Goal: Task Accomplishment & Management: Complete application form

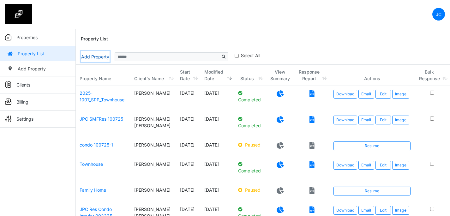
click at [86, 57] on link "Add Property" at bounding box center [95, 56] width 29 height 11
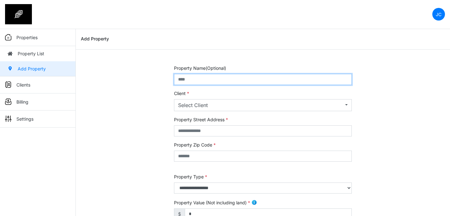
click at [200, 79] on input "text" at bounding box center [263, 79] width 178 height 11
type input "**********"
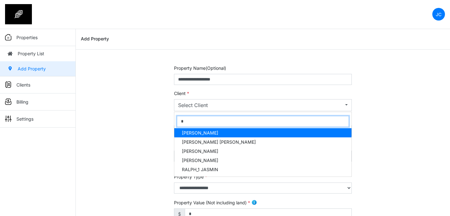
type input "**"
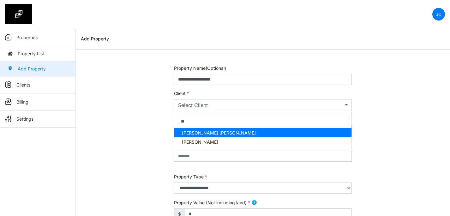
select select "***"
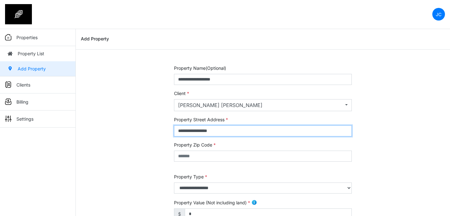
type input "**********"
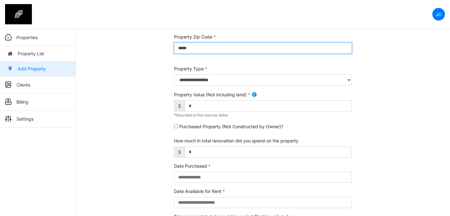
scroll to position [110, 0]
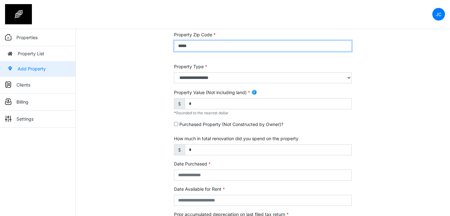
type input "*****"
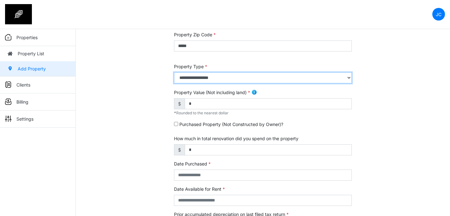
click at [209, 80] on select "**********" at bounding box center [263, 77] width 178 height 11
select select "*"
click at [174, 72] on select "**********" at bounding box center [263, 77] width 178 height 11
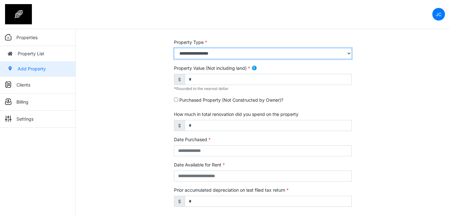
scroll to position [136, 0]
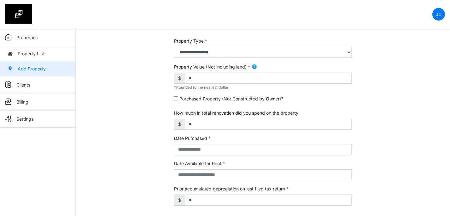
click at [253, 68] on img at bounding box center [254, 67] width 6 height 6
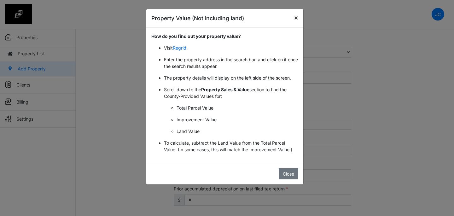
click at [298, 17] on span "×" at bounding box center [296, 18] width 4 height 8
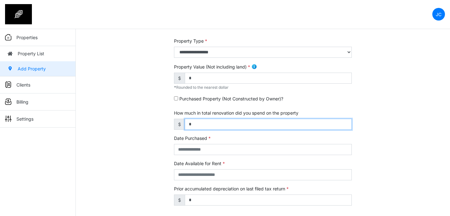
click at [206, 120] on input "*" at bounding box center [268, 124] width 167 height 11
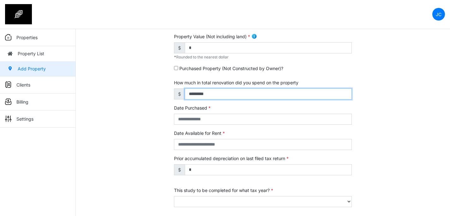
scroll to position [172, 0]
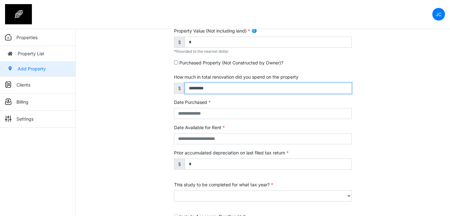
type input "*********"
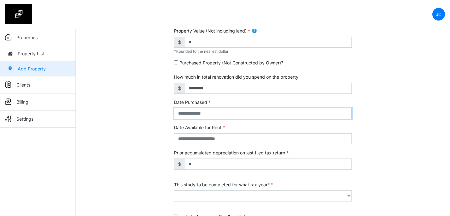
click at [203, 111] on input "text" at bounding box center [263, 113] width 178 height 11
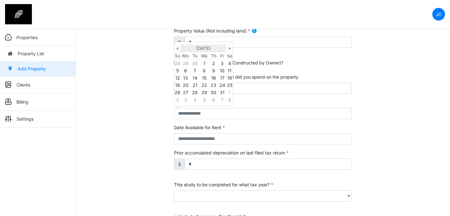
click at [202, 47] on th "October 2025" at bounding box center [204, 49] width 46 height 8
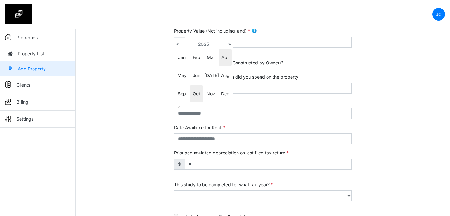
click at [223, 54] on span "Apr" at bounding box center [224, 57] width 13 height 17
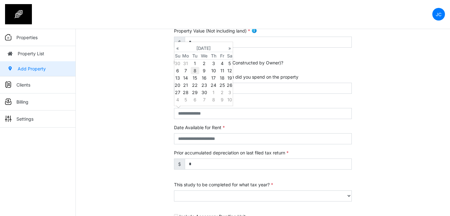
click at [196, 70] on td "8" at bounding box center [195, 70] width 9 height 7
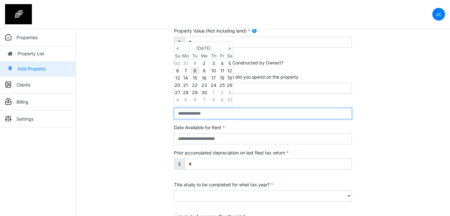
type input "**********"
select select "****"
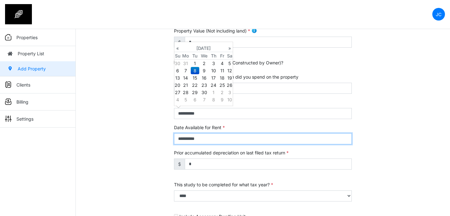
click at [199, 137] on input "**********" at bounding box center [263, 138] width 178 height 11
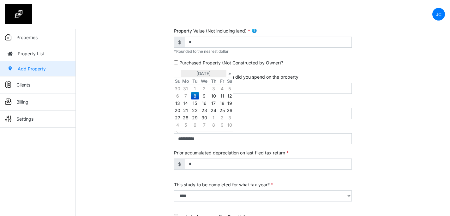
click at [207, 73] on th "April 2025" at bounding box center [204, 74] width 46 height 8
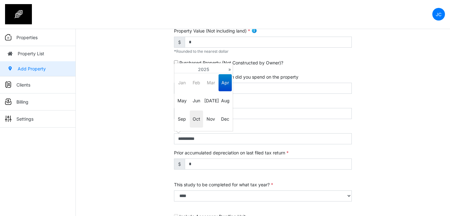
click at [198, 120] on span "Oct" at bounding box center [196, 118] width 13 height 17
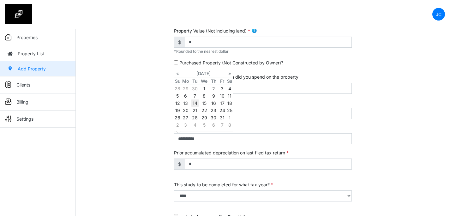
click at [193, 103] on td "14" at bounding box center [195, 102] width 9 height 7
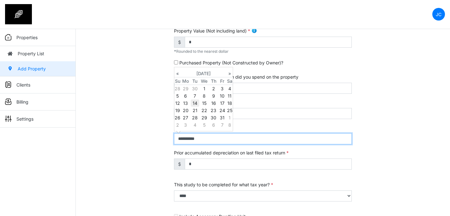
type input "**********"
select select "****"
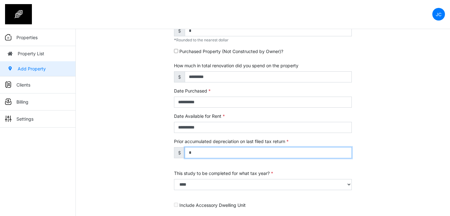
click at [223, 147] on input "*" at bounding box center [268, 152] width 167 height 11
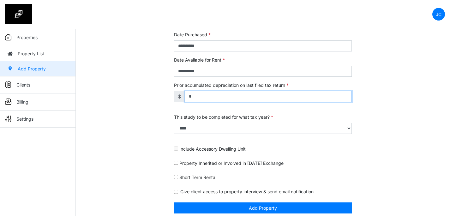
scroll to position [244, 0]
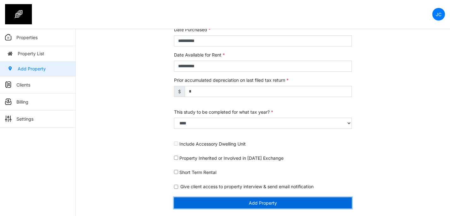
click at [225, 204] on button "Add Property" at bounding box center [263, 202] width 178 height 11
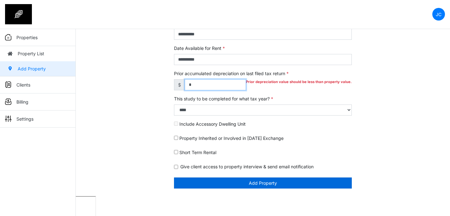
scroll to position [224, 0]
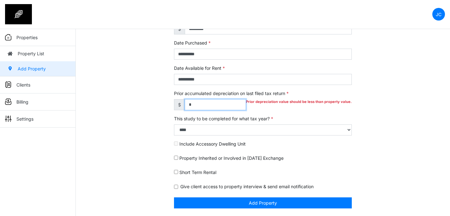
click at [203, 106] on input "*" at bounding box center [215, 104] width 61 height 11
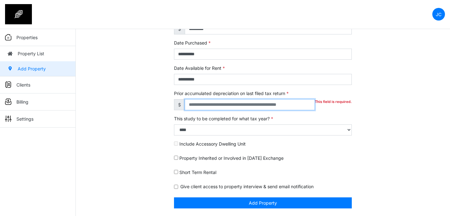
type input "*"
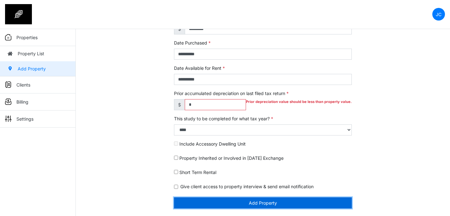
click at [228, 201] on button "Add Property" at bounding box center [263, 202] width 178 height 11
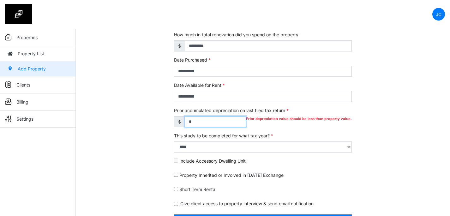
scroll to position [211, 0]
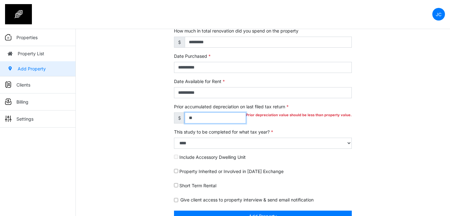
type input "*"
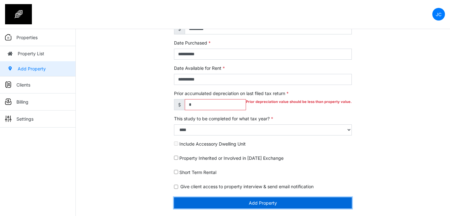
click at [259, 204] on button "Add Property" at bounding box center [263, 202] width 178 height 11
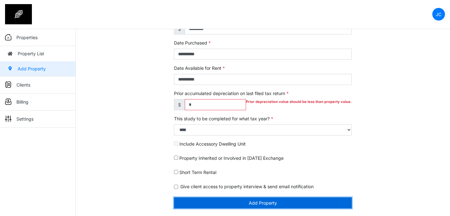
click at [259, 204] on button "Add Property" at bounding box center [263, 202] width 178 height 11
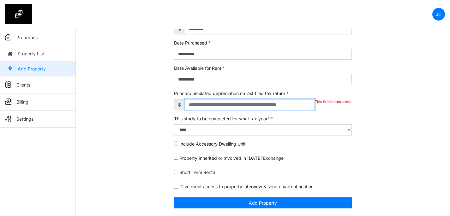
type input "*"
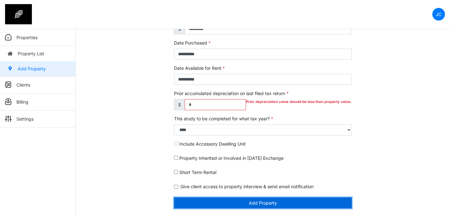
click at [264, 201] on button "Add Property" at bounding box center [263, 202] width 178 height 11
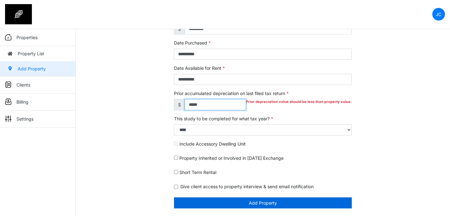
type input "*****"
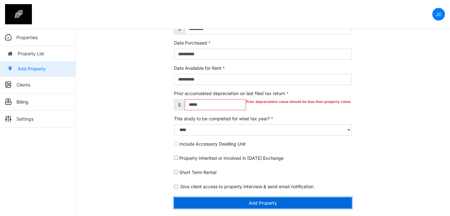
click at [238, 203] on button "Add Property" at bounding box center [263, 202] width 178 height 11
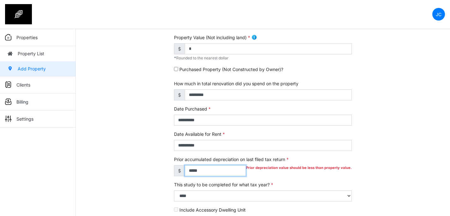
scroll to position [157, 0]
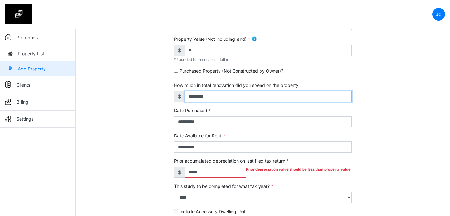
drag, startPoint x: 223, startPoint y: 95, endPoint x: 171, endPoint y: 95, distance: 52.7
click at [171, 95] on div "**********" at bounding box center [262, 96] width 187 height 376
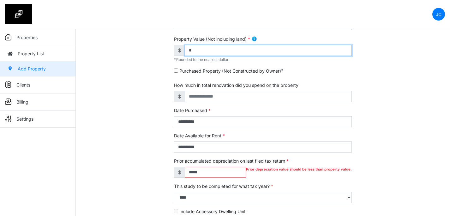
drag, startPoint x: 204, startPoint y: 49, endPoint x: 170, endPoint y: 49, distance: 33.8
click at [170, 49] on div "**********" at bounding box center [262, 96] width 187 height 376
type input "*********"
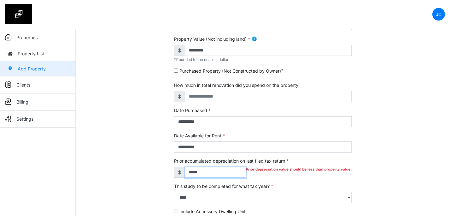
drag, startPoint x: 210, startPoint y: 170, endPoint x: 169, endPoint y: 170, distance: 41.0
click at [169, 170] on div "**********" at bounding box center [263, 96] width 374 height 376
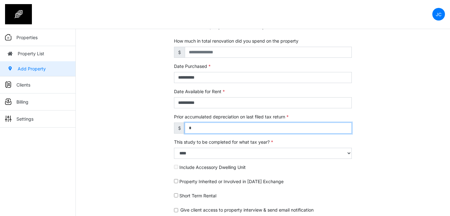
scroll to position [223, 0]
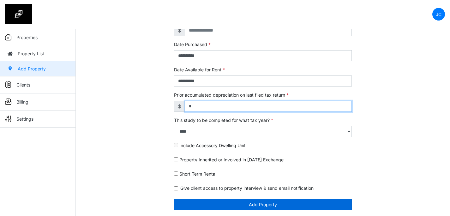
type input "*"
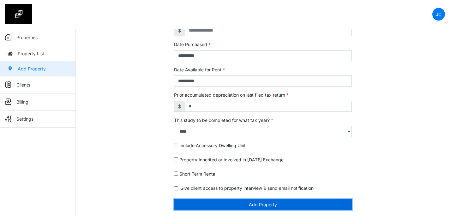
click at [218, 206] on button "Add Property" at bounding box center [263, 204] width 178 height 11
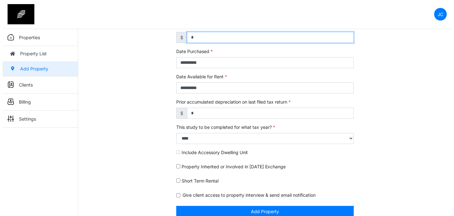
scroll to position [224, 0]
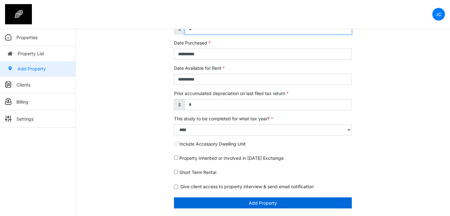
type input "*"
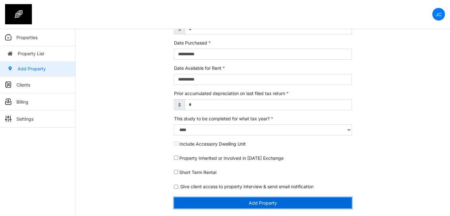
click at [220, 199] on button "Add Property" at bounding box center [263, 202] width 178 height 11
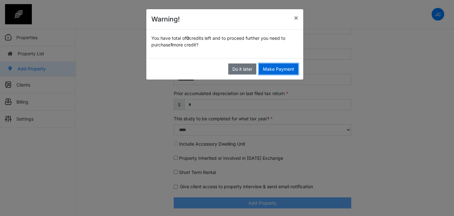
click at [265, 70] on button "Make Payment" at bounding box center [278, 68] width 39 height 11
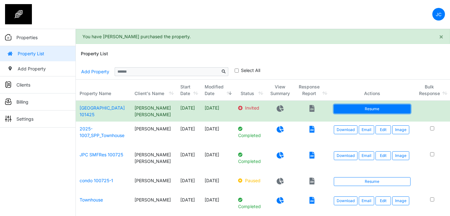
click at [358, 107] on link "Resume" at bounding box center [372, 108] width 77 height 9
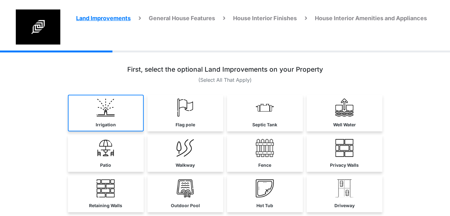
click at [118, 110] on link "Irrigation" at bounding box center [106, 113] width 76 height 37
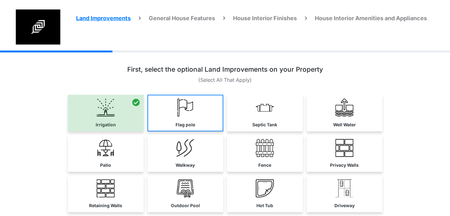
click at [182, 110] on img at bounding box center [185, 107] width 18 height 18
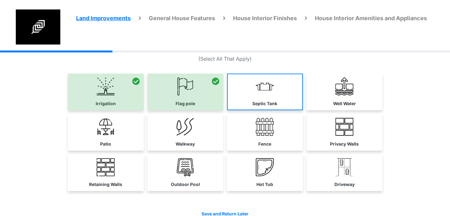
scroll to position [23, 0]
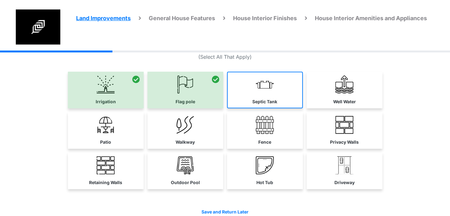
click at [267, 92] on img at bounding box center [265, 84] width 18 height 18
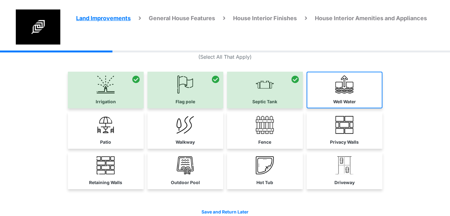
click at [338, 92] on img at bounding box center [344, 84] width 18 height 18
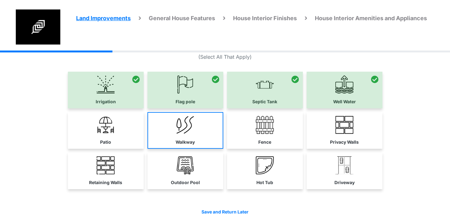
drag, startPoint x: 122, startPoint y: 134, endPoint x: 150, endPoint y: 132, distance: 27.8
click at [122, 134] on link "Patio" at bounding box center [106, 130] width 76 height 37
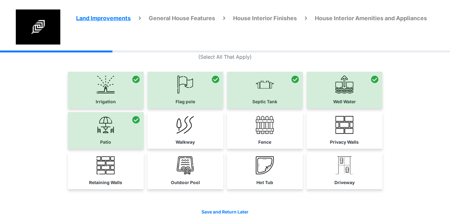
click at [166, 129] on link "Walkway" at bounding box center [185, 130] width 76 height 37
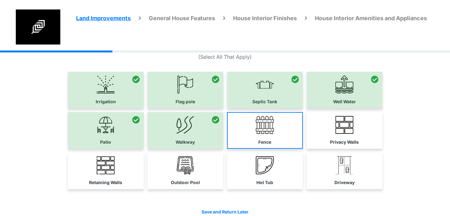
click at [256, 130] on img at bounding box center [265, 125] width 18 height 18
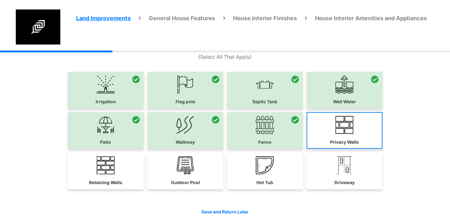
click at [327, 130] on link "Privacy Walls" at bounding box center [344, 130] width 76 height 37
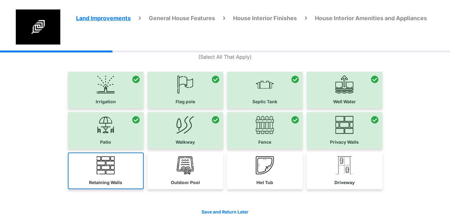
click at [111, 177] on link "Retaining Walls" at bounding box center [106, 170] width 76 height 37
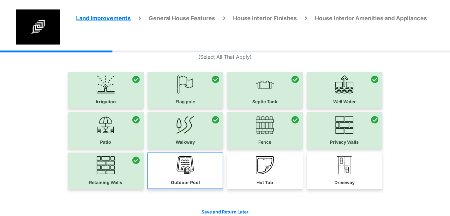
click at [157, 177] on link "Outdoor Pool" at bounding box center [185, 170] width 76 height 37
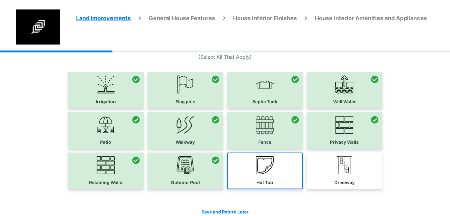
click at [234, 178] on link "Hot Tub" at bounding box center [265, 170] width 76 height 37
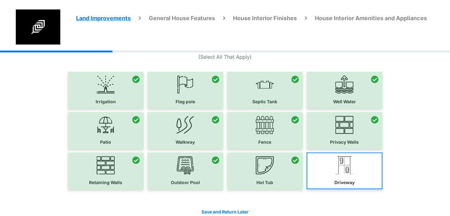
click at [352, 177] on link "Driveway" at bounding box center [344, 170] width 76 height 37
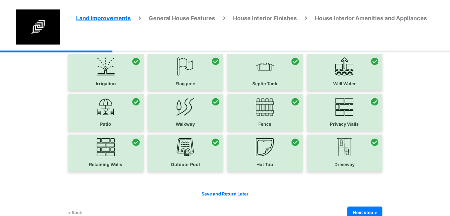
scroll to position [32, 0]
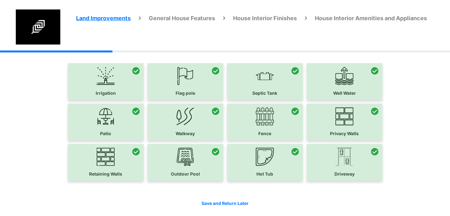
click at [192, 170] on div at bounding box center [185, 162] width 76 height 37
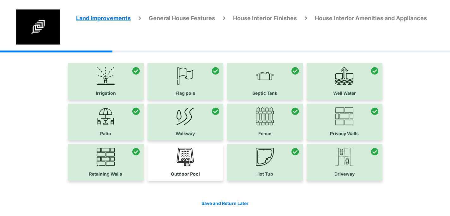
click at [263, 170] on div at bounding box center [265, 162] width 76 height 37
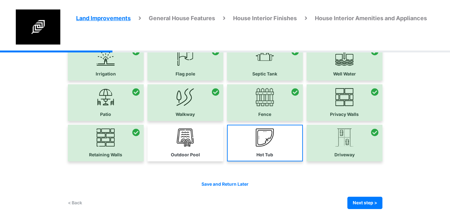
scroll to position [52, 0]
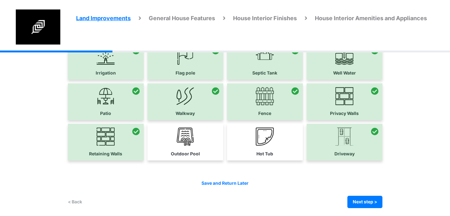
click at [108, 155] on div at bounding box center [106, 142] width 76 height 37
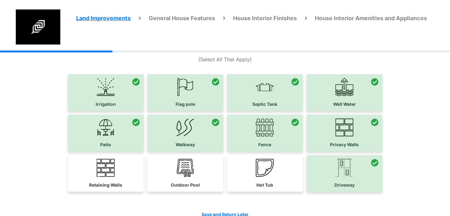
scroll to position [21, 0]
click at [356, 92] on div at bounding box center [344, 92] width 76 height 37
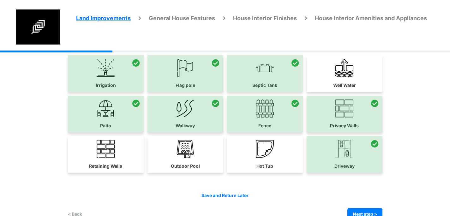
scroll to position [41, 0]
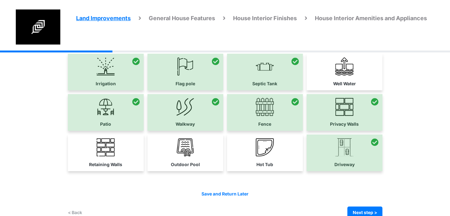
click at [180, 77] on div at bounding box center [185, 72] width 76 height 37
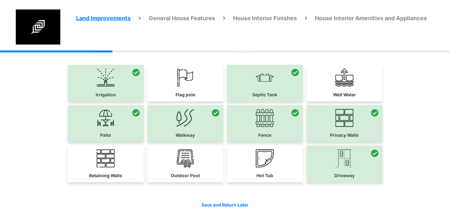
scroll to position [53, 0]
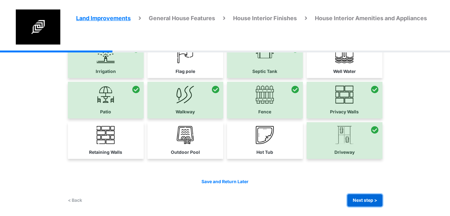
click at [368, 202] on button "Next step >" at bounding box center [364, 200] width 35 height 12
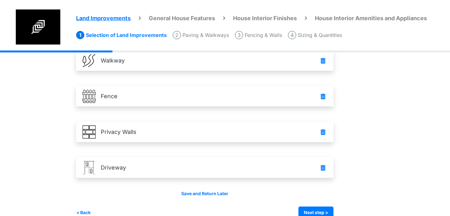
scroll to position [166, 0]
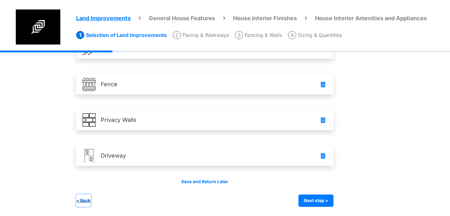
click at [83, 200] on button "< Back" at bounding box center [83, 200] width 15 height 12
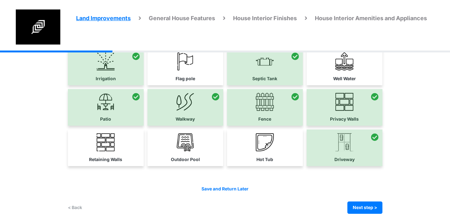
scroll to position [53, 0]
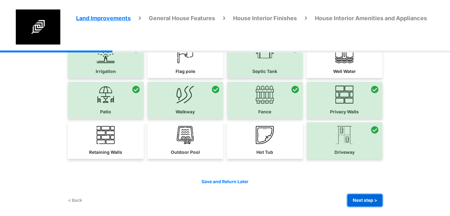
click at [353, 201] on button "Next step >" at bounding box center [364, 200] width 35 height 12
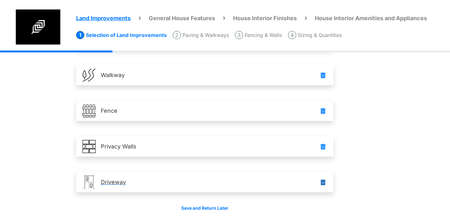
scroll to position [166, 0]
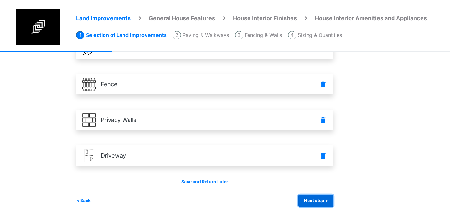
click at [310, 201] on button "Next step >" at bounding box center [315, 200] width 35 height 12
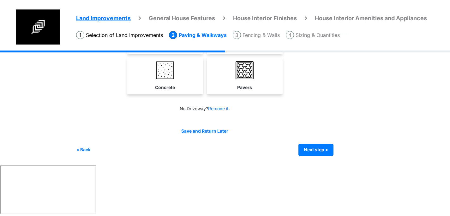
scroll to position [0, 0]
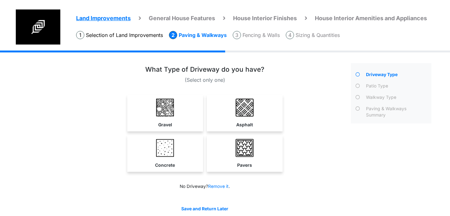
click at [251, 114] on img at bounding box center [244, 107] width 18 height 18
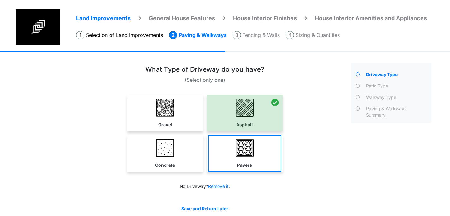
scroll to position [27, 0]
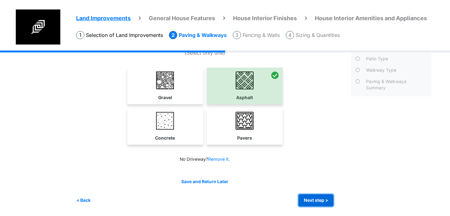
click at [325, 200] on button "Next step >" at bounding box center [315, 200] width 35 height 12
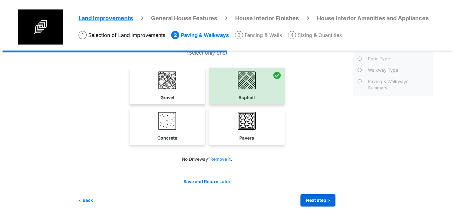
scroll to position [0, 0]
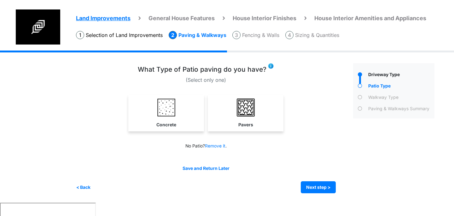
click at [268, 66] on img at bounding box center [271, 66] width 6 height 6
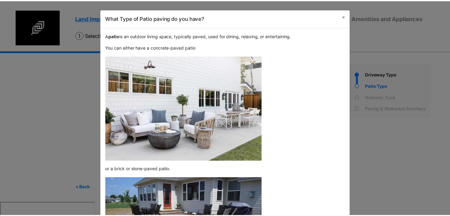
scroll to position [109, 0]
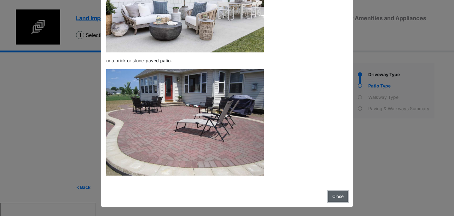
click at [332, 197] on button "Close" at bounding box center [339, 196] width 20 height 11
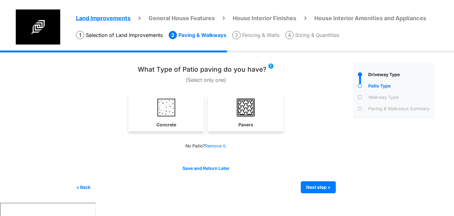
click at [187, 106] on link "Concrete" at bounding box center [166, 113] width 73 height 37
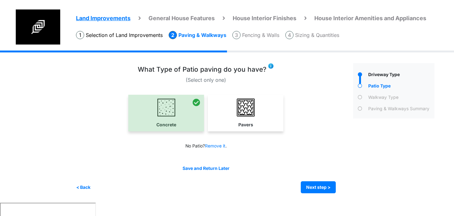
click at [140, 35] on li "Selection of Land Improvements" at bounding box center [119, 35] width 87 height 8
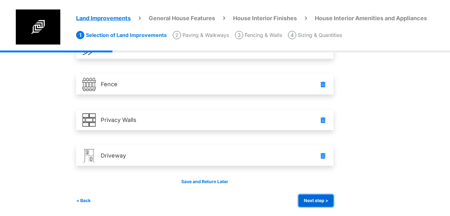
click at [313, 198] on button "Next step >" at bounding box center [315, 200] width 35 height 12
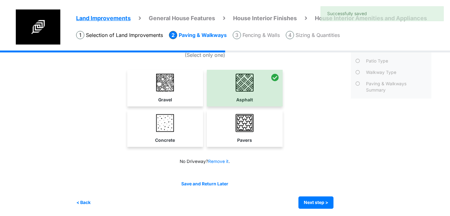
scroll to position [27, 0]
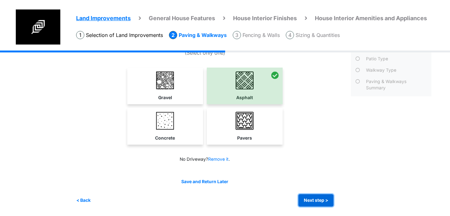
click at [327, 199] on button "Next step >" at bounding box center [315, 200] width 35 height 12
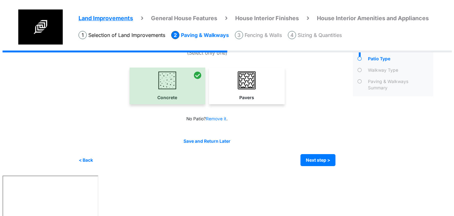
scroll to position [0, 0]
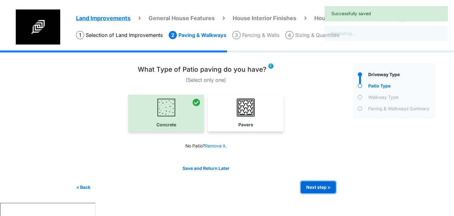
click at [319, 187] on button "Next step >" at bounding box center [318, 187] width 35 height 12
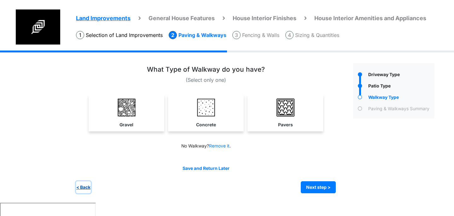
click at [90, 184] on button "< Back" at bounding box center [83, 187] width 15 height 12
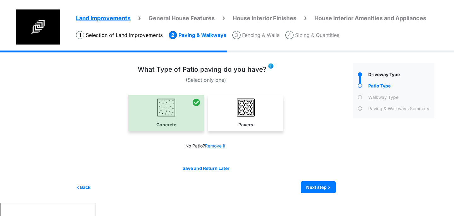
click at [270, 65] on img at bounding box center [271, 66] width 6 height 6
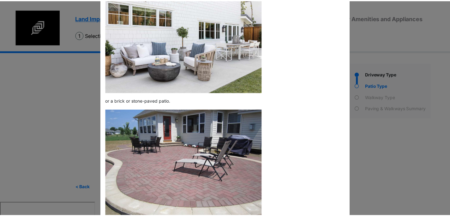
scroll to position [109, 0]
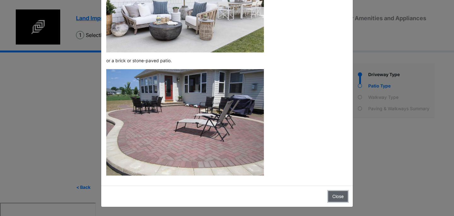
click at [337, 194] on button "Close" at bounding box center [339, 196] width 20 height 11
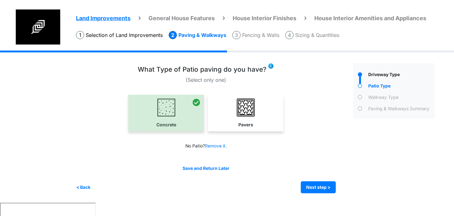
click at [323, 193] on div "Irrigation Flag pole" at bounding box center [258, 126] width 364 height 152
click at [322, 191] on button "Next step >" at bounding box center [318, 187] width 35 height 12
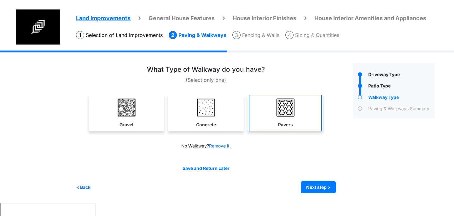
click at [282, 114] on img at bounding box center [286, 107] width 18 height 18
select select "*"
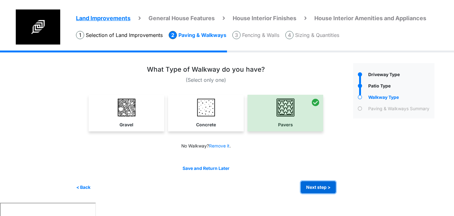
click at [316, 185] on button "Next step >" at bounding box center [318, 187] width 35 height 12
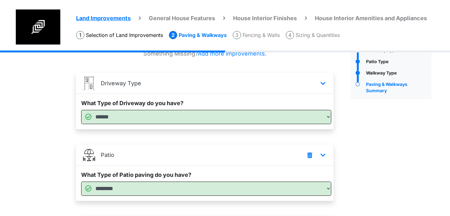
scroll to position [25, 0]
click at [117, 35] on li "Selection of Land Improvements" at bounding box center [119, 35] width 87 height 8
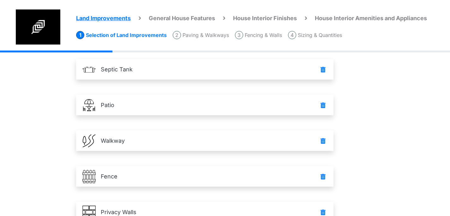
scroll to position [166, 0]
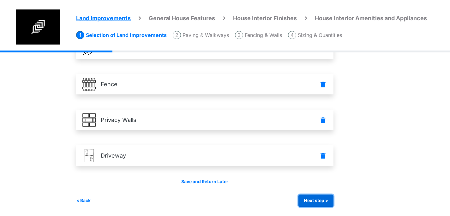
click at [316, 199] on button "Next step >" at bounding box center [315, 200] width 35 height 12
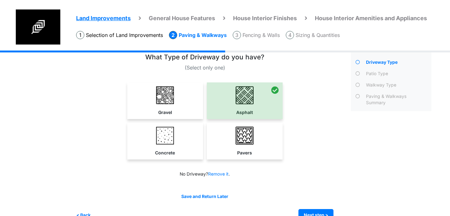
scroll to position [27, 0]
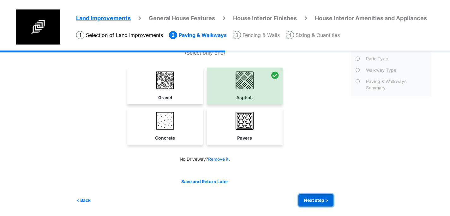
click at [318, 201] on button "Next step >" at bounding box center [315, 200] width 35 height 12
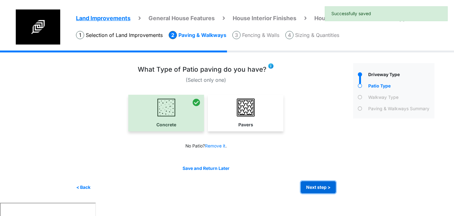
click at [311, 184] on button "Next step >" at bounding box center [318, 187] width 35 height 12
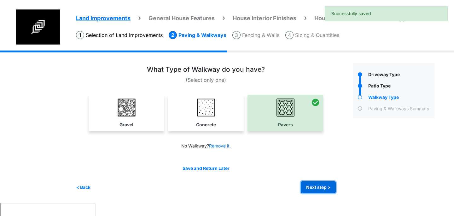
click at [311, 183] on button "Next step >" at bounding box center [318, 187] width 35 height 12
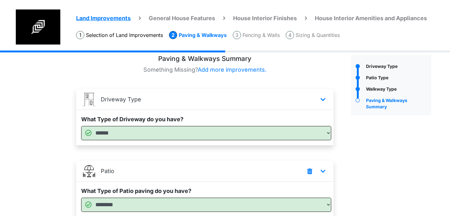
scroll to position [9, 0]
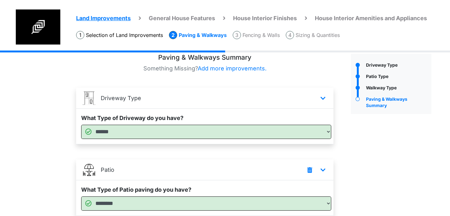
click at [124, 73] on div "Paving & Walkways Summary Something Missing? Add more improvements. Driveway Ty…" at bounding box center [204, 171] width 257 height 234
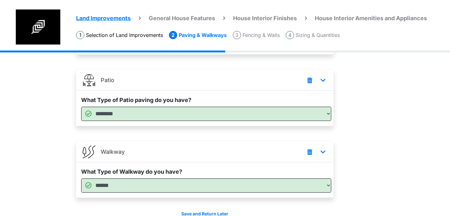
scroll to position [131, 0]
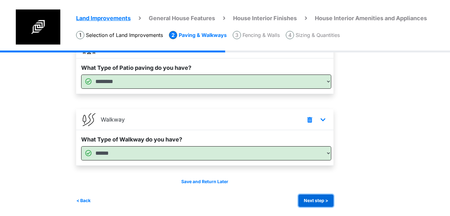
click at [323, 197] on button "Next step >" at bounding box center [315, 200] width 35 height 12
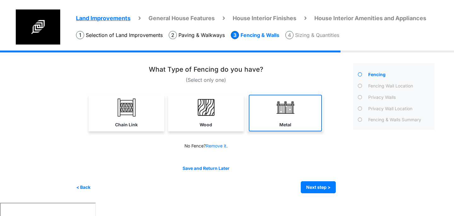
click at [270, 117] on link "Metal" at bounding box center [285, 113] width 73 height 37
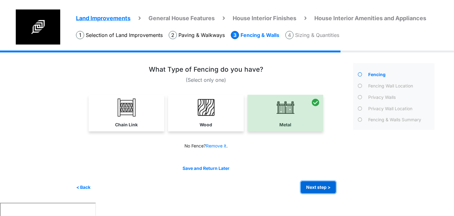
click at [319, 183] on button "Next step >" at bounding box center [318, 187] width 35 height 12
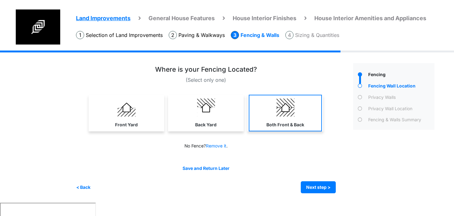
click at [283, 114] on img at bounding box center [286, 107] width 18 height 18
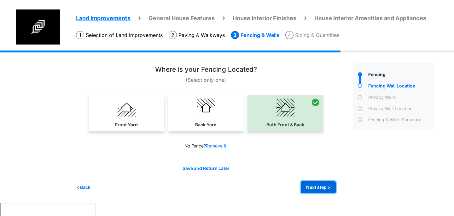
click at [326, 187] on button "Next step >" at bounding box center [318, 187] width 35 height 12
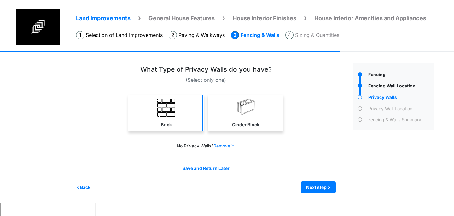
click at [192, 116] on link "Brick" at bounding box center [166, 113] width 73 height 37
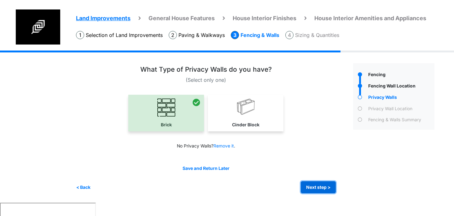
click at [310, 184] on button "Next step >" at bounding box center [318, 187] width 35 height 12
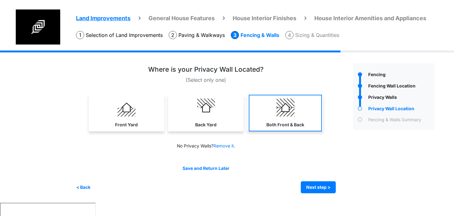
click at [286, 121] on link "Both Front & Back" at bounding box center [285, 113] width 73 height 37
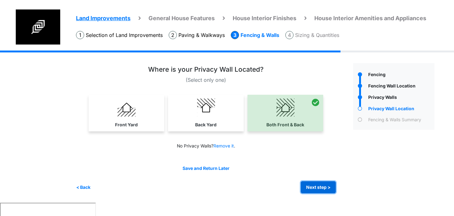
click at [317, 185] on button "Next step >" at bounding box center [318, 187] width 35 height 12
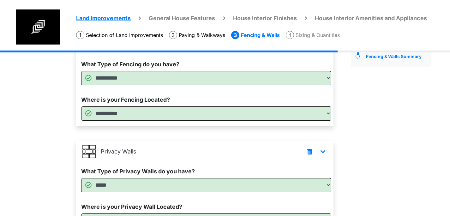
scroll to position [130, 0]
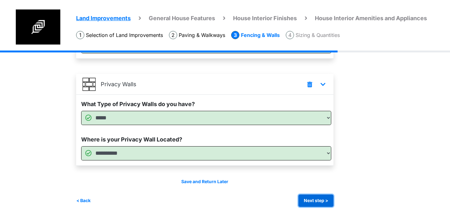
click at [307, 198] on button "Next step >" at bounding box center [315, 200] width 35 height 12
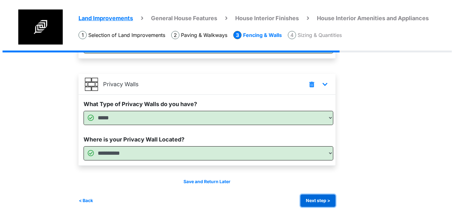
scroll to position [0, 0]
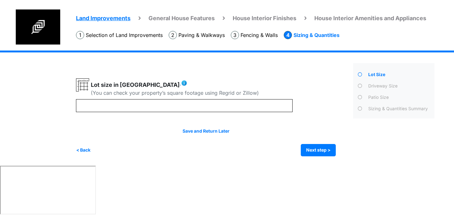
click at [181, 82] on img at bounding box center [184, 83] width 6 height 6
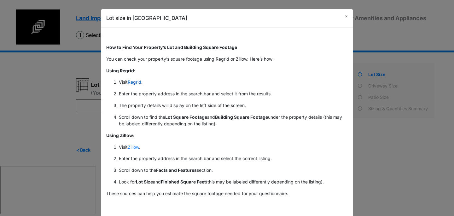
click at [132, 82] on link "Regrid" at bounding box center [135, 82] width 14 height 5
click at [134, 146] on link "Zillow" at bounding box center [133, 147] width 11 height 5
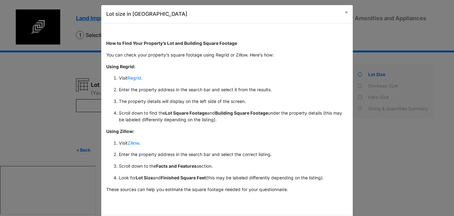
scroll to position [33, 0]
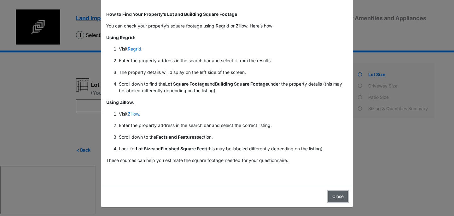
click at [329, 193] on button "Close" at bounding box center [339, 196] width 20 height 11
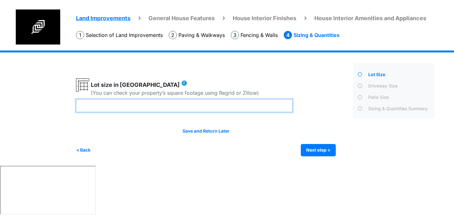
click at [197, 108] on input "number" at bounding box center [184, 105] width 217 height 13
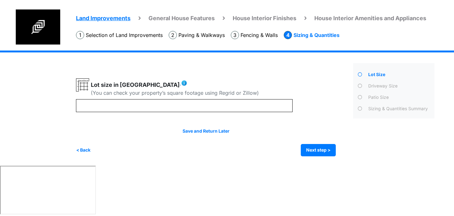
click at [181, 83] on img at bounding box center [184, 83] width 6 height 6
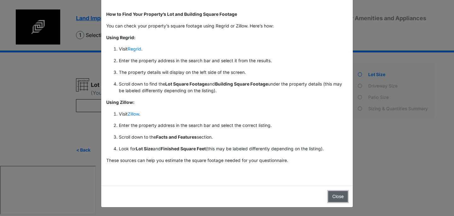
click at [341, 196] on button "Close" at bounding box center [339, 196] width 20 height 11
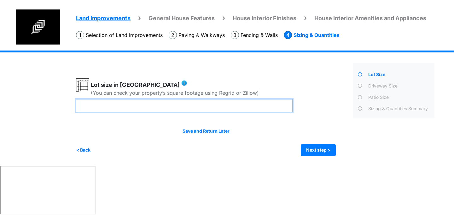
click at [113, 106] on input "****" at bounding box center [184, 105] width 217 height 13
type input "***"
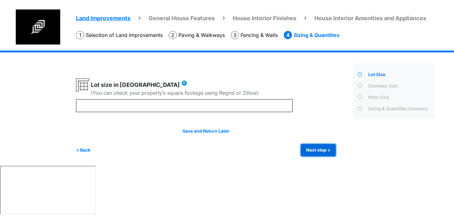
click at [313, 149] on button "Next step >" at bounding box center [318, 150] width 35 height 12
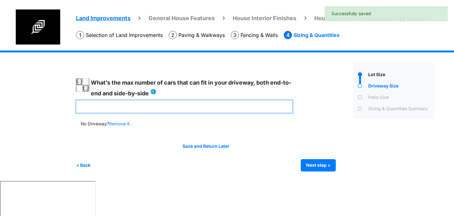
click at [175, 106] on input "number" at bounding box center [184, 106] width 217 height 13
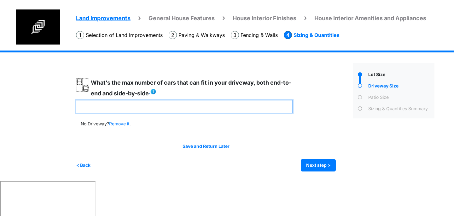
type input "*"
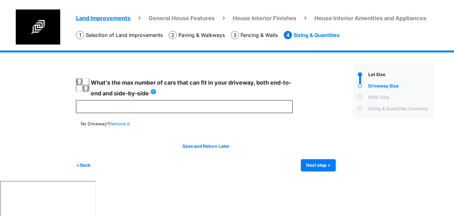
click at [157, 89] on img at bounding box center [153, 91] width 6 height 6
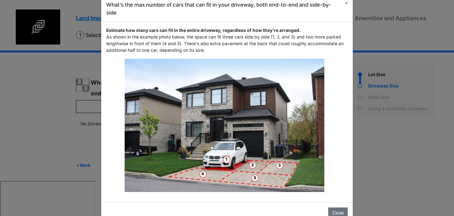
scroll to position [30, 0]
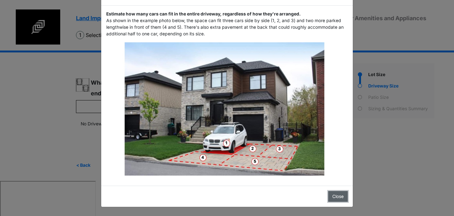
click at [343, 198] on button "Close" at bounding box center [339, 196] width 20 height 11
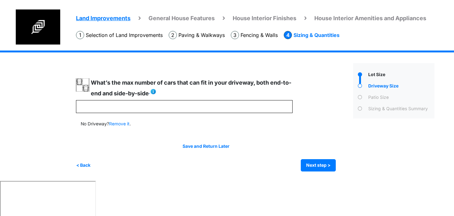
click at [157, 89] on img at bounding box center [153, 91] width 6 height 6
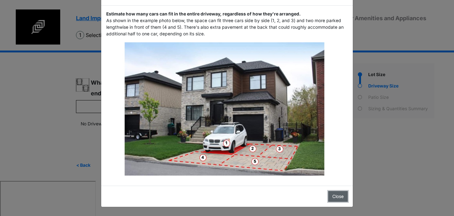
click at [332, 198] on button "Close" at bounding box center [339, 196] width 20 height 11
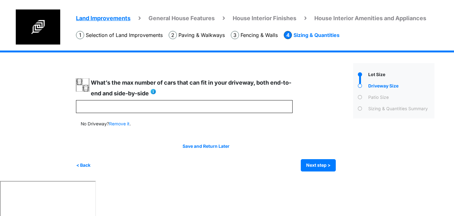
click at [61, 79] on div "Land Improvements General House Features House Interior Finishes House Interior…" at bounding box center [227, 115] width 454 height 130
click at [157, 91] on img at bounding box center [153, 91] width 6 height 6
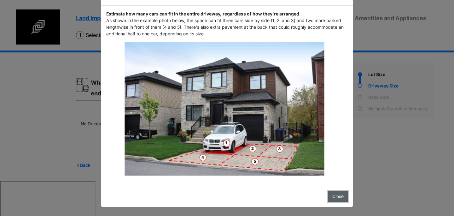
click at [338, 197] on button "Close" at bounding box center [339, 196] width 20 height 11
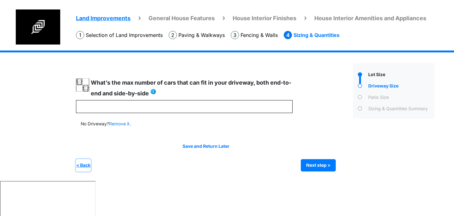
click at [90, 164] on button "< Back" at bounding box center [83, 165] width 15 height 12
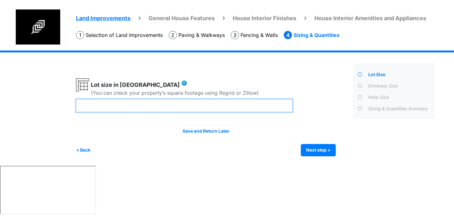
drag, startPoint x: 115, startPoint y: 102, endPoint x: 62, endPoint y: 101, distance: 52.4
click at [63, 101] on div "Land Improvements General House Features House Interior Finishes House Interior…" at bounding box center [227, 107] width 454 height 115
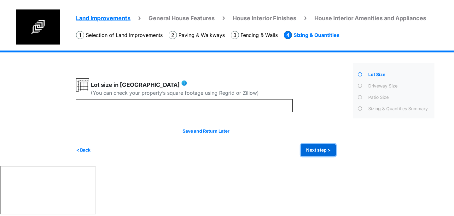
click at [329, 151] on button "Next step >" at bounding box center [318, 150] width 35 height 12
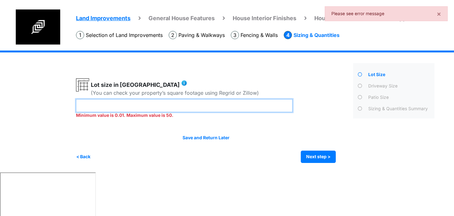
drag, startPoint x: 172, startPoint y: 105, endPoint x: 95, endPoint y: 102, distance: 77.4
click at [95, 102] on input "*" at bounding box center [184, 105] width 217 height 13
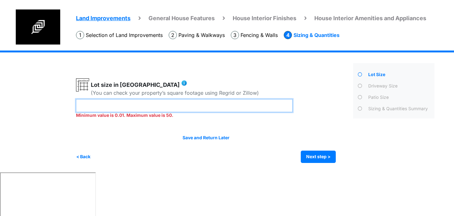
type input "***"
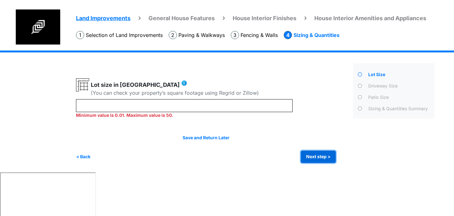
click at [325, 157] on div "Irrigation Flag pole" at bounding box center [258, 111] width 364 height 122
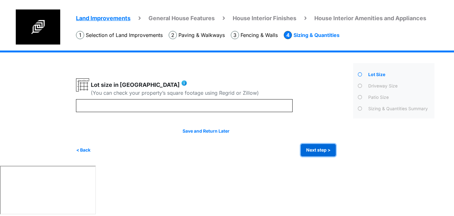
click at [313, 150] on button "Next step >" at bounding box center [318, 150] width 35 height 12
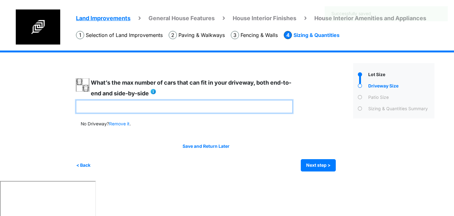
drag, startPoint x: 134, startPoint y: 110, endPoint x: 61, endPoint y: 107, distance: 72.6
click at [61, 107] on div "Land Improvements General House Features House Interior Finishes House Interior…" at bounding box center [227, 115] width 454 height 130
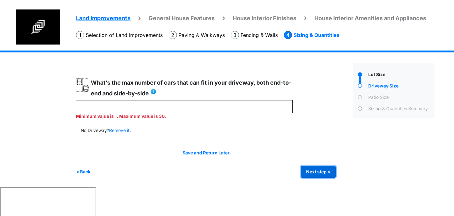
click at [311, 162] on div "Save and Return Later < Back Next step > Save and submit" at bounding box center [206, 164] width 260 height 28
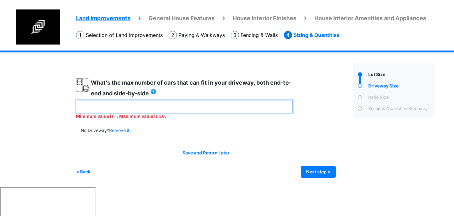
drag, startPoint x: 90, startPoint y: 110, endPoint x: 74, endPoint y: 105, distance: 17.5
click at [74, 105] on div "Land Improvements General House Features House Interior Finishes House Interior…" at bounding box center [227, 118] width 454 height 137
type input "*"
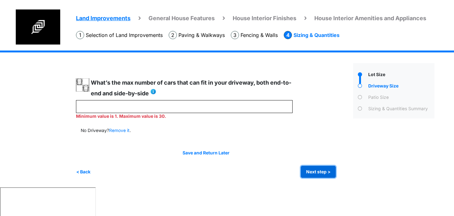
click at [310, 167] on button "Next step >" at bounding box center [318, 172] width 35 height 12
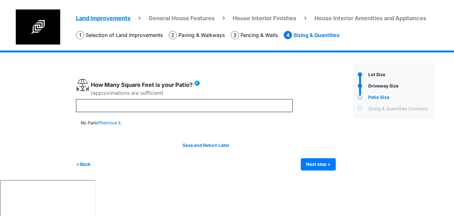
click at [199, 80] on img at bounding box center [197, 83] width 6 height 6
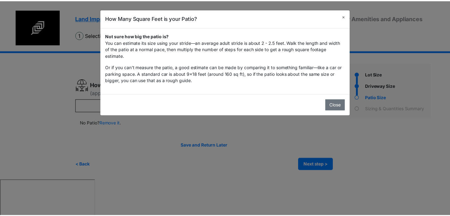
scroll to position [0, 0]
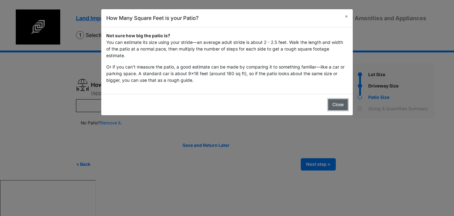
click at [345, 104] on button "Close" at bounding box center [339, 104] width 20 height 11
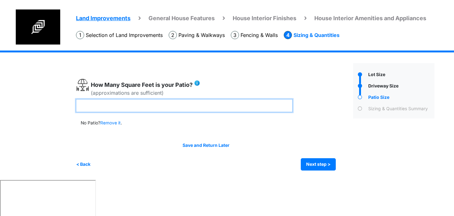
click at [207, 104] on input "number" at bounding box center [184, 105] width 217 height 13
drag, startPoint x: 94, startPoint y: 106, endPoint x: 71, endPoint y: 106, distance: 22.7
click at [71, 106] on div "Land Improvements General House Features House Interior Finishes House Interior…" at bounding box center [227, 114] width 454 height 129
type input "***"
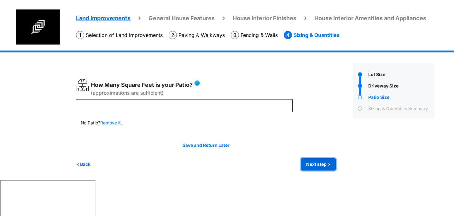
click at [315, 167] on button "Next step >" at bounding box center [318, 164] width 35 height 12
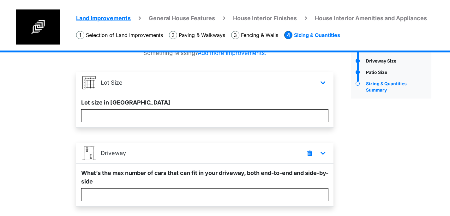
scroll to position [25, 0]
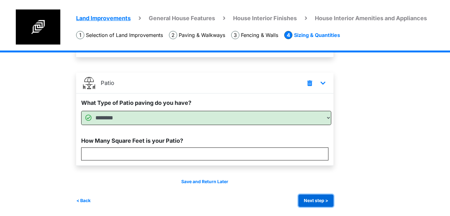
click at [317, 194] on button "Next step >" at bounding box center [315, 200] width 35 height 12
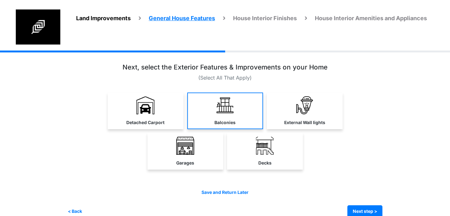
scroll to position [0, 0]
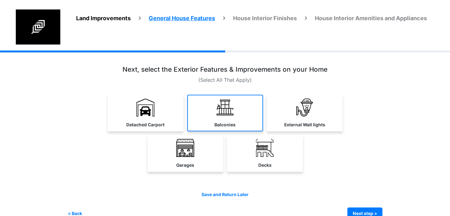
click at [223, 105] on img at bounding box center [225, 107] width 18 height 18
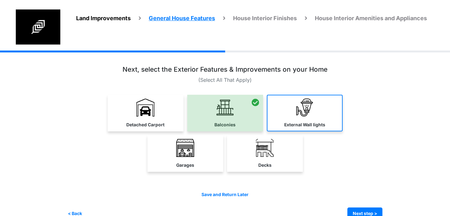
click at [300, 110] on img at bounding box center [304, 107] width 18 height 18
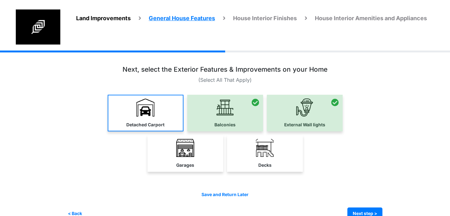
click at [143, 113] on img at bounding box center [145, 107] width 18 height 18
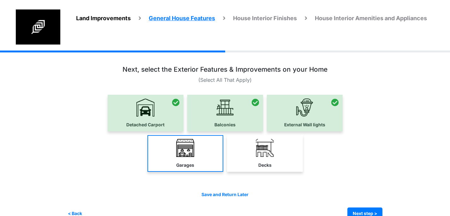
click at [164, 146] on link "Garages" at bounding box center [185, 153] width 76 height 37
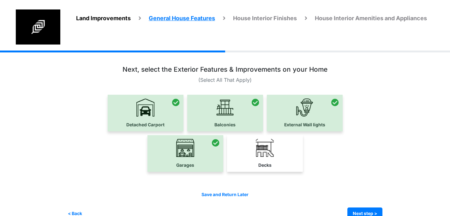
click at [130, 111] on div at bounding box center [146, 113] width 76 height 37
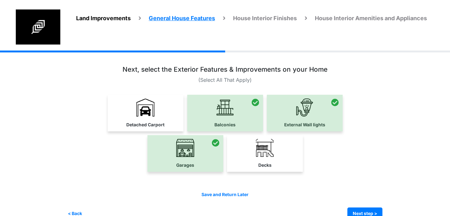
click at [172, 146] on div at bounding box center [185, 153] width 76 height 37
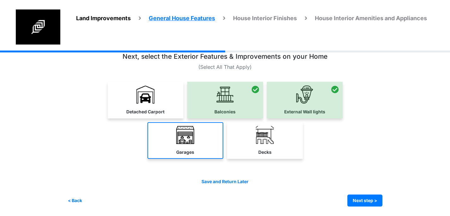
click at [185, 135] on img at bounding box center [185, 135] width 18 height 18
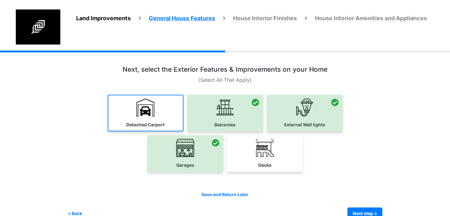
click at [144, 124] on label "Detached Carport" at bounding box center [145, 125] width 38 height 7
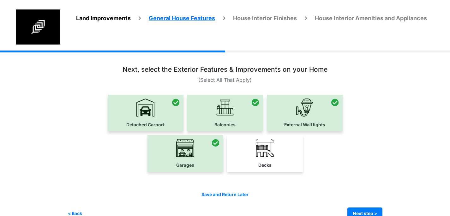
click at [172, 153] on div at bounding box center [185, 153] width 76 height 37
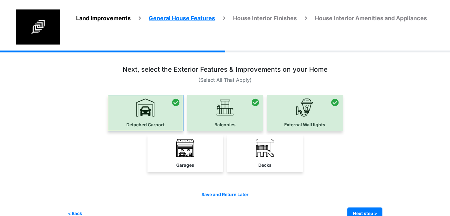
click at [144, 122] on div at bounding box center [146, 113] width 76 height 37
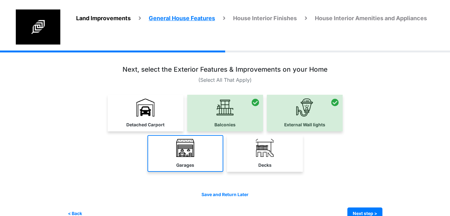
click at [169, 146] on link "Garages" at bounding box center [185, 153] width 76 height 37
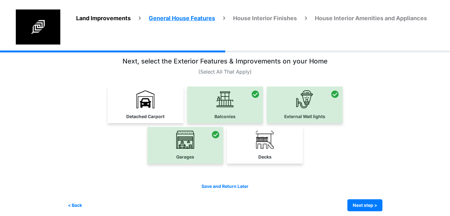
scroll to position [13, 0]
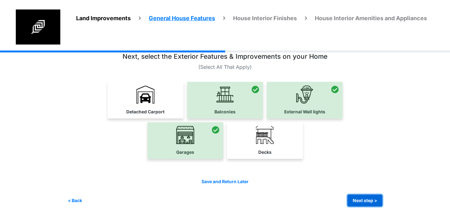
click at [372, 203] on button "Next step >" at bounding box center [364, 200] width 35 height 12
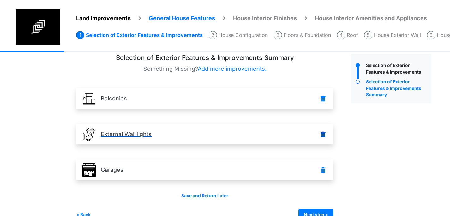
scroll to position [23, 0]
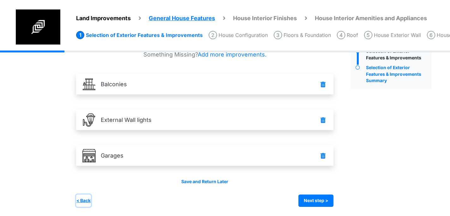
click at [86, 200] on button "< Back" at bounding box center [83, 200] width 15 height 12
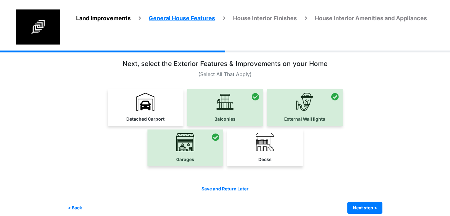
scroll to position [0, 0]
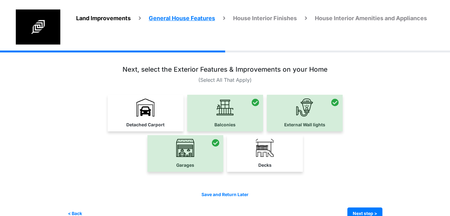
click at [111, 20] on span "Land Improvements" at bounding box center [103, 18] width 55 height 7
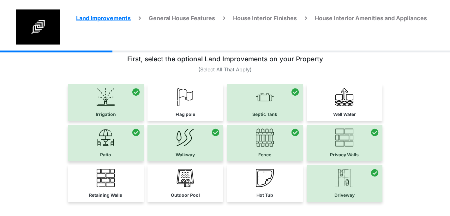
scroll to position [8, 0]
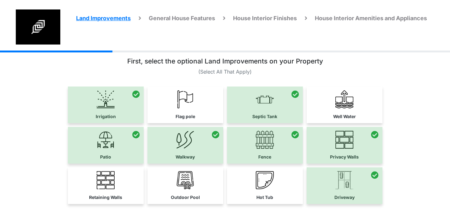
click at [49, 77] on div "Land Improvements General House Features House Interior Finishes House Interior…" at bounding box center [225, 151] width 450 height 219
click at [186, 17] on span "General House Features" at bounding box center [182, 18] width 66 height 7
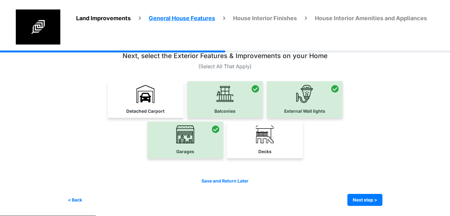
scroll to position [13, 0]
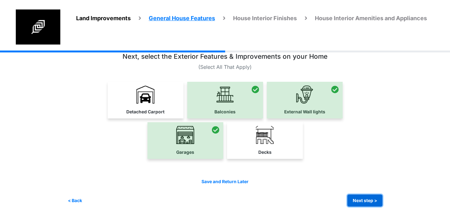
click at [361, 197] on button "Next step >" at bounding box center [364, 200] width 35 height 12
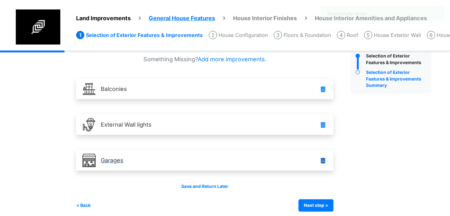
scroll to position [23, 0]
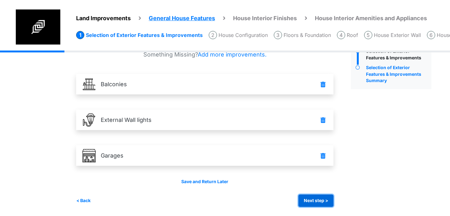
click at [326, 204] on button "Next step >" at bounding box center [315, 200] width 35 height 12
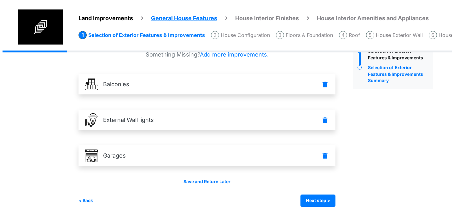
scroll to position [0, 0]
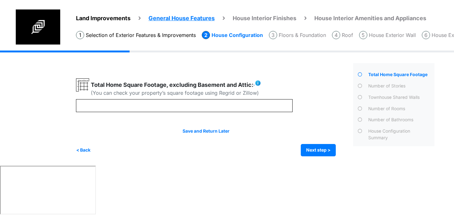
click at [259, 83] on img at bounding box center [258, 83] width 6 height 6
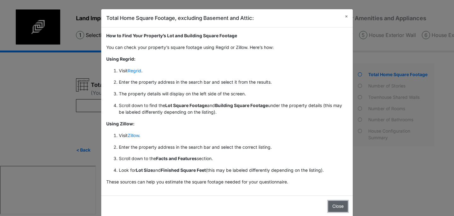
click at [337, 205] on button "Close" at bounding box center [339, 206] width 20 height 11
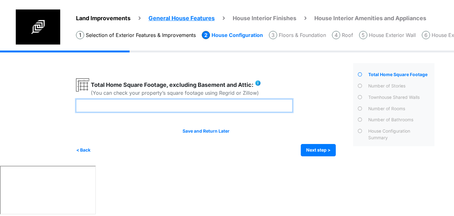
click at [208, 103] on input "number" at bounding box center [184, 105] width 217 height 13
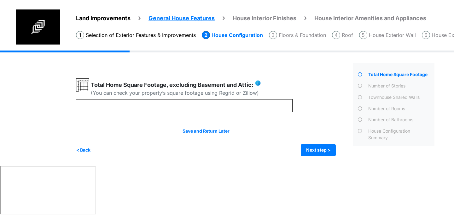
click at [260, 84] on img at bounding box center [258, 83] width 6 height 6
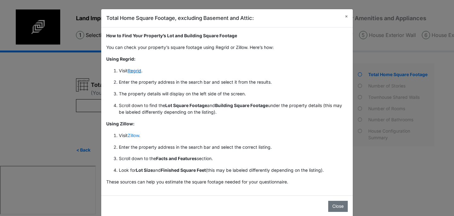
click at [128, 68] on link "Regrid" at bounding box center [135, 70] width 14 height 5
click at [134, 133] on link "Zillow" at bounding box center [133, 135] width 11 height 5
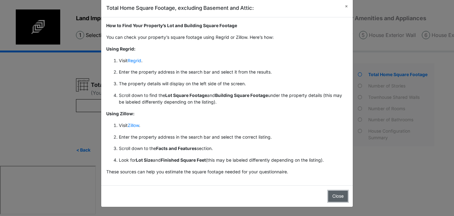
click at [332, 193] on button "Close" at bounding box center [339, 196] width 20 height 11
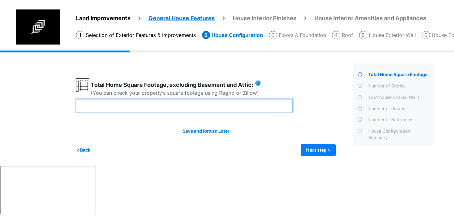
click at [221, 104] on input "number" at bounding box center [184, 105] width 217 height 13
type input "****"
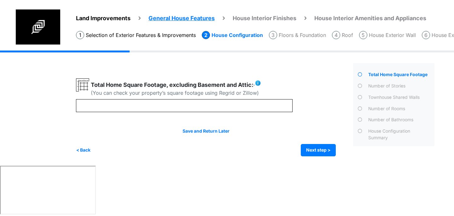
click at [258, 84] on img at bounding box center [258, 83] width 6 height 6
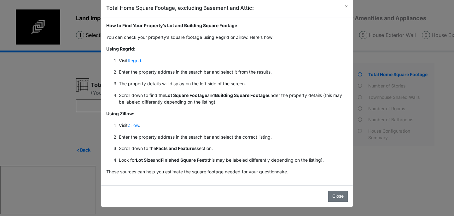
scroll to position [0, 0]
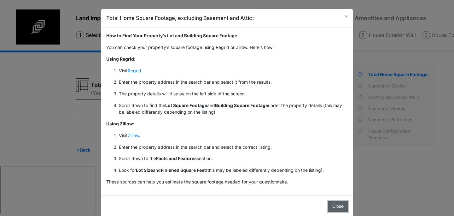
click at [335, 208] on button "Close" at bounding box center [339, 206] width 20 height 11
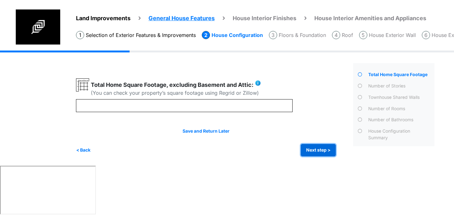
click at [330, 153] on button "Next step >" at bounding box center [318, 150] width 35 height 12
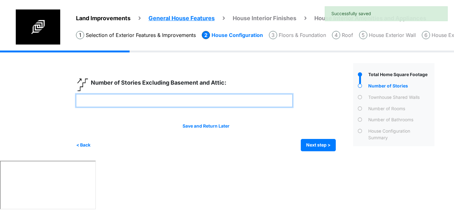
click at [211, 105] on input "number" at bounding box center [184, 100] width 217 height 13
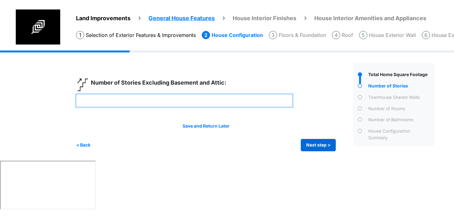
type input "*"
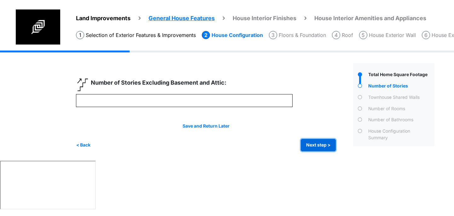
click at [312, 143] on button "Next step >" at bounding box center [318, 145] width 35 height 12
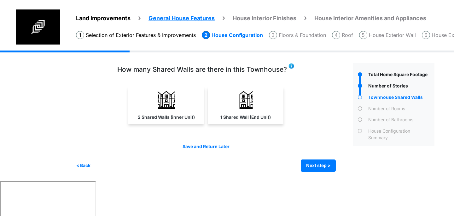
click at [293, 65] on img at bounding box center [291, 66] width 6 height 6
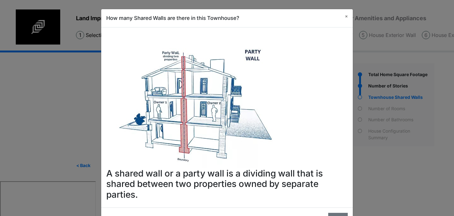
click at [331, 104] on h2 "A shared wall or a party wall is a dividing wall that is shared between two pro…" at bounding box center [227, 116] width 242 height 167
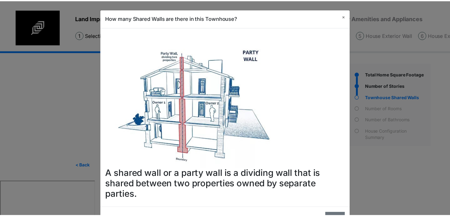
scroll to position [22, 0]
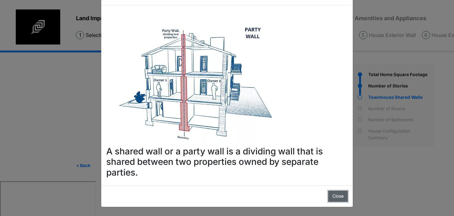
click at [333, 193] on button "Close" at bounding box center [339, 196] width 20 height 11
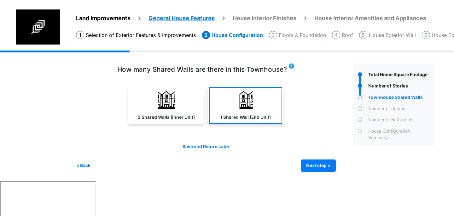
click at [248, 123] on div "1 Shared Wall (End Unit)" at bounding box center [246, 105] width 76 height 37
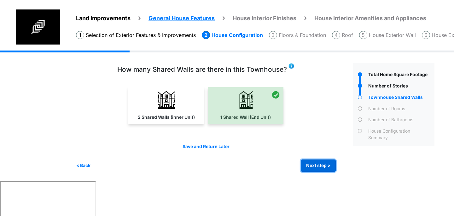
click at [313, 164] on button "Next step >" at bounding box center [318, 165] width 35 height 12
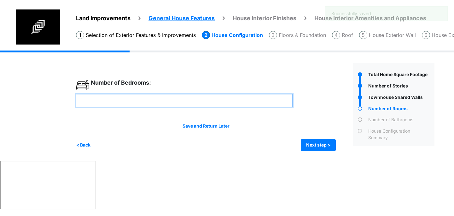
click at [186, 102] on input "number" at bounding box center [184, 100] width 217 height 13
type input "*"
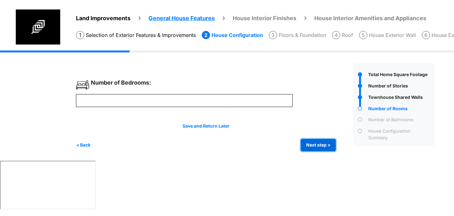
click at [319, 144] on button "Next step >" at bounding box center [318, 145] width 35 height 12
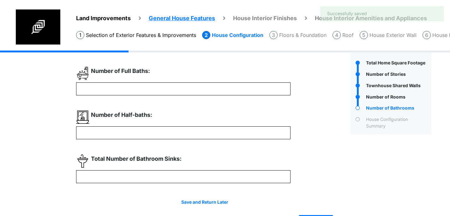
scroll to position [15, 0]
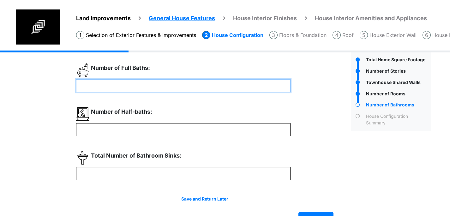
click at [187, 82] on input "number" at bounding box center [183, 85] width 214 height 13
type input "*"
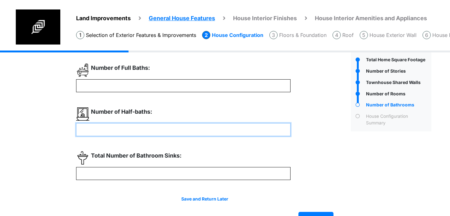
type input "*"
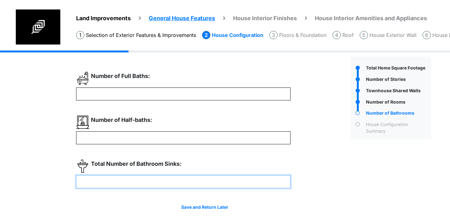
scroll to position [32, 0]
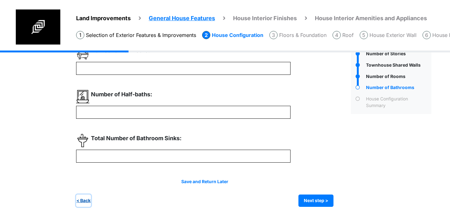
click at [88, 197] on button "< Back" at bounding box center [83, 200] width 15 height 12
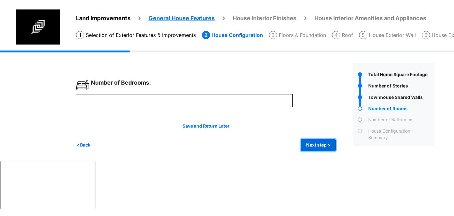
click at [312, 143] on button "Next step >" at bounding box center [318, 145] width 35 height 12
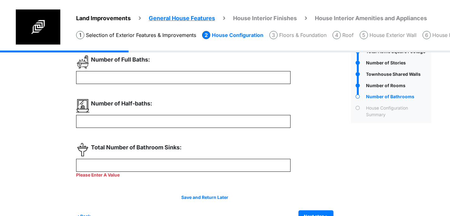
scroll to position [24, 0]
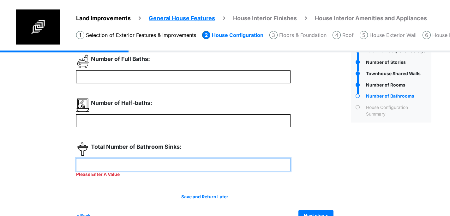
click at [157, 165] on input "number" at bounding box center [183, 164] width 214 height 13
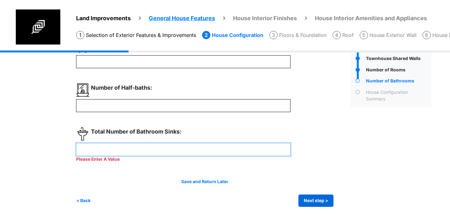
type input "*"
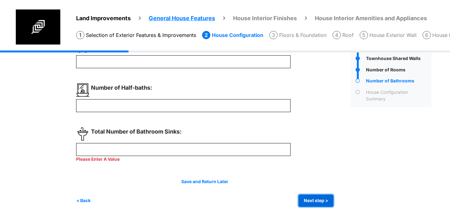
type input "*"
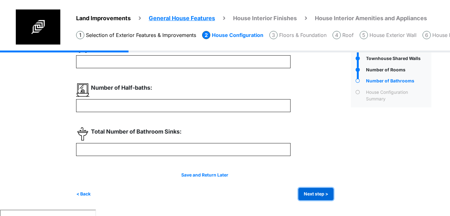
scroll to position [0, 0]
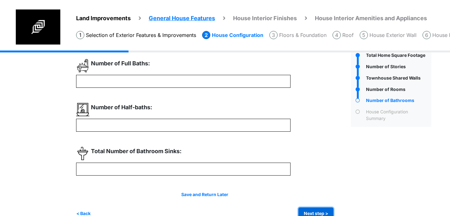
click at [316, 207] on button "Next step >" at bounding box center [315, 213] width 35 height 12
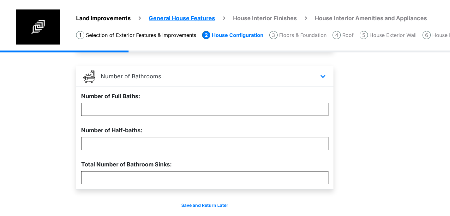
scroll to position [333, 0]
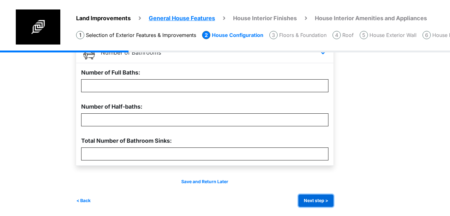
click at [311, 199] on button "Next step >" at bounding box center [315, 200] width 35 height 12
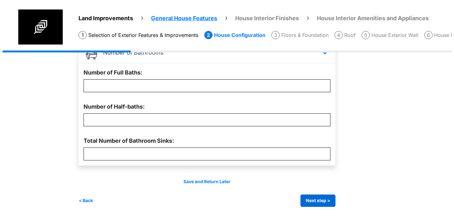
scroll to position [0, 0]
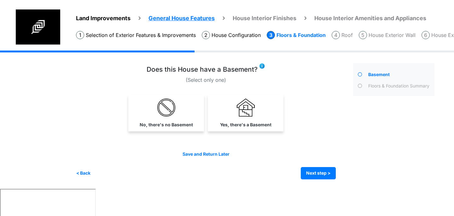
click at [263, 66] on img at bounding box center [262, 66] width 6 height 6
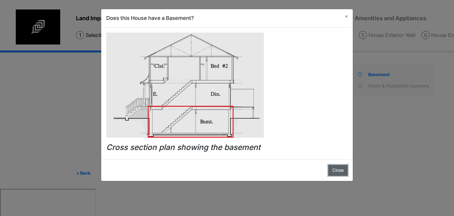
click at [332, 171] on button "Close" at bounding box center [339, 170] width 20 height 11
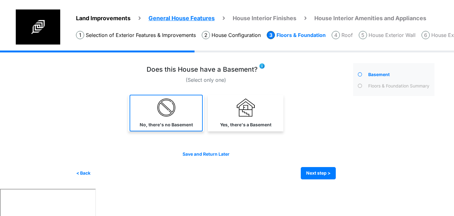
click at [177, 122] on label "No, there's no Basement" at bounding box center [166, 125] width 53 height 7
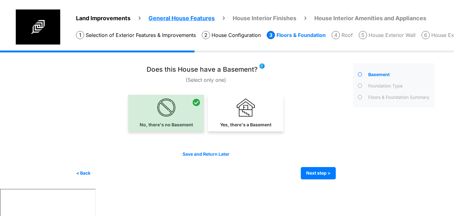
click at [315, 166] on div "Save and Return Later < Back Next step > Save and submit" at bounding box center [206, 165] width 260 height 28
click at [316, 172] on button "Next step >" at bounding box center [318, 173] width 35 height 12
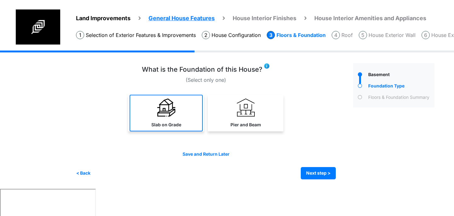
click at [173, 104] on img at bounding box center [166, 107] width 18 height 18
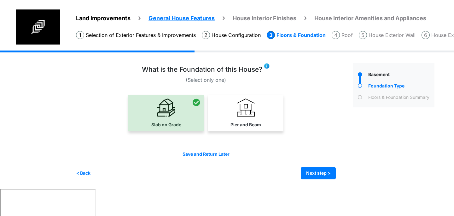
click at [266, 63] on img at bounding box center [267, 66] width 6 height 6
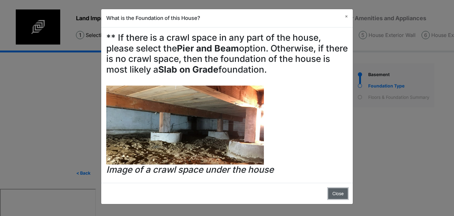
click at [342, 191] on button "Close" at bounding box center [339, 193] width 20 height 11
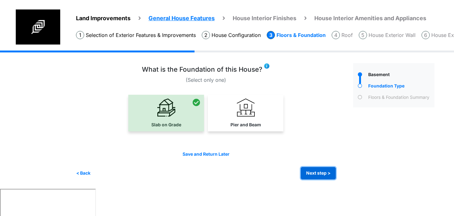
click at [328, 170] on button "Next step >" at bounding box center [318, 173] width 35 height 12
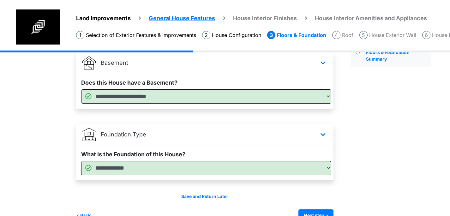
scroll to position [60, 0]
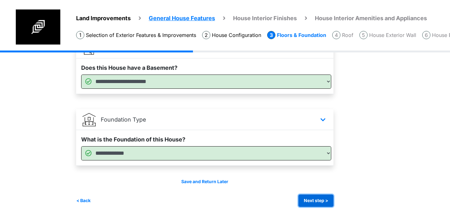
click at [318, 199] on button "Next step >" at bounding box center [315, 200] width 35 height 12
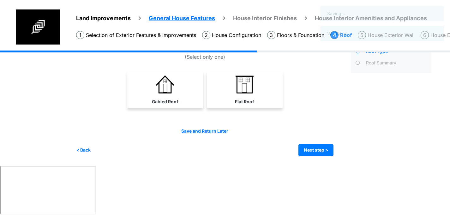
scroll to position [0, 0]
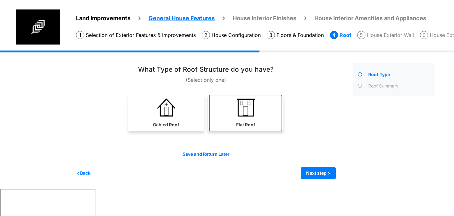
click at [235, 111] on link "Flat Roof" at bounding box center [245, 113] width 73 height 37
select select "*"
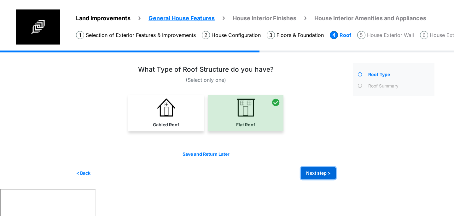
click at [309, 175] on button "Next step >" at bounding box center [318, 173] width 35 height 12
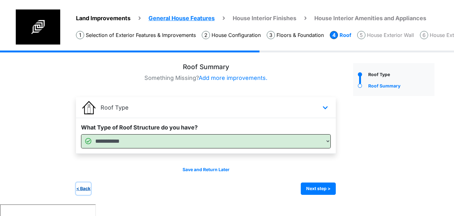
click at [88, 185] on button "< Back" at bounding box center [83, 188] width 15 height 12
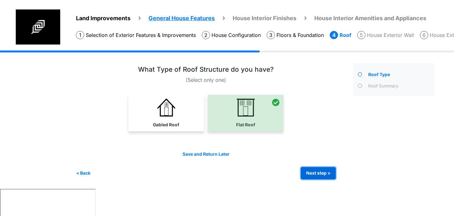
click at [311, 174] on button "Next step >" at bounding box center [318, 173] width 35 height 12
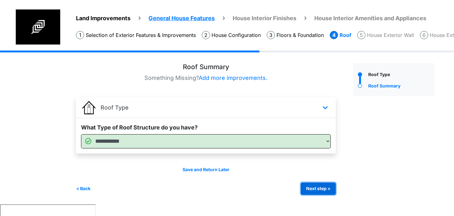
click at [314, 186] on button "Next step >" at bounding box center [318, 188] width 35 height 12
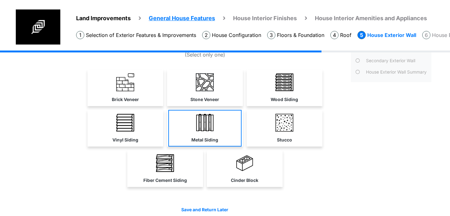
scroll to position [15, 0]
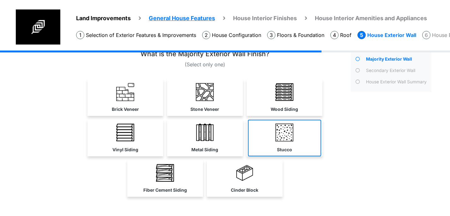
click at [291, 143] on link "Stucco" at bounding box center [284, 138] width 73 height 37
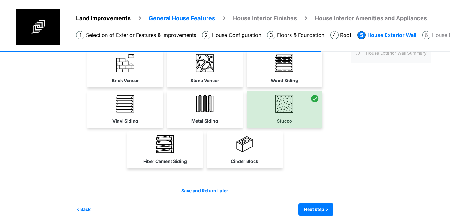
scroll to position [53, 0]
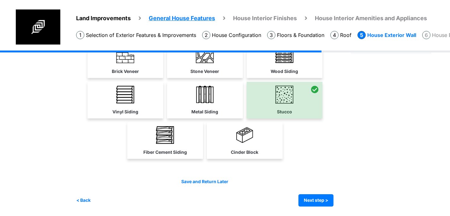
click at [321, 193] on div "Save and Return Later < Back Next step > Save and submit" at bounding box center [204, 192] width 257 height 28
click at [323, 198] on button "Next step >" at bounding box center [315, 200] width 35 height 12
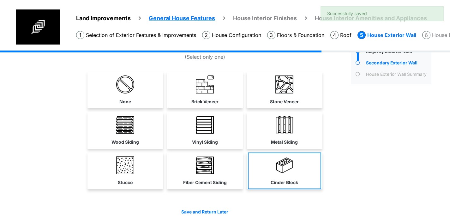
scroll to position [23, 0]
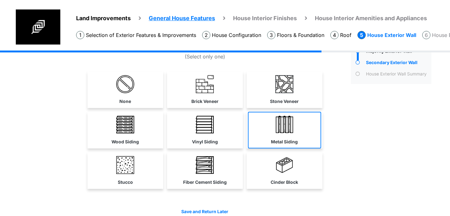
click at [288, 131] on img at bounding box center [284, 125] width 18 height 18
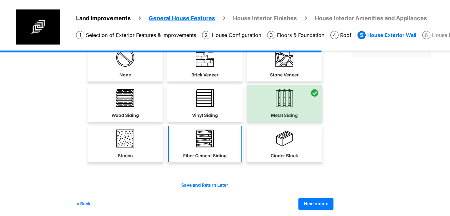
scroll to position [53, 0]
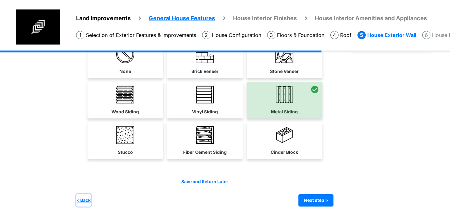
click at [82, 199] on button "< Back" at bounding box center [83, 200] width 15 height 12
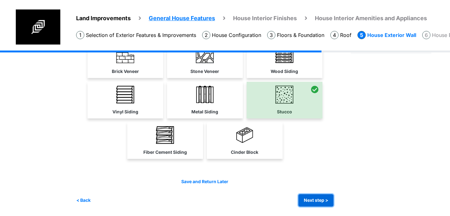
click at [318, 202] on button "Next step >" at bounding box center [315, 200] width 35 height 12
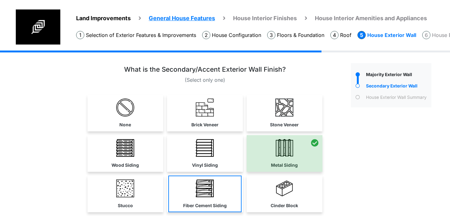
scroll to position [0, 0]
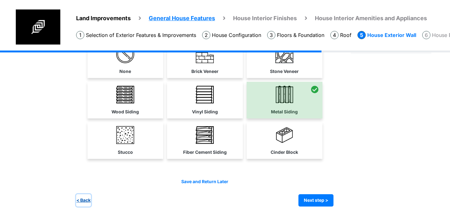
click at [82, 198] on button "< Back" at bounding box center [83, 200] width 15 height 12
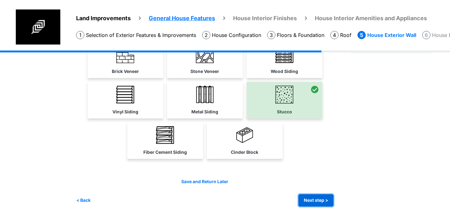
click at [313, 196] on button "Next step >" at bounding box center [315, 200] width 35 height 12
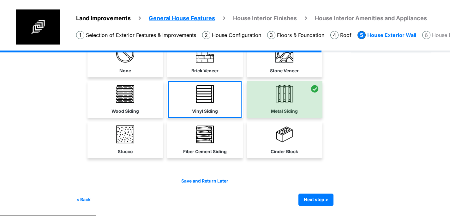
scroll to position [53, 0]
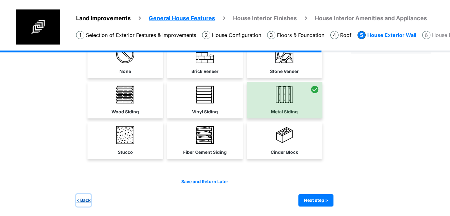
click at [83, 199] on button "< Back" at bounding box center [83, 200] width 15 height 12
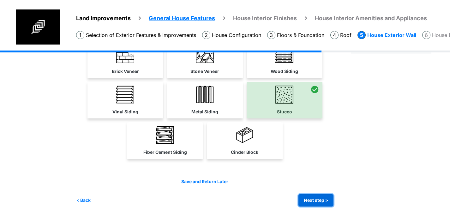
click at [307, 195] on button "Next step >" at bounding box center [315, 200] width 35 height 12
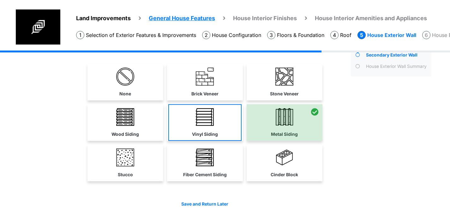
scroll to position [0, 0]
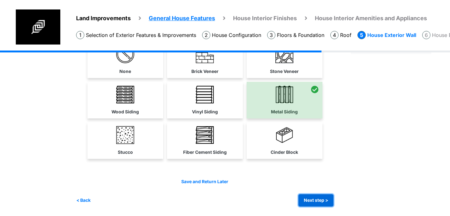
click at [316, 200] on button "Next step >" at bounding box center [315, 200] width 35 height 12
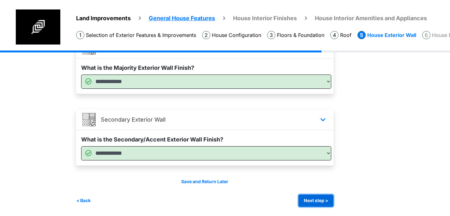
click at [323, 200] on button "Next step >" at bounding box center [315, 200] width 35 height 12
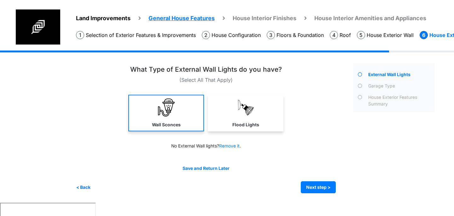
click at [181, 121] on link "Wall Sconces" at bounding box center [166, 113] width 76 height 37
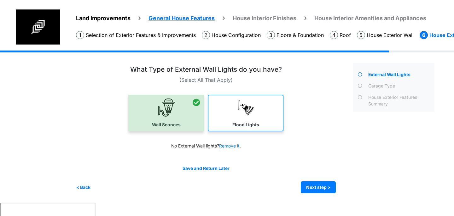
click at [228, 121] on link "Flood Lights" at bounding box center [246, 113] width 76 height 37
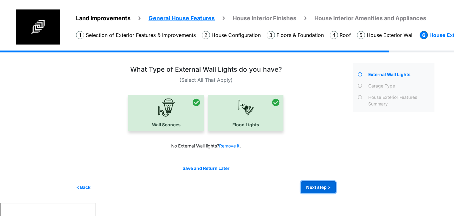
click at [318, 186] on button "Next step >" at bounding box center [318, 187] width 35 height 12
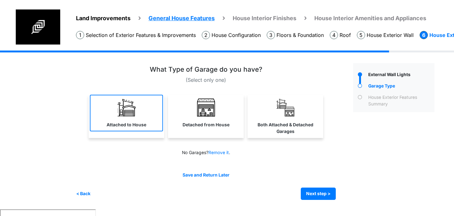
click at [134, 129] on link "Attached to House" at bounding box center [126, 113] width 73 height 37
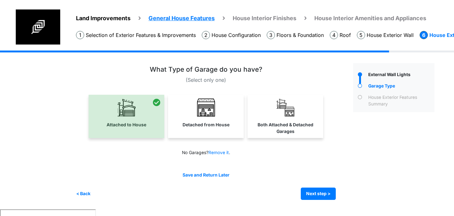
drag, startPoint x: 216, startPoint y: 121, endPoint x: 228, endPoint y: 123, distance: 11.8
click at [216, 121] on link "Detached from House" at bounding box center [205, 113] width 73 height 37
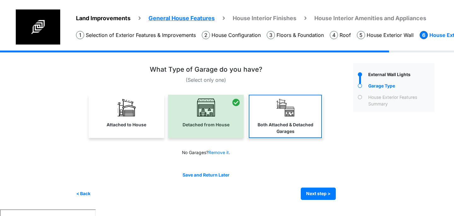
click at [273, 123] on label "Both Attached & Detached Garages" at bounding box center [286, 128] width 72 height 13
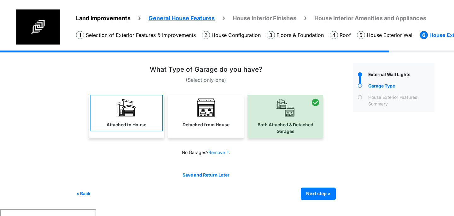
click at [160, 121] on link "Attached to House" at bounding box center [126, 113] width 73 height 37
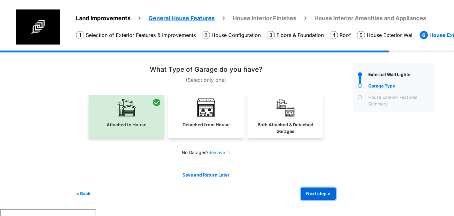
click at [329, 195] on button "Next step >" at bounding box center [318, 193] width 35 height 12
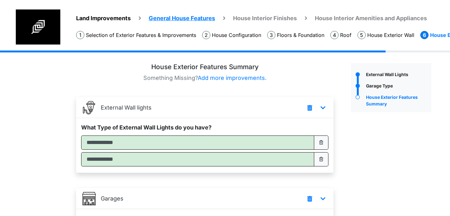
scroll to position [79, 0]
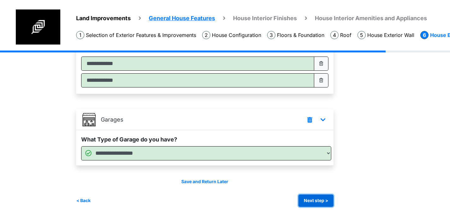
click at [317, 201] on button "Next step >" at bounding box center [315, 200] width 35 height 12
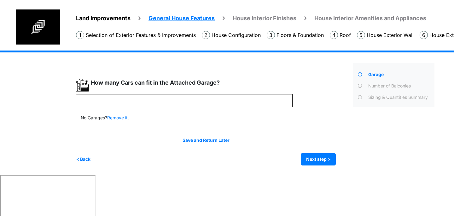
click at [235, 37] on li "House Configuration" at bounding box center [231, 35] width 59 height 8
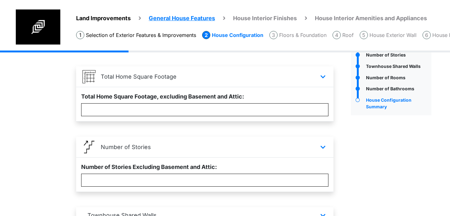
scroll to position [31, 0]
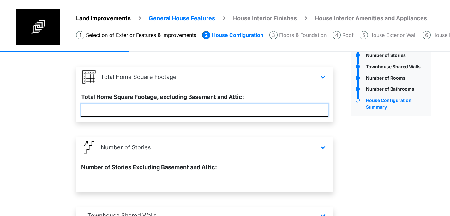
drag, startPoint x: 141, startPoint y: 109, endPoint x: 79, endPoint y: 103, distance: 62.5
click at [79, 103] on div "Total Home Square Footage, excluding Basement and Attic: ****" at bounding box center [204, 104] width 257 height 34
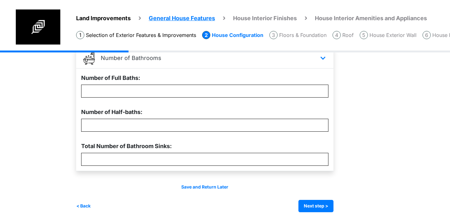
scroll to position [333, 0]
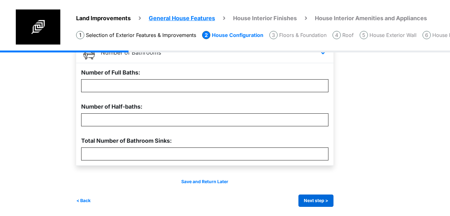
type input "****"
click at [310, 202] on button "Next step >" at bounding box center [315, 200] width 35 height 12
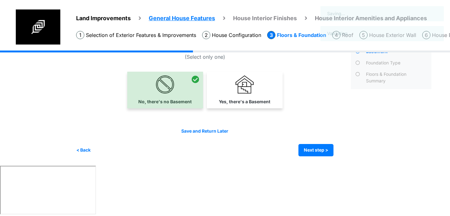
scroll to position [0, 0]
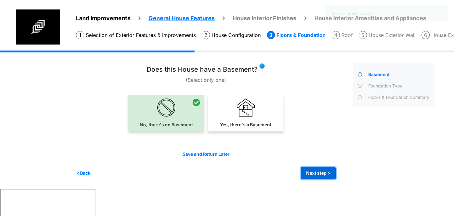
click at [312, 177] on button "Next step >" at bounding box center [318, 173] width 35 height 12
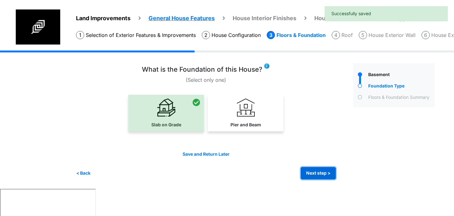
click at [323, 167] on button "Next step >" at bounding box center [318, 173] width 35 height 12
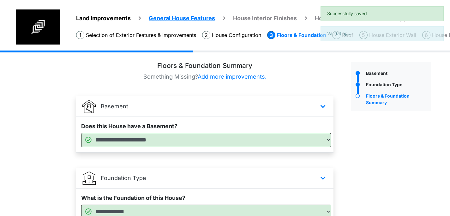
scroll to position [60, 0]
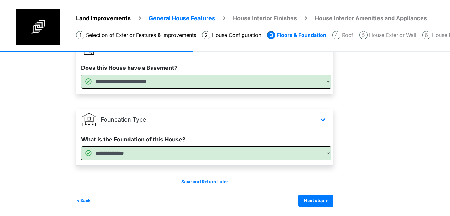
click at [388, 30] on ol "Selection of Exterior Features & Improvements House Configuration Floors & Foun…" at bounding box center [263, 33] width 374 height 11
click at [386, 33] on li "House Exterior Wall" at bounding box center [387, 35] width 57 height 8
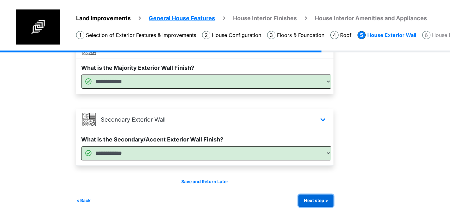
click at [321, 196] on button "Next step >" at bounding box center [315, 200] width 35 height 12
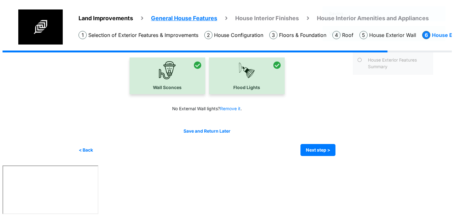
scroll to position [0, 0]
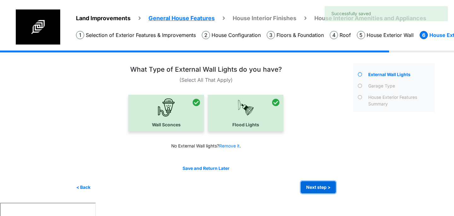
click at [324, 186] on button "Next step >" at bounding box center [318, 187] width 35 height 12
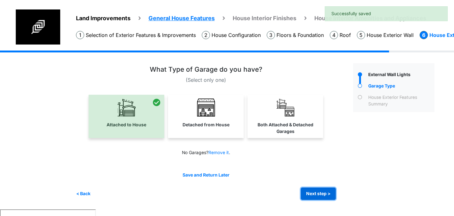
click at [318, 191] on button "Next step >" at bounding box center [318, 193] width 35 height 12
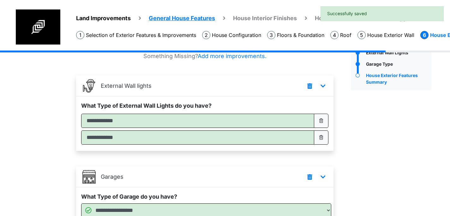
scroll to position [79, 0]
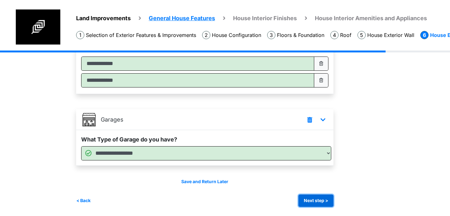
click at [325, 204] on button "Next step >" at bounding box center [315, 200] width 35 height 12
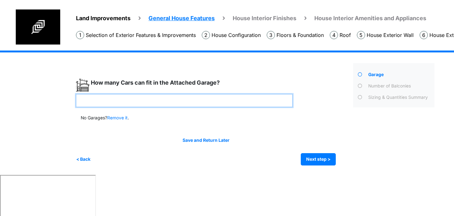
click at [207, 103] on input "number" at bounding box center [184, 100] width 217 height 13
type input "*"
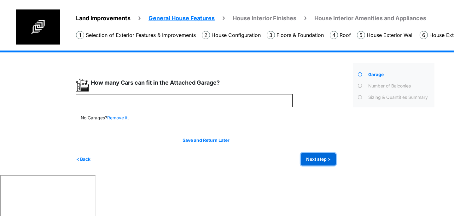
click at [312, 159] on button "Next step >" at bounding box center [318, 159] width 35 height 12
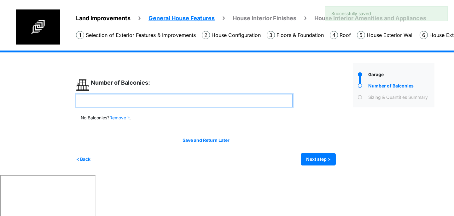
click at [177, 101] on input "number" at bounding box center [184, 100] width 217 height 13
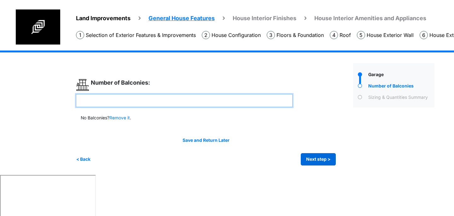
type input "*"
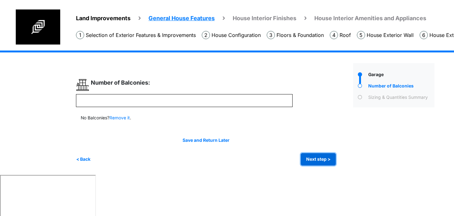
type input "*"
click at [310, 158] on button "Next step >" at bounding box center [318, 159] width 35 height 12
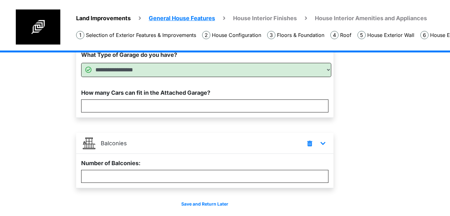
scroll to position [95, 0]
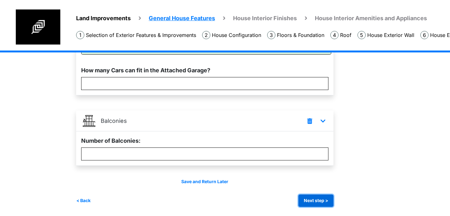
click at [329, 199] on button "Next step >" at bounding box center [315, 200] width 35 height 12
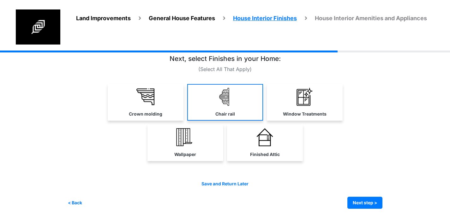
scroll to position [12, 0]
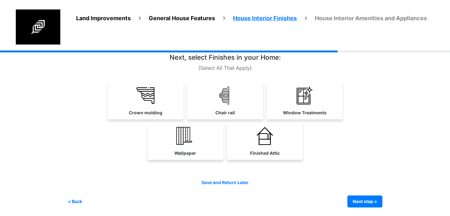
click at [152, 105] on link "Crown molding" at bounding box center [146, 101] width 76 height 37
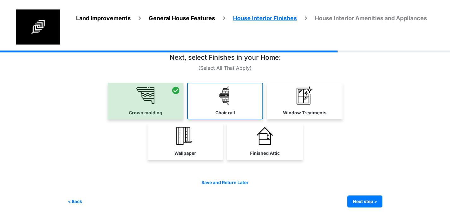
click at [218, 104] on link "Chair rail" at bounding box center [225, 101] width 76 height 37
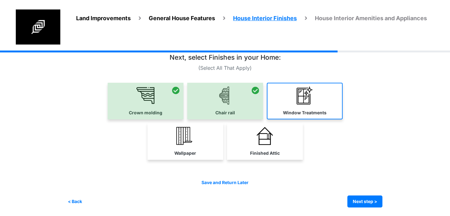
click at [296, 104] on img at bounding box center [304, 95] width 18 height 18
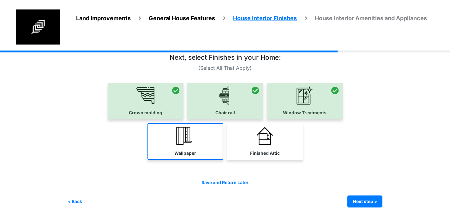
click at [197, 137] on link "Wallpaper" at bounding box center [185, 141] width 76 height 37
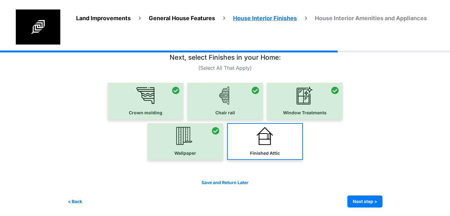
scroll to position [13, 0]
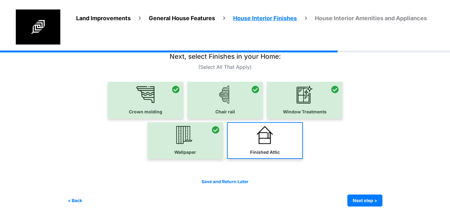
click at [270, 143] on img at bounding box center [265, 135] width 18 height 18
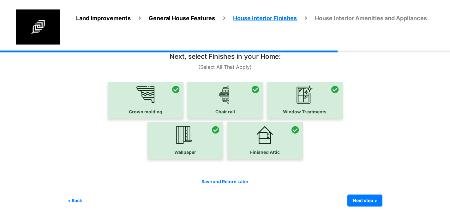
click at [278, 141] on div at bounding box center [265, 140] width 76 height 37
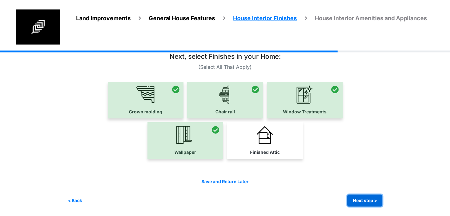
click at [361, 200] on button "Next step >" at bounding box center [364, 200] width 35 height 12
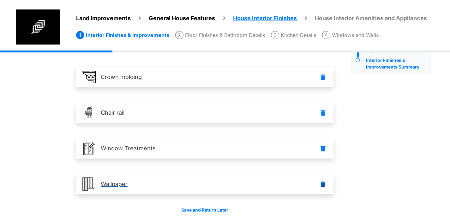
scroll to position [59, 0]
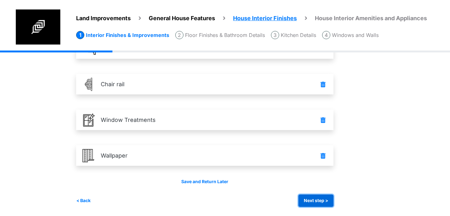
click at [318, 202] on button "Next step >" at bounding box center [315, 200] width 35 height 12
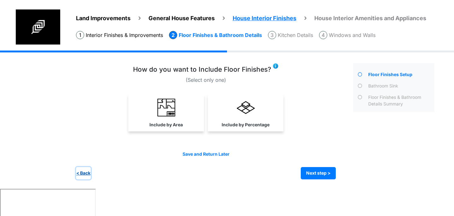
click at [89, 171] on button "< Back" at bounding box center [83, 173] width 15 height 12
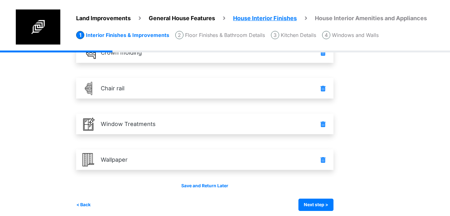
scroll to position [59, 0]
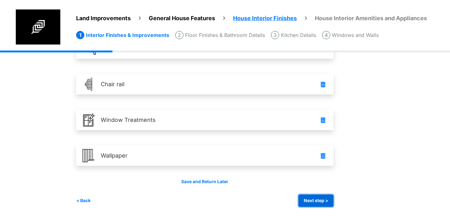
click at [309, 199] on button "Next step >" at bounding box center [315, 200] width 35 height 12
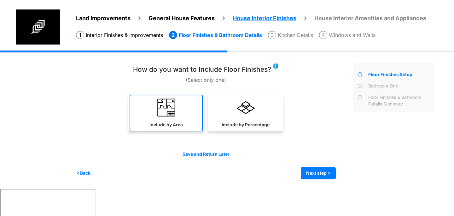
click at [176, 116] on link "Include by Area" at bounding box center [166, 113] width 73 height 37
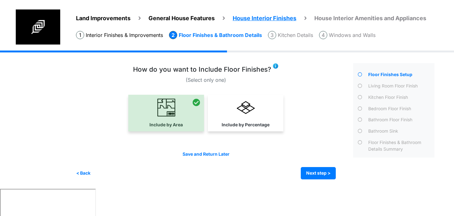
click at [275, 67] on img at bounding box center [276, 66] width 6 height 6
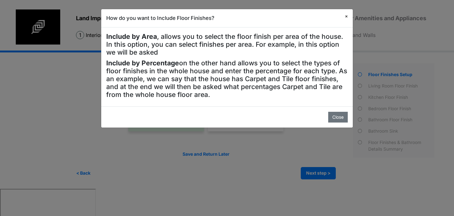
click at [347, 15] on span "×" at bounding box center [346, 16] width 3 height 5
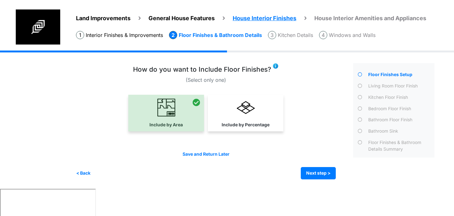
click at [274, 68] on img at bounding box center [276, 66] width 6 height 6
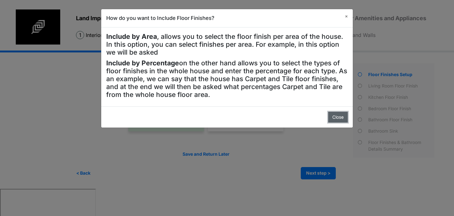
click at [337, 118] on button "Close" at bounding box center [339, 117] width 20 height 11
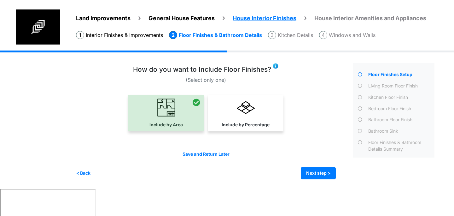
click at [135, 36] on li "Interior Finishes & Improvements" at bounding box center [119, 35] width 87 height 8
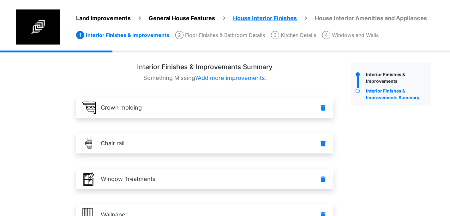
click at [397, 73] on div "Interior Finishes & Improvements" at bounding box center [397, 77] width 67 height 13
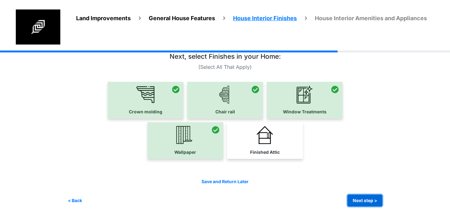
click at [371, 201] on button "Next step >" at bounding box center [364, 200] width 35 height 12
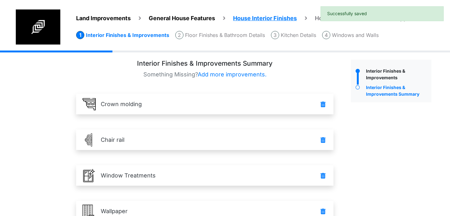
scroll to position [4, 0]
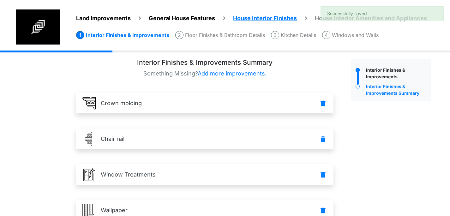
click at [230, 37] on li "Floor Finishes & Bathroom Details" at bounding box center [220, 35] width 90 height 8
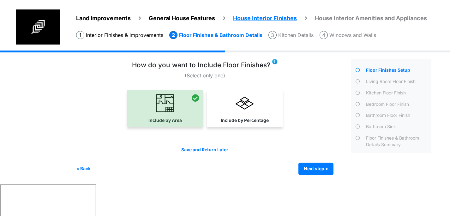
scroll to position [0, 0]
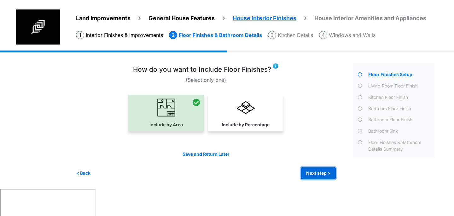
click at [314, 171] on button "Next step >" at bounding box center [318, 173] width 35 height 12
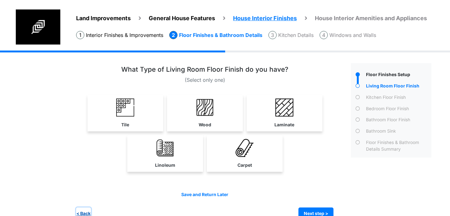
click at [85, 213] on button "< Back" at bounding box center [83, 213] width 15 height 12
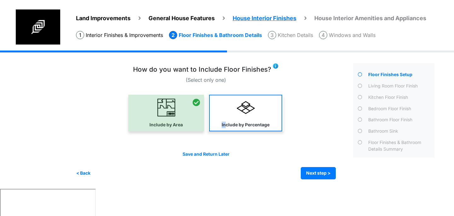
click at [225, 122] on label "Include by Percentage" at bounding box center [246, 125] width 48 height 7
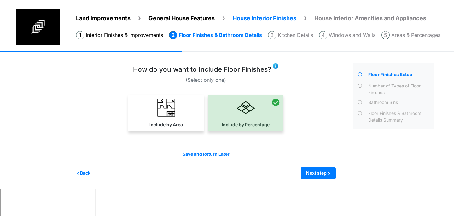
click at [184, 116] on link "Include by Area" at bounding box center [166, 113] width 73 height 37
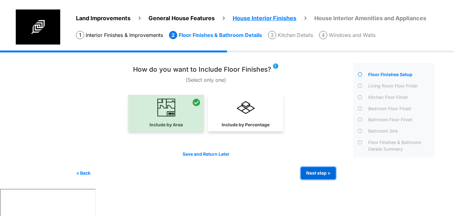
click at [306, 169] on button "Next step >" at bounding box center [318, 173] width 35 height 12
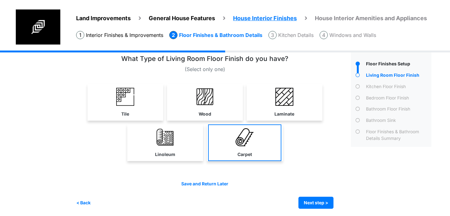
scroll to position [13, 0]
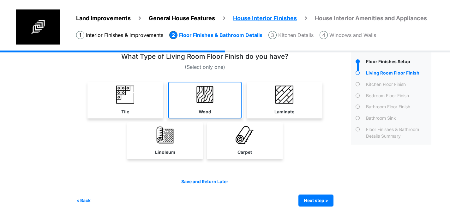
click at [217, 103] on link "Wood" at bounding box center [204, 100] width 73 height 37
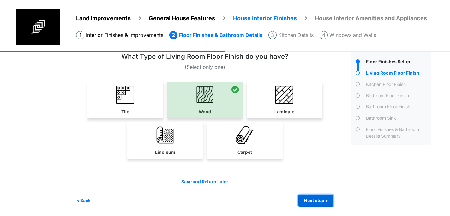
click at [322, 197] on button "Next step >" at bounding box center [315, 200] width 35 height 12
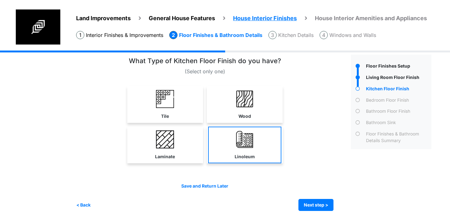
scroll to position [9, 0]
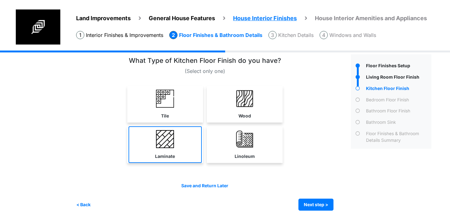
click at [181, 134] on link "Laminate" at bounding box center [164, 144] width 73 height 37
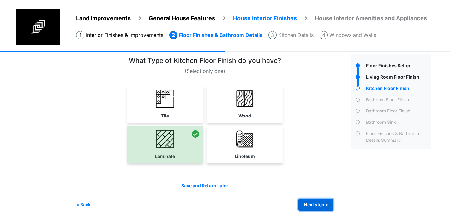
click at [319, 207] on button "Next step >" at bounding box center [315, 205] width 35 height 12
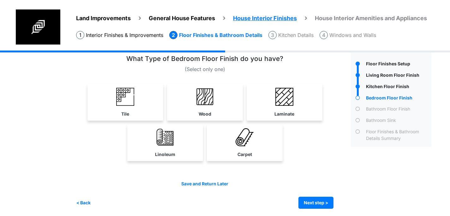
scroll to position [11, 0]
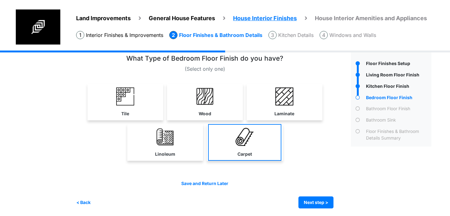
click at [243, 157] on label "Carpet" at bounding box center [244, 154] width 15 height 7
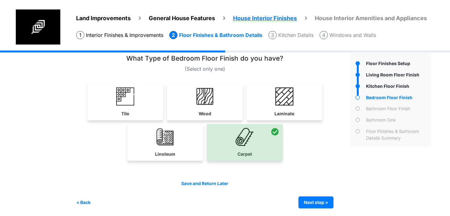
scroll to position [13, 0]
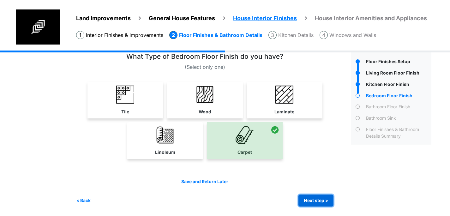
click at [328, 202] on button "Next step >" at bounding box center [315, 200] width 35 height 12
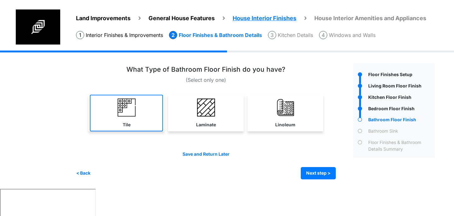
click at [143, 119] on link "Tile" at bounding box center [126, 113] width 73 height 37
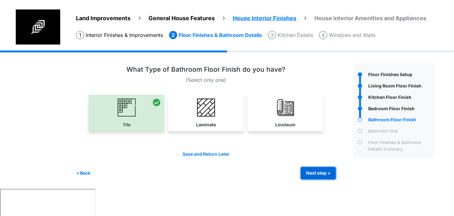
click at [317, 170] on button "Next step >" at bounding box center [318, 173] width 35 height 12
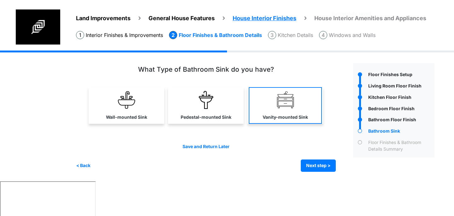
click at [281, 118] on label "Vanity-mounted Sink" at bounding box center [285, 117] width 45 height 7
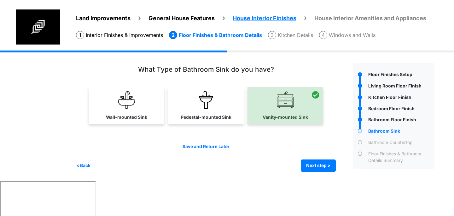
drag, startPoint x: 196, startPoint y: 111, endPoint x: 180, endPoint y: 110, distance: 15.8
click at [195, 111] on link "Pedestal-mounted Sink" at bounding box center [205, 105] width 73 height 37
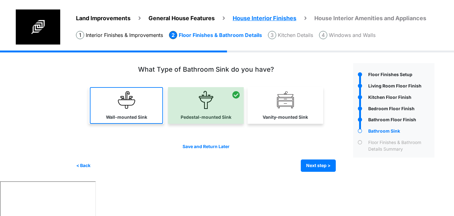
click at [145, 110] on link "Wall-mounted Sink" at bounding box center [126, 105] width 73 height 37
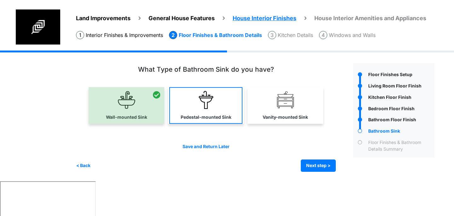
click at [205, 112] on link "Pedestal-mounted Sink" at bounding box center [205, 105] width 73 height 37
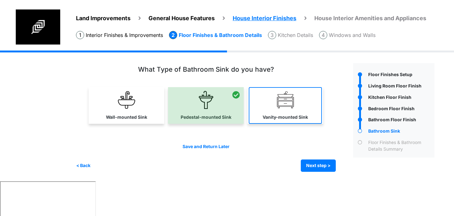
click at [295, 112] on link "Vanity-mounted Sink" at bounding box center [285, 105] width 73 height 37
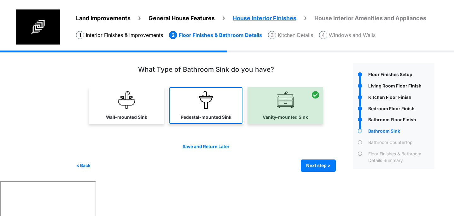
click at [204, 107] on img at bounding box center [206, 100] width 18 height 18
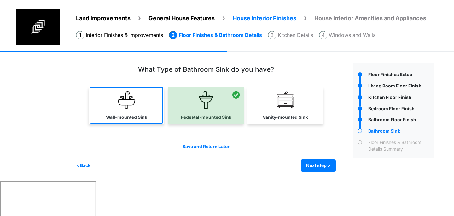
click at [130, 107] on img at bounding box center [127, 100] width 18 height 18
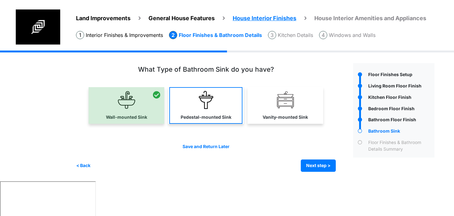
click at [179, 107] on link "Pedestal-mounted Sink" at bounding box center [205, 105] width 73 height 37
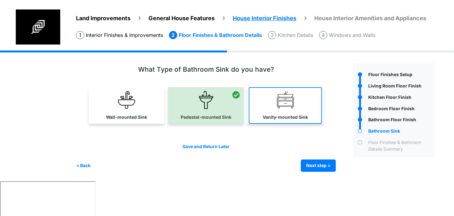
click at [280, 108] on img at bounding box center [286, 100] width 18 height 18
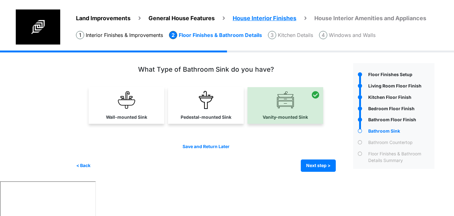
click at [319, 157] on div "Save and Return Later < Back Next step > Save and submit" at bounding box center [206, 157] width 260 height 28
click at [321, 165] on button "Next step >" at bounding box center [318, 165] width 35 height 12
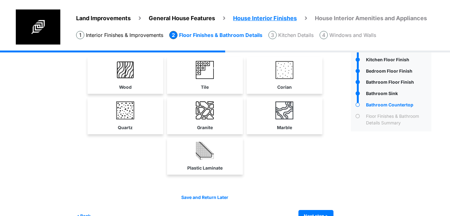
scroll to position [42, 0]
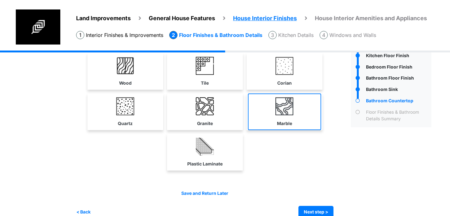
click at [291, 122] on label "Marble" at bounding box center [284, 123] width 15 height 7
select select "*"
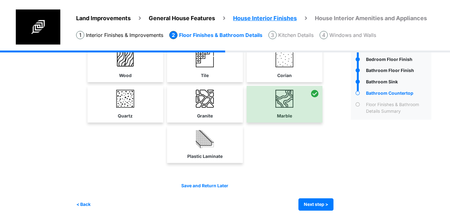
scroll to position [53, 0]
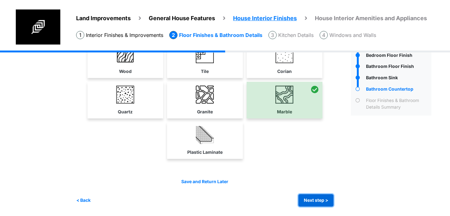
click at [324, 202] on button "Next step >" at bounding box center [315, 200] width 35 height 12
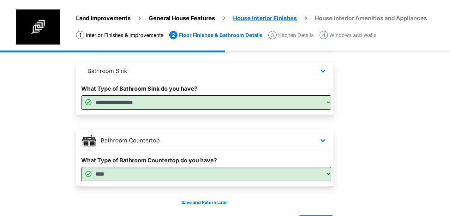
scroll to position [413, 0]
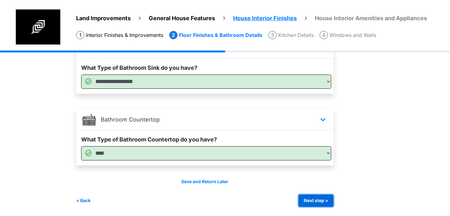
click at [318, 202] on button "Next step >" at bounding box center [315, 200] width 35 height 12
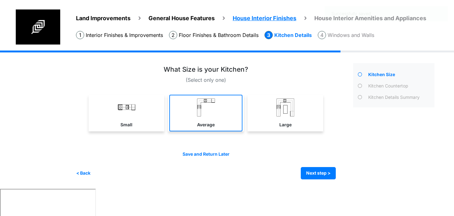
click at [225, 112] on link "Average" at bounding box center [205, 113] width 73 height 37
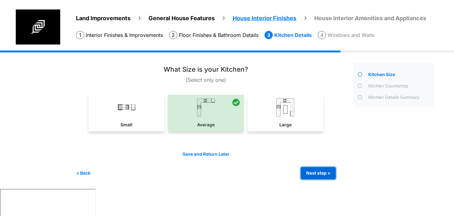
click at [311, 174] on button "Next step >" at bounding box center [318, 173] width 35 height 12
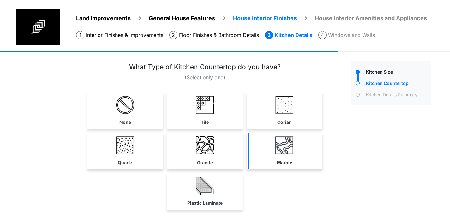
scroll to position [7, 0]
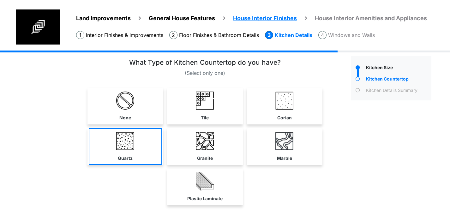
click at [142, 148] on link "Quartz" at bounding box center [125, 146] width 73 height 37
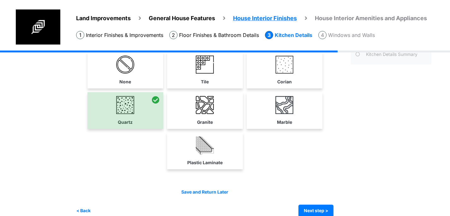
scroll to position [53, 0]
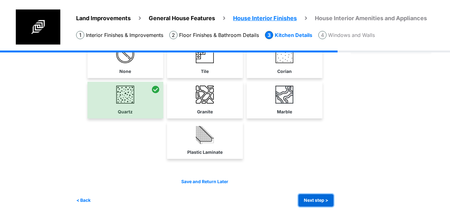
click at [317, 200] on button "Next step >" at bounding box center [315, 200] width 35 height 12
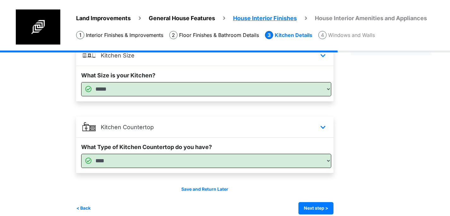
scroll to position [60, 0]
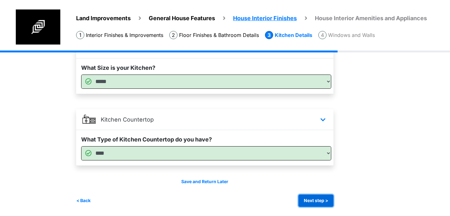
click at [310, 199] on button "Next step >" at bounding box center [315, 200] width 35 height 12
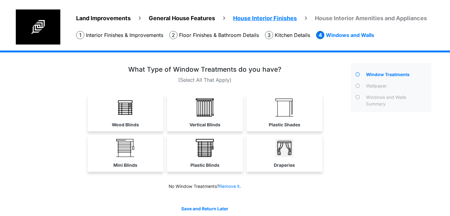
click at [377, 21] on span "House Interior Amenities and Appliances" at bounding box center [371, 18] width 112 height 7
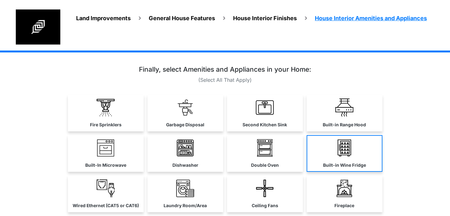
scroll to position [53, 0]
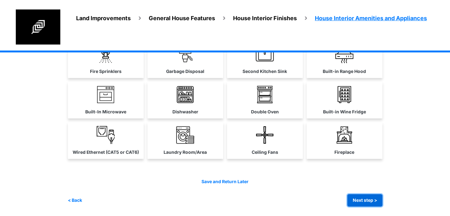
click at [360, 201] on button "Next step >" at bounding box center [364, 200] width 35 height 12
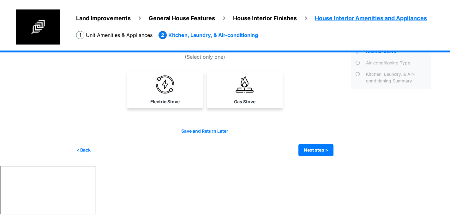
scroll to position [0, 0]
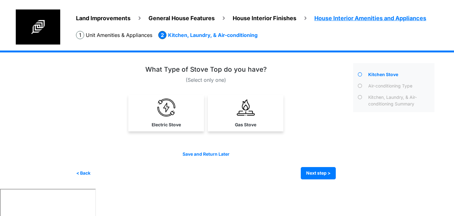
click at [385, 100] on div "Kitchen, Laundry, & Air-conditioning Summary" at bounding box center [401, 100] width 68 height 13
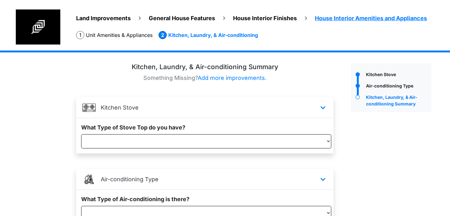
scroll to position [60, 0]
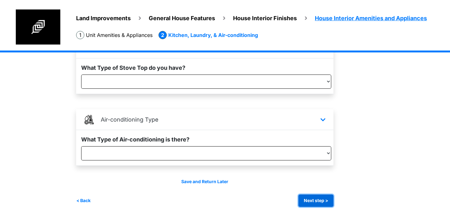
click at [330, 197] on button "Next step >" at bounding box center [315, 200] width 35 height 12
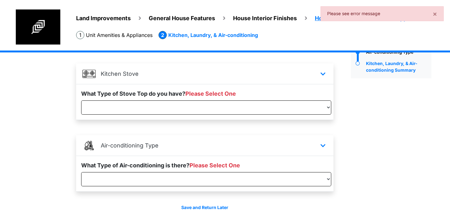
scroll to position [0, 0]
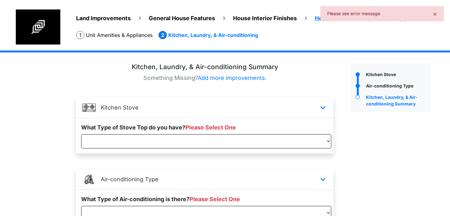
click at [269, 18] on span "House Interior Finishes" at bounding box center [265, 18] width 64 height 7
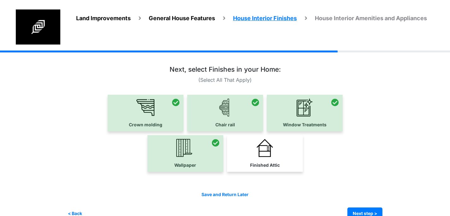
scroll to position [13, 0]
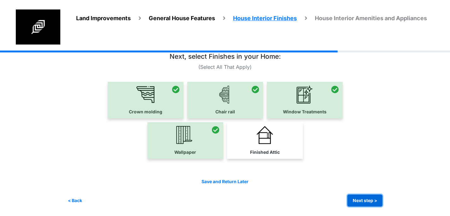
click at [359, 198] on button "Next step >" at bounding box center [364, 200] width 35 height 12
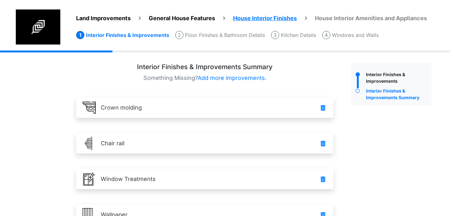
click at [345, 38] on li "Windows and Walls" at bounding box center [350, 35] width 56 height 8
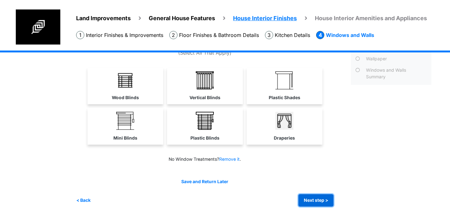
click at [323, 198] on button "Next step >" at bounding box center [315, 200] width 35 height 12
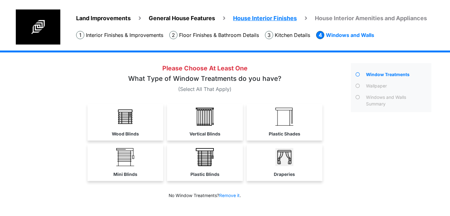
click at [335, 18] on span "House Interior Amenities and Appliances" at bounding box center [371, 18] width 112 height 7
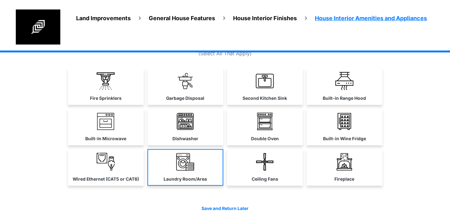
click at [206, 156] on link "Laundry Room/Area" at bounding box center [185, 167] width 76 height 37
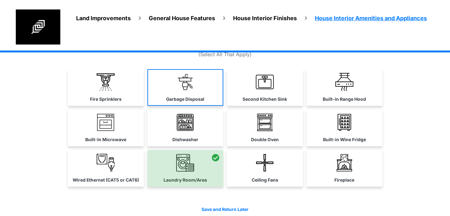
scroll to position [25, 0]
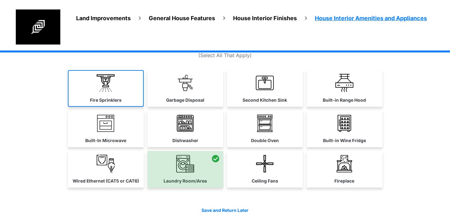
click at [128, 92] on link "Fire Sprinklers" at bounding box center [106, 88] width 76 height 37
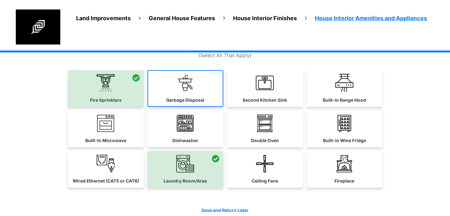
click at [198, 91] on link "Garbage Disposal" at bounding box center [185, 88] width 76 height 37
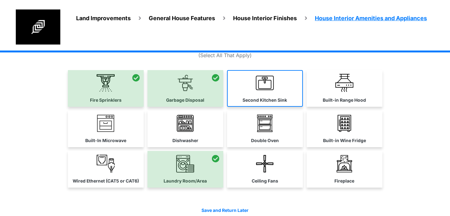
click at [257, 92] on link "Second Kitchen Sink" at bounding box center [265, 88] width 76 height 37
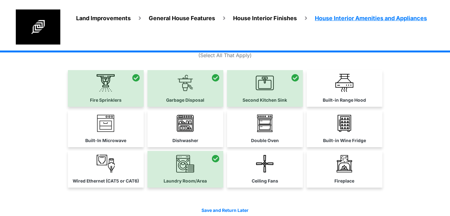
click at [266, 19] on span "House Interior Finishes" at bounding box center [265, 18] width 64 height 7
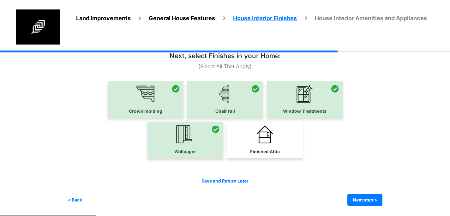
scroll to position [13, 0]
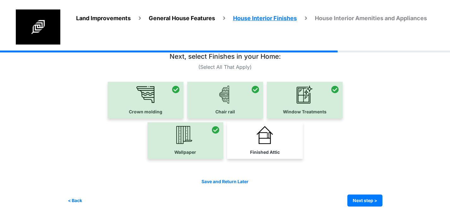
click at [360, 193] on div "Save and Return Later < Back Next step > Save and submit" at bounding box center [225, 192] width 315 height 28
click at [361, 199] on button "Next step >" at bounding box center [364, 200] width 35 height 12
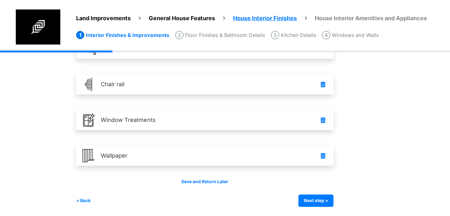
scroll to position [0, 0]
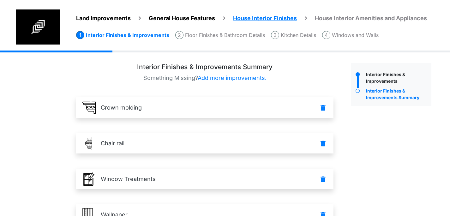
click at [291, 37] on li "Kitchen Details" at bounding box center [293, 35] width 45 height 8
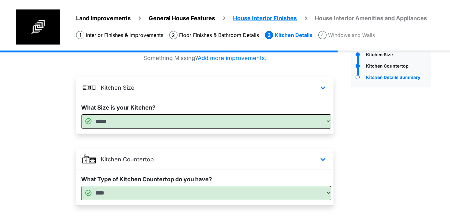
scroll to position [60, 0]
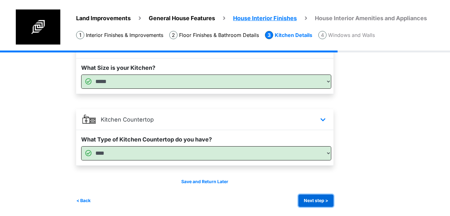
click at [319, 202] on button "Next step >" at bounding box center [315, 200] width 35 height 12
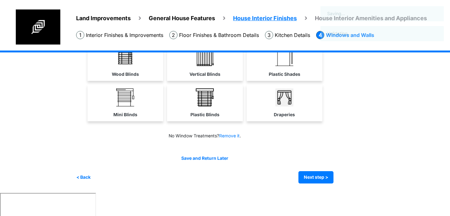
scroll to position [0, 0]
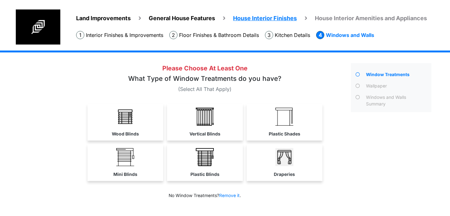
click at [274, 122] on link "Plastic Shades" at bounding box center [284, 122] width 76 height 37
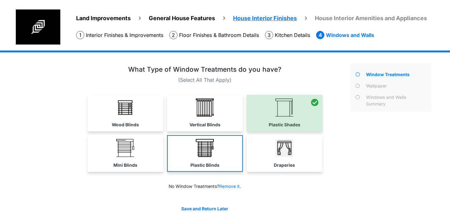
click at [214, 146] on img at bounding box center [205, 148] width 18 height 18
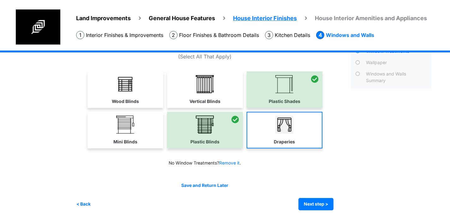
scroll to position [27, 0]
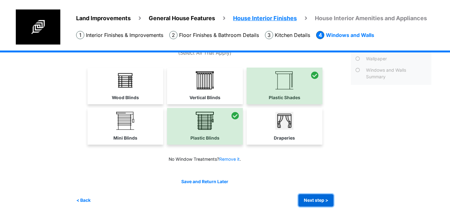
click at [309, 199] on button "Next step >" at bounding box center [315, 200] width 35 height 12
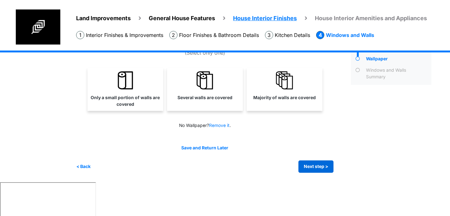
scroll to position [0, 0]
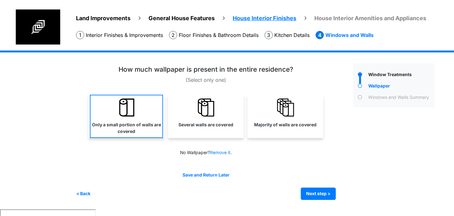
click at [156, 128] on label "Only a small portion of walls are covered" at bounding box center [127, 128] width 72 height 13
select select "*"
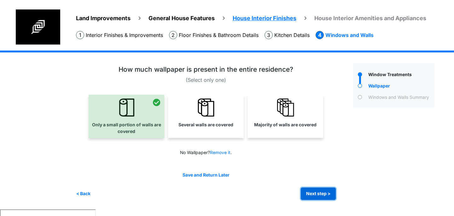
click at [326, 192] on button "Next step >" at bounding box center [318, 193] width 35 height 12
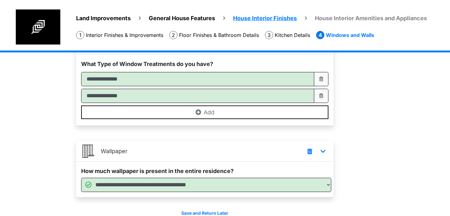
scroll to position [95, 0]
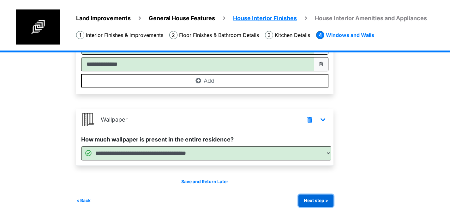
click at [319, 196] on button "Next step >" at bounding box center [315, 200] width 35 height 12
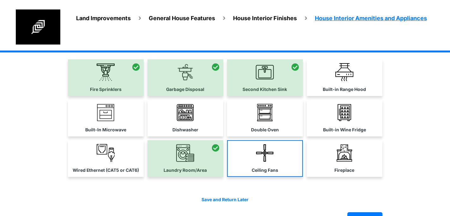
scroll to position [18, 0]
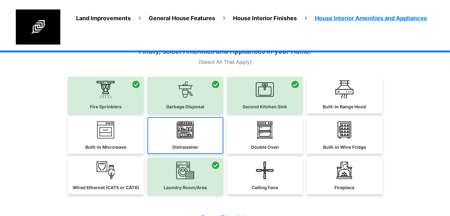
click at [189, 139] on link "Dishwasher" at bounding box center [185, 135] width 76 height 37
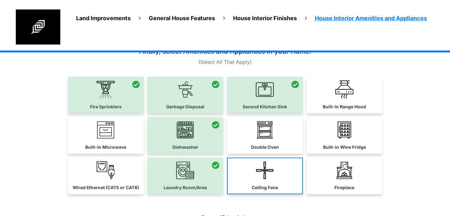
click at [270, 173] on img at bounding box center [265, 170] width 18 height 18
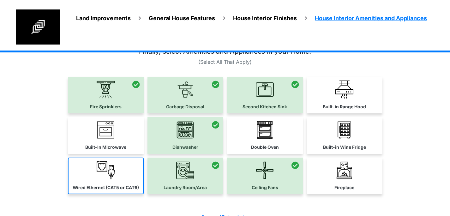
click at [118, 172] on link "Wired Ethernet (CAT5 or CAT6)" at bounding box center [106, 175] width 76 height 37
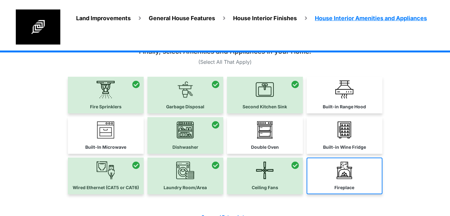
click at [312, 172] on link "Fireplace" at bounding box center [344, 175] width 76 height 37
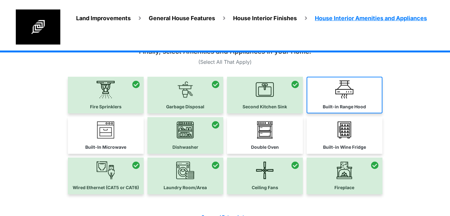
click at [331, 94] on link "Built-in Range Hood" at bounding box center [344, 95] width 76 height 37
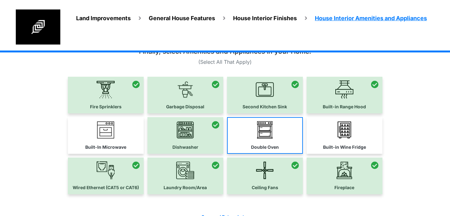
click at [284, 121] on link "Double Oven" at bounding box center [265, 135] width 76 height 37
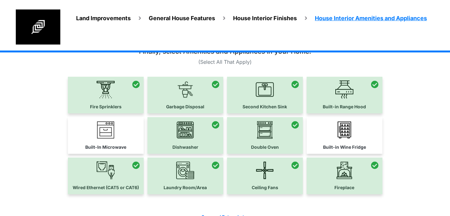
click at [339, 128] on img at bounding box center [344, 130] width 18 height 18
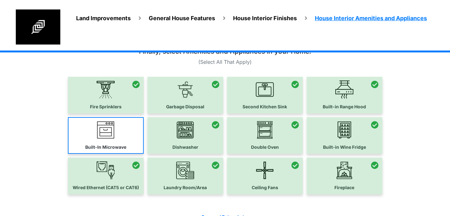
click at [127, 129] on link "Built-In Microwave" at bounding box center [106, 135] width 76 height 37
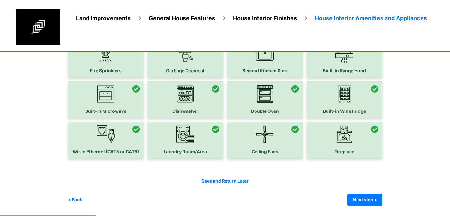
scroll to position [53, 0]
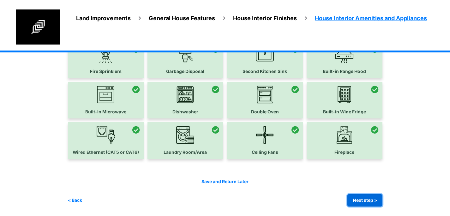
click at [361, 198] on button "Next step >" at bounding box center [364, 200] width 35 height 12
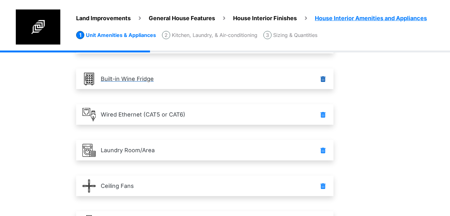
scroll to position [269, 0]
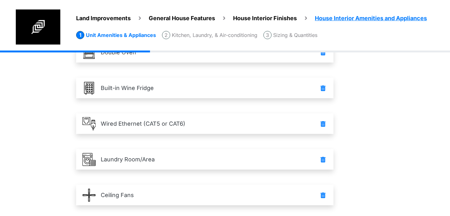
click at [293, 33] on li "Sizing & Quantities" at bounding box center [290, 35] width 54 height 8
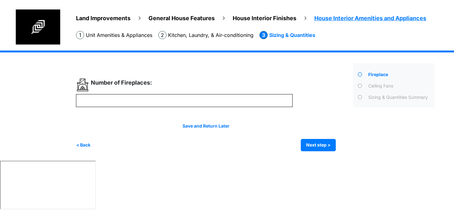
click at [398, 100] on div "Sizing & Quantities Summary" at bounding box center [401, 98] width 68 height 8
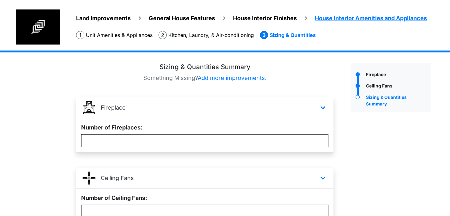
scroll to position [57, 0]
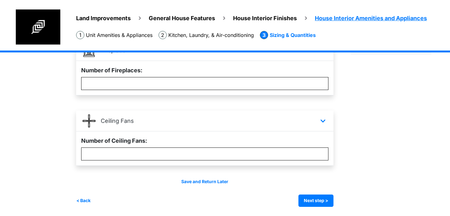
click at [324, 193] on div "Save and Return Later < Back Next step > Save and submit" at bounding box center [204, 192] width 257 height 28
click at [321, 198] on button "Next step >" at bounding box center [315, 200] width 35 height 12
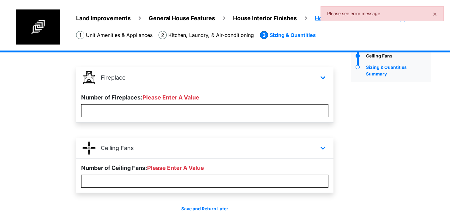
scroll to position [0, 0]
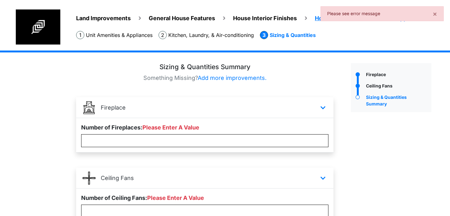
click at [216, 31] on li "Kitchen, Laundry, & Air-conditioning" at bounding box center [205, 35] width 95 height 8
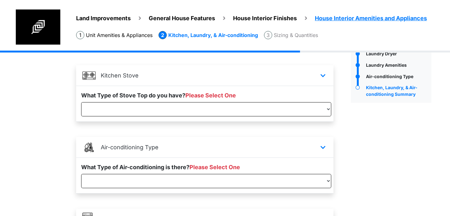
scroll to position [169, 0]
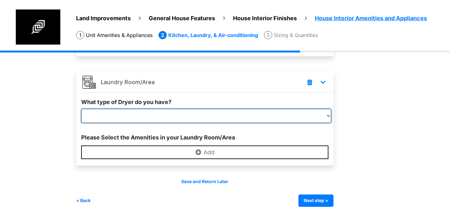
click at [300, 118] on select "**********" at bounding box center [206, 116] width 250 height 14
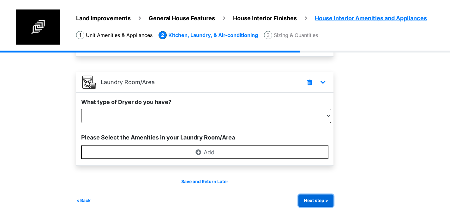
click at [318, 198] on button "Next step >" at bounding box center [315, 200] width 35 height 12
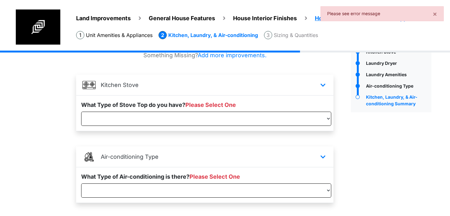
scroll to position [0, 0]
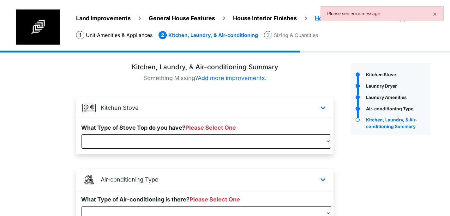
click at [294, 40] on div "Land Improvements General House Features House Interior Finishes House Interior…" at bounding box center [256, 29] width 386 height 41
click at [294, 34] on li "Sizing & Quantities" at bounding box center [291, 35] width 54 height 8
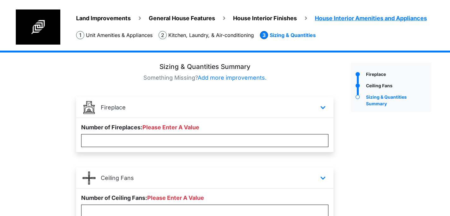
scroll to position [57, 0]
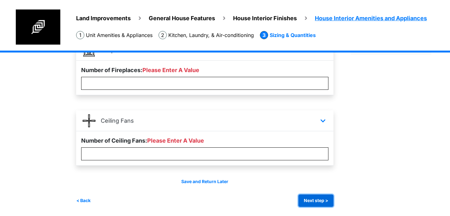
click at [323, 198] on button "Next step >" at bounding box center [315, 200] width 35 height 12
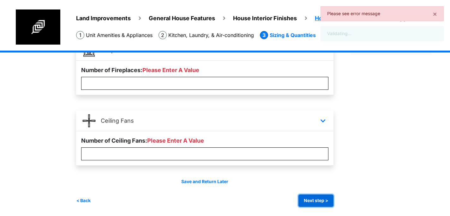
click at [317, 202] on button "Next step >" at bounding box center [315, 200] width 35 height 12
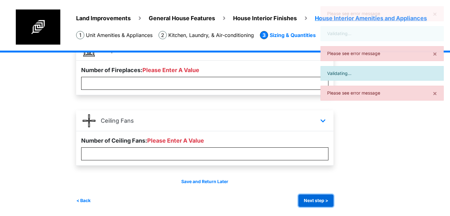
click at [317, 202] on button "Next step >" at bounding box center [315, 200] width 35 height 12
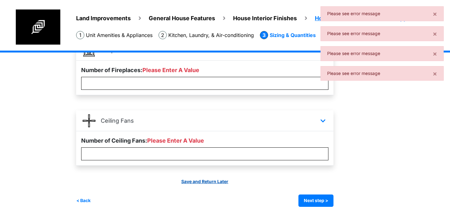
click at [225, 181] on link "Save and Return Later" at bounding box center [204, 181] width 47 height 5
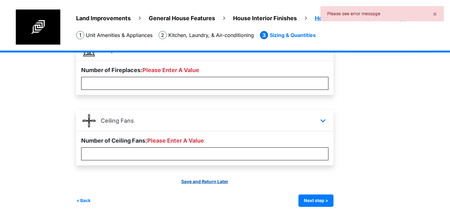
click at [206, 182] on link "Save and Return Later" at bounding box center [204, 181] width 47 height 5
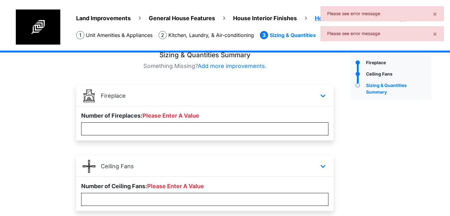
scroll to position [0, 0]
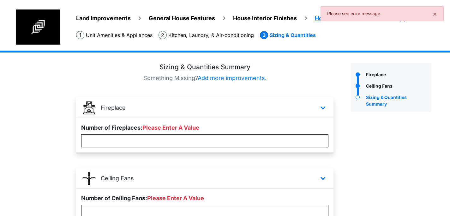
click at [213, 35] on li "Kitchen, Laundry, & Air-conditioning" at bounding box center [205, 35] width 95 height 8
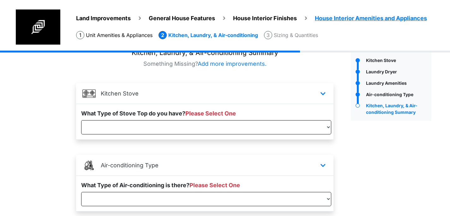
scroll to position [25, 0]
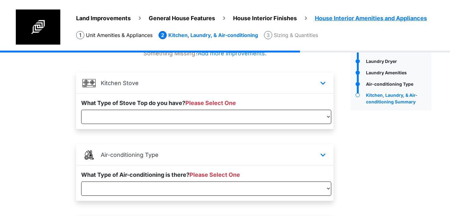
click at [142, 37] on li "Unit Amenities & Appliances" at bounding box center [114, 35] width 76 height 8
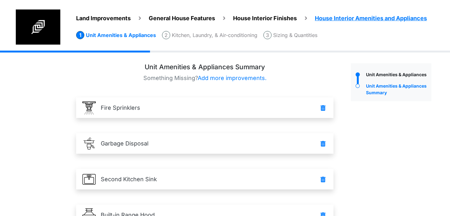
click at [239, 10] on ul "Land Improvements General House Features House Interior Finishes House Interior…" at bounding box center [263, 15] width 374 height 13
click at [270, 23] on div "Land Improvements General House Features House Interior Finishes House Interior…" at bounding box center [256, 29] width 386 height 41
click at [268, 20] on span "House Interior Finishes" at bounding box center [265, 18] width 64 height 7
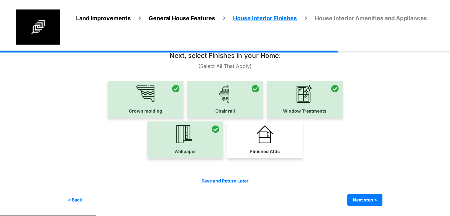
scroll to position [13, 0]
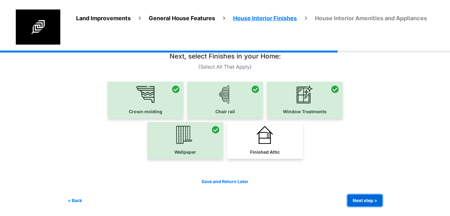
click at [368, 199] on button "Next step >" at bounding box center [364, 200] width 35 height 12
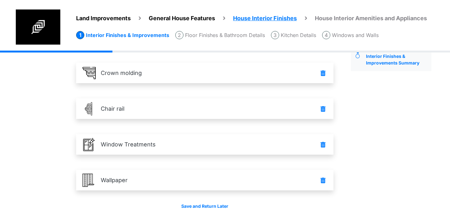
scroll to position [37, 0]
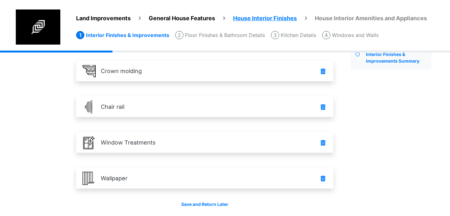
click at [289, 33] on li "Kitchen Details" at bounding box center [293, 35] width 45 height 8
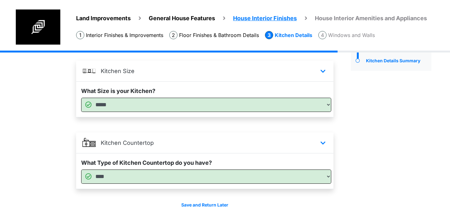
scroll to position [0, 0]
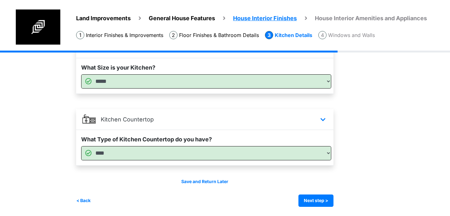
click at [345, 32] on li "Windows and Walls" at bounding box center [346, 35] width 56 height 8
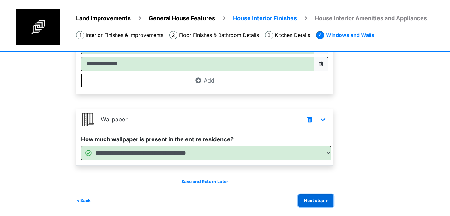
click at [324, 202] on button "Next step >" at bounding box center [315, 200] width 35 height 12
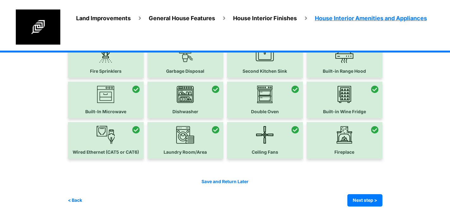
click at [368, 192] on div "Save and Return Later < Back Next step > Save and submit" at bounding box center [225, 192] width 315 height 28
click at [369, 197] on button "Next step >" at bounding box center [364, 200] width 35 height 12
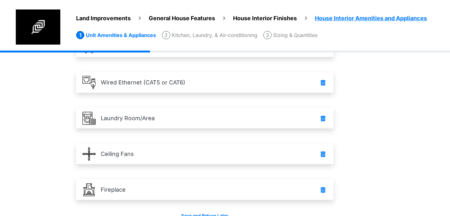
scroll to position [345, 0]
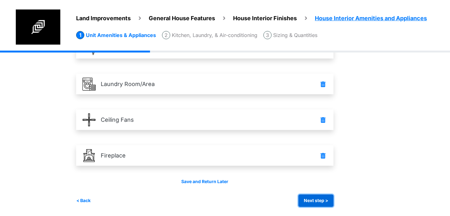
click at [323, 198] on button "Next step >" at bounding box center [315, 200] width 35 height 12
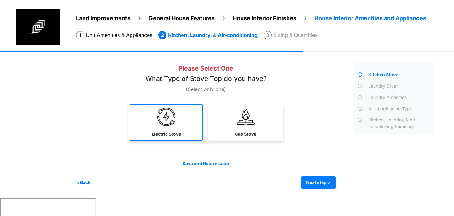
click at [185, 118] on link "Electric Stove" at bounding box center [166, 122] width 73 height 37
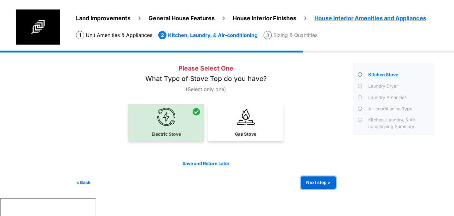
click at [312, 179] on button "Next step >" at bounding box center [318, 182] width 35 height 12
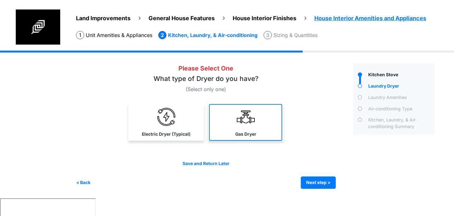
click at [233, 133] on link "Gas Dryer" at bounding box center [245, 122] width 73 height 37
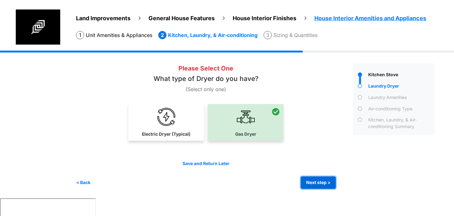
click at [311, 184] on button "Next step >" at bounding box center [318, 182] width 35 height 12
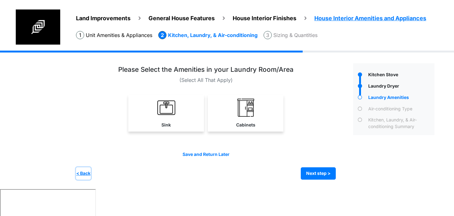
click at [87, 167] on button "< Back" at bounding box center [83, 173] width 15 height 12
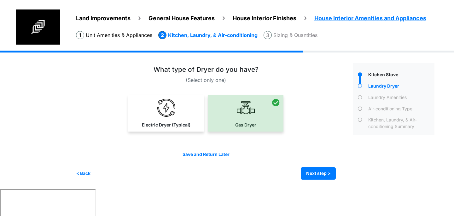
click at [232, 119] on div at bounding box center [246, 113] width 76 height 37
click at [317, 170] on button "Next step >" at bounding box center [318, 173] width 35 height 12
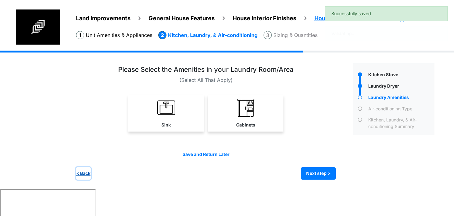
click at [87, 172] on button "< Back" at bounding box center [83, 173] width 15 height 12
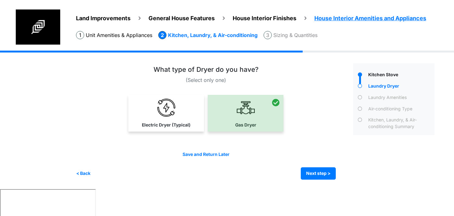
click at [230, 110] on div at bounding box center [246, 113] width 76 height 37
click at [264, 105] on div at bounding box center [246, 113] width 76 height 37
click at [183, 109] on link "Electric Dryer (Typical)" at bounding box center [166, 113] width 73 height 37
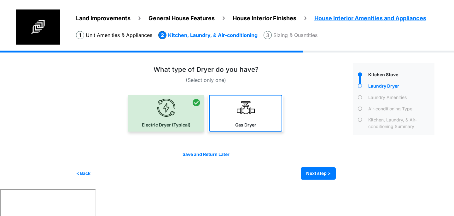
click at [260, 105] on link "Gas Dryer" at bounding box center [245, 113] width 73 height 37
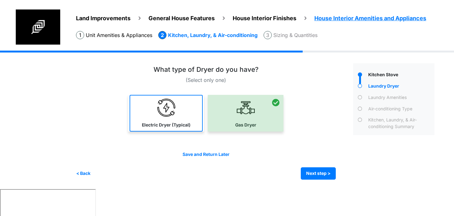
click at [176, 106] on link "Electric Dryer (Typical)" at bounding box center [166, 113] width 73 height 37
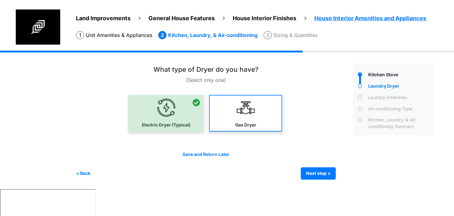
click at [267, 106] on link "Gas Dryer" at bounding box center [245, 113] width 73 height 37
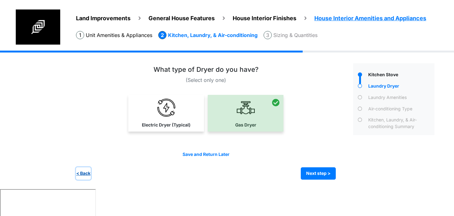
click at [87, 172] on button "< Back" at bounding box center [83, 173] width 15 height 12
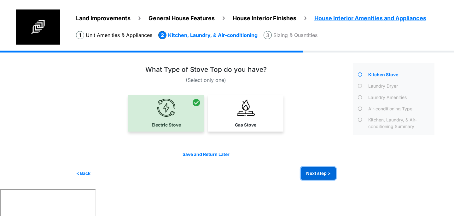
click at [318, 171] on button "Next step >" at bounding box center [318, 173] width 35 height 12
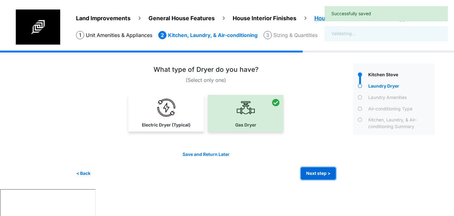
click at [315, 170] on button "Next step >" at bounding box center [318, 173] width 35 height 12
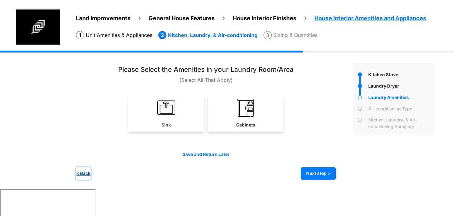
click at [88, 172] on button "< Back" at bounding box center [83, 173] width 15 height 12
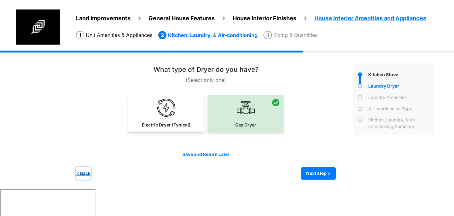
click at [88, 172] on button "< Back" at bounding box center [83, 173] width 15 height 12
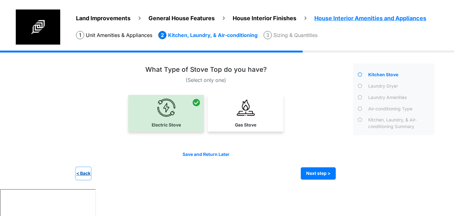
click at [88, 172] on button "< Back" at bounding box center [83, 173] width 15 height 12
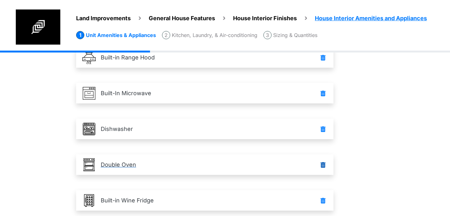
scroll to position [345, 0]
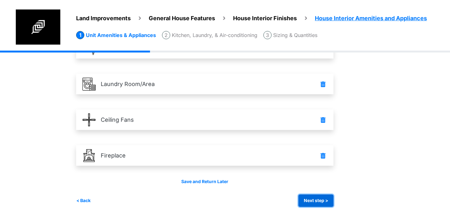
click at [312, 195] on button "Next step >" at bounding box center [315, 200] width 35 height 12
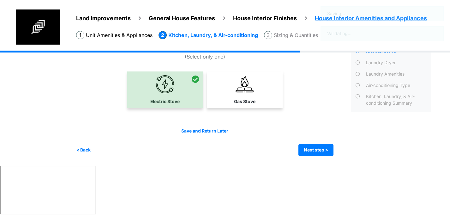
scroll to position [0, 0]
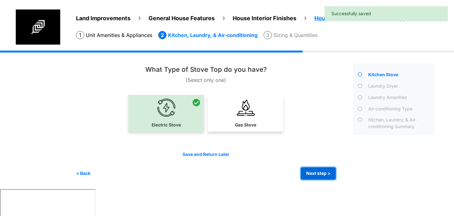
click at [321, 172] on button "Next step >" at bounding box center [318, 173] width 35 height 12
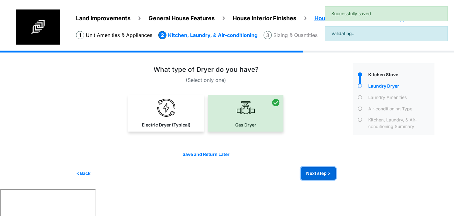
click at [317, 169] on button "Next step >" at bounding box center [318, 173] width 35 height 12
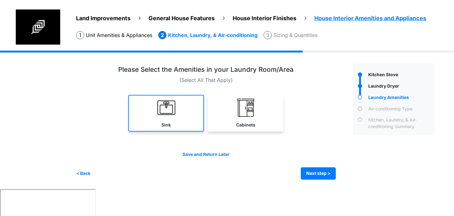
click at [183, 125] on link "Sink" at bounding box center [166, 113] width 76 height 37
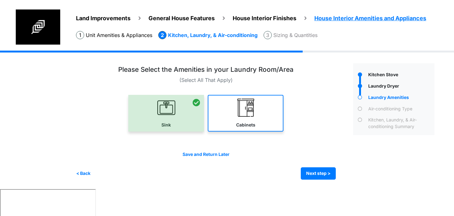
click at [239, 115] on img at bounding box center [246, 107] width 18 height 18
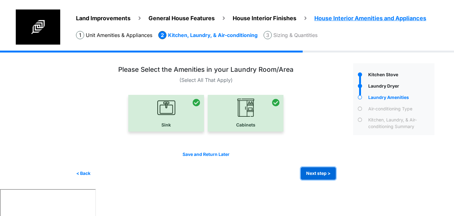
click at [314, 174] on button "Next step >" at bounding box center [318, 173] width 35 height 12
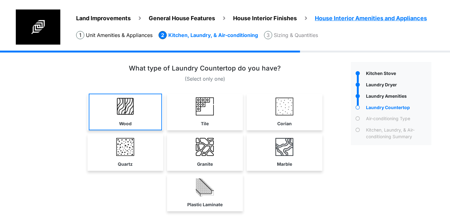
click at [140, 115] on link "Wood" at bounding box center [125, 111] width 73 height 37
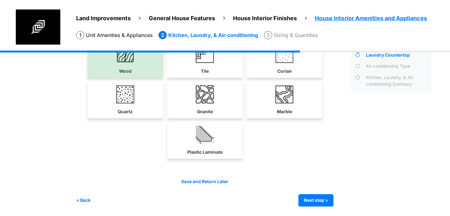
scroll to position [54, 0]
click at [320, 196] on button "Next step >" at bounding box center [315, 200] width 35 height 12
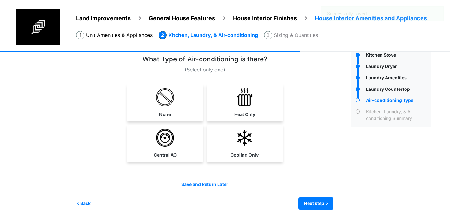
scroll to position [20, 0]
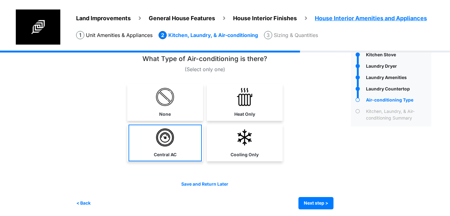
click at [183, 149] on link "Central AC" at bounding box center [164, 142] width 73 height 37
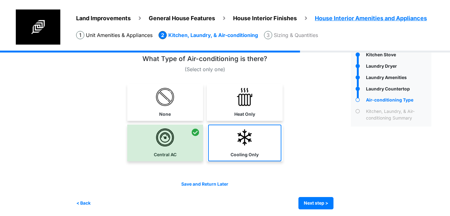
click at [248, 149] on link "Cooling Only" at bounding box center [244, 142] width 73 height 37
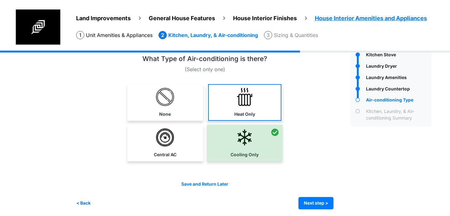
click at [254, 117] on label "Heat Only" at bounding box center [244, 114] width 21 height 7
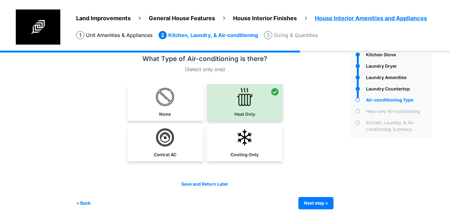
drag, startPoint x: 178, startPoint y: 136, endPoint x: 191, endPoint y: 136, distance: 12.9
click at [178, 136] on link "Central AC" at bounding box center [164, 142] width 73 height 37
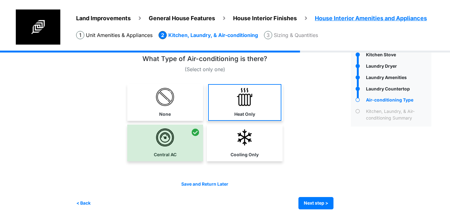
click at [254, 106] on link "Heat Only" at bounding box center [244, 102] width 73 height 37
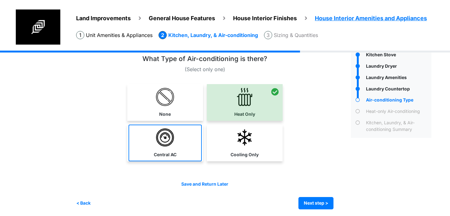
click at [171, 143] on img at bounding box center [165, 137] width 18 height 18
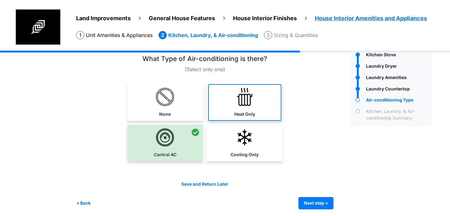
click at [234, 107] on link "Heat Only" at bounding box center [244, 102] width 73 height 37
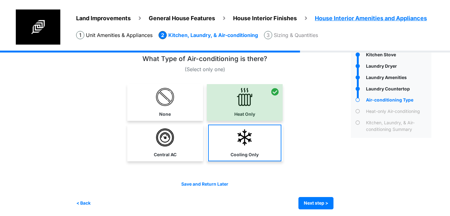
click at [227, 142] on link "Cooling Only" at bounding box center [244, 142] width 73 height 37
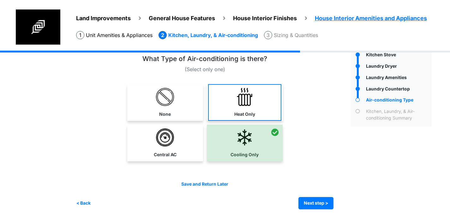
click at [251, 103] on img at bounding box center [244, 97] width 18 height 18
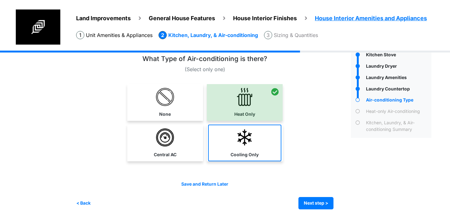
click at [252, 144] on img at bounding box center [244, 137] width 18 height 18
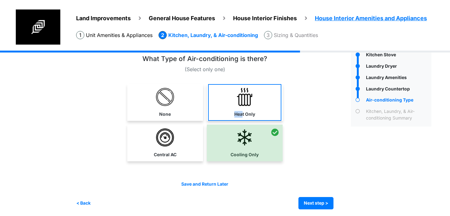
click at [244, 111] on label "Heat Only" at bounding box center [244, 114] width 21 height 7
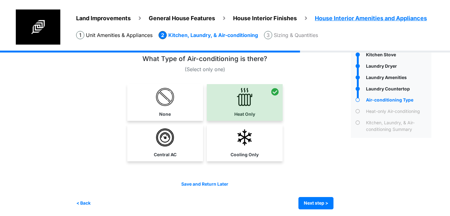
click at [191, 138] on link "Central AC" at bounding box center [164, 142] width 73 height 37
select select "*"
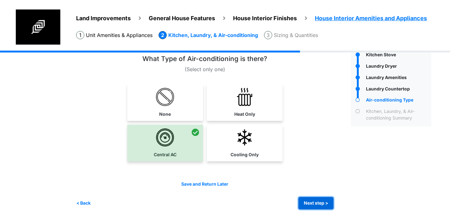
click at [324, 200] on button "Next step >" at bounding box center [315, 203] width 35 height 12
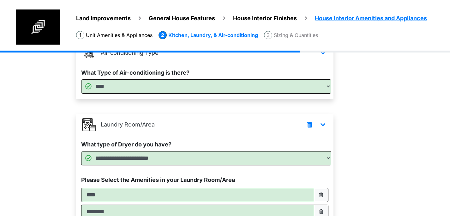
scroll to position [253, 0]
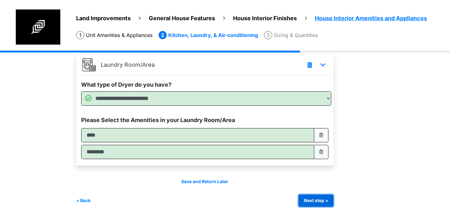
click at [313, 201] on button "Next step >" at bounding box center [315, 200] width 35 height 12
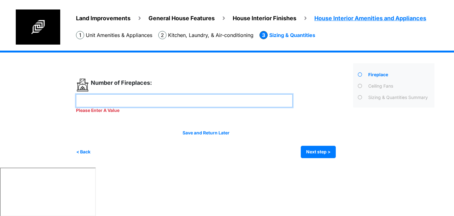
click at [166, 105] on input "number" at bounding box center [184, 100] width 217 height 13
type input "*"
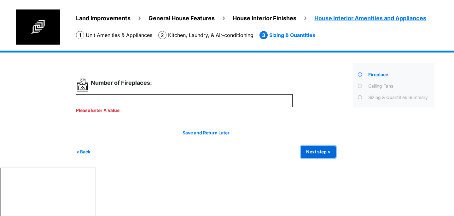
click at [314, 153] on div "Irrigation Flag pole" at bounding box center [258, 108] width 364 height 117
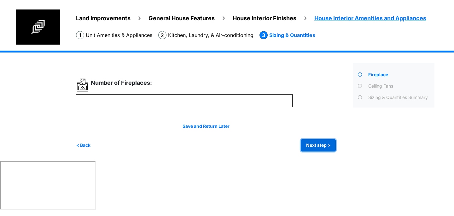
click at [315, 147] on button "Next step >" at bounding box center [318, 145] width 35 height 12
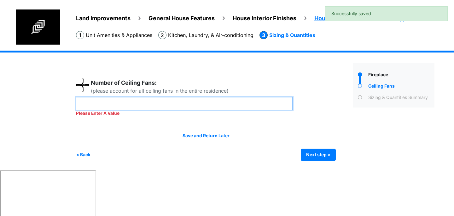
click at [189, 109] on input "number" at bounding box center [184, 103] width 217 height 13
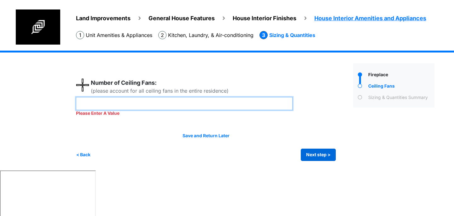
type input "*"
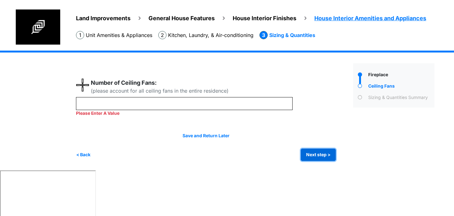
type input "*"
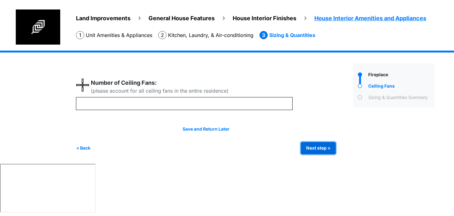
click at [313, 155] on div "Irrigation Flag pole" at bounding box center [258, 106] width 364 height 113
click at [322, 146] on button "Next step >" at bounding box center [318, 148] width 35 height 12
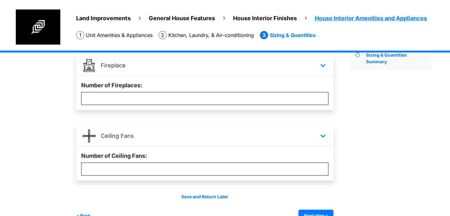
scroll to position [57, 0]
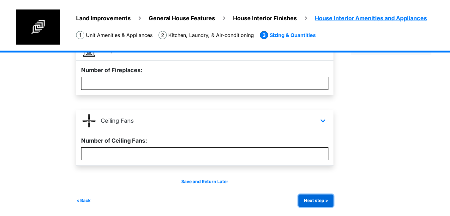
click at [308, 195] on button "Next step >" at bounding box center [315, 200] width 35 height 12
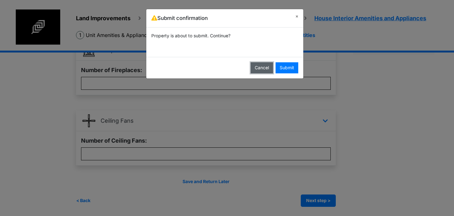
click at [256, 68] on button "Cancel" at bounding box center [262, 67] width 22 height 11
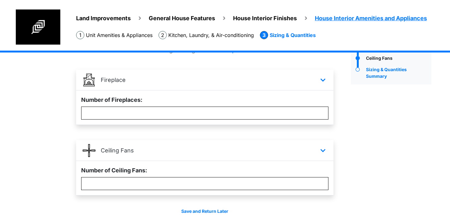
scroll to position [21, 0]
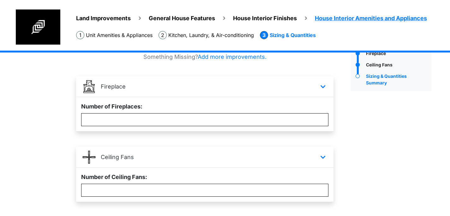
click at [227, 38] on li "Kitchen, Laundry, & Air-conditioning" at bounding box center [205, 35] width 95 height 8
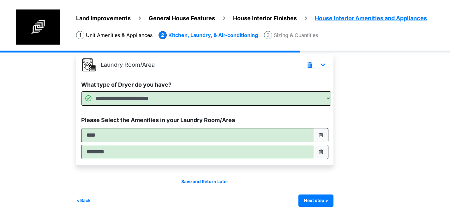
scroll to position [239, 0]
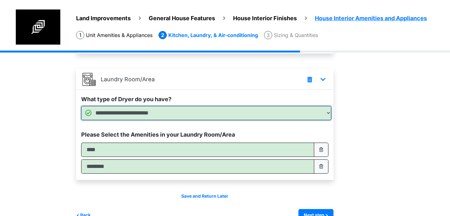
click at [181, 109] on select "**********" at bounding box center [206, 113] width 250 height 14
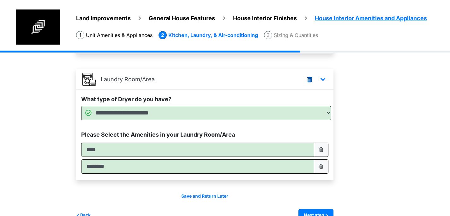
click at [311, 80] on icon at bounding box center [310, 79] width 8 height 9
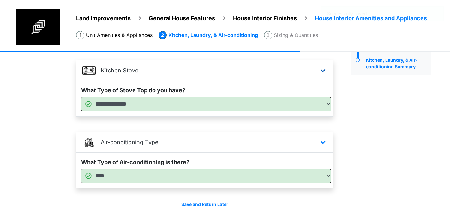
scroll to position [0, 0]
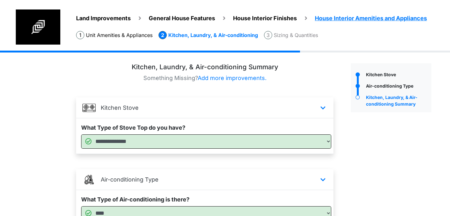
click at [255, 18] on span "House Interior Finishes" at bounding box center [265, 18] width 64 height 7
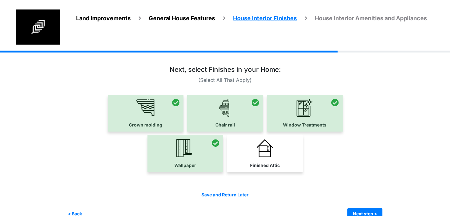
click at [331, 23] on div "Land Improvements General House Features House Interior Finishes House Interior…" at bounding box center [256, 29] width 386 height 41
click at [330, 19] on span "House Interior Amenities and Appliances" at bounding box center [371, 18] width 112 height 7
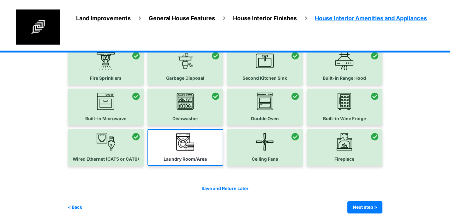
click at [199, 141] on link "Laundry Room/Area" at bounding box center [185, 147] width 76 height 37
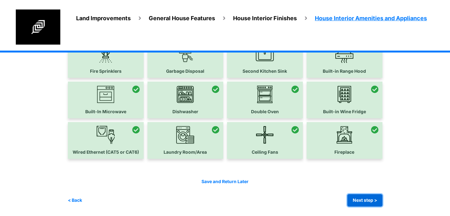
click at [373, 198] on button "Next step >" at bounding box center [364, 200] width 35 height 12
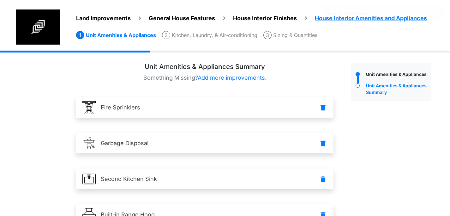
click at [302, 39] on li "Sizing & Quantities" at bounding box center [290, 35] width 54 height 8
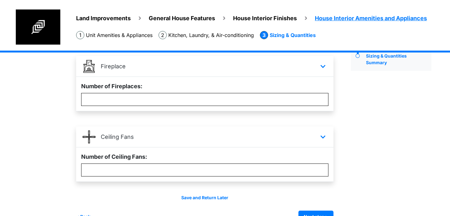
scroll to position [57, 0]
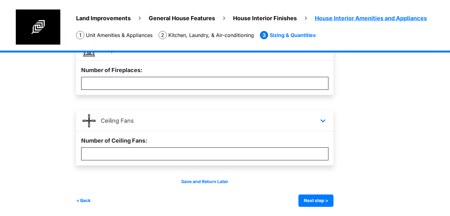
click at [323, 206] on div "Irrigation Flag pole" at bounding box center [256, 104] width 360 height 223
click at [322, 203] on button "Next step >" at bounding box center [315, 200] width 35 height 12
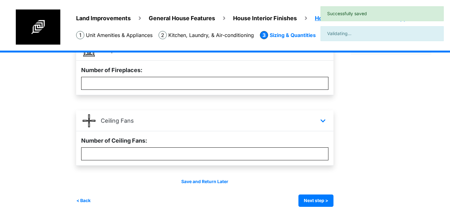
scroll to position [2, 0]
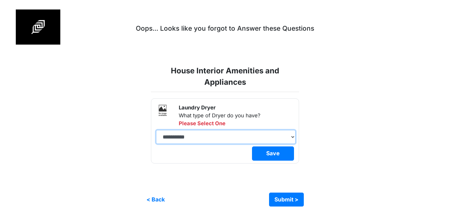
click at [229, 130] on select "**********" at bounding box center [225, 137] width 139 height 14
click select "**********" at bounding box center [225, 137] width 139 height 14
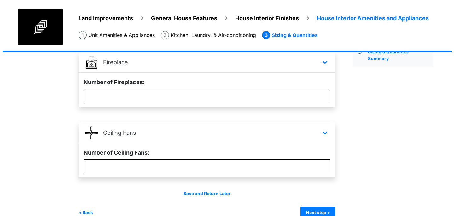
scroll to position [57, 0]
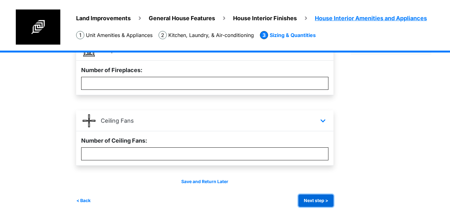
click at [322, 199] on button "Next step >" at bounding box center [315, 200] width 35 height 12
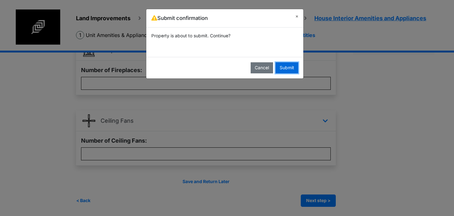
click at [291, 68] on button "Submit" at bounding box center [287, 67] width 23 height 11
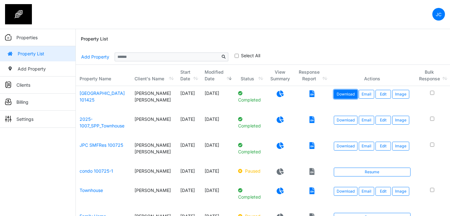
click at [345, 92] on link "Download" at bounding box center [346, 94] width 24 height 9
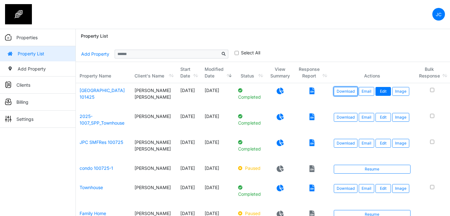
scroll to position [2, 0]
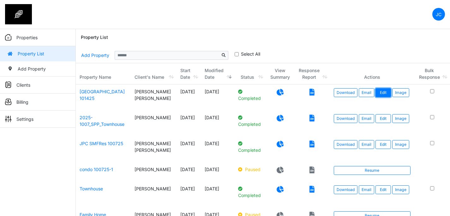
click at [383, 91] on link "Edit" at bounding box center [382, 92] width 15 height 9
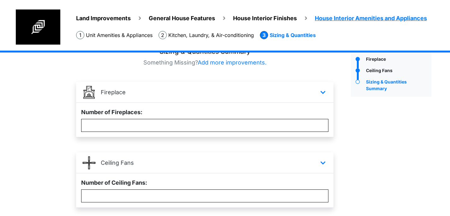
scroll to position [1, 0]
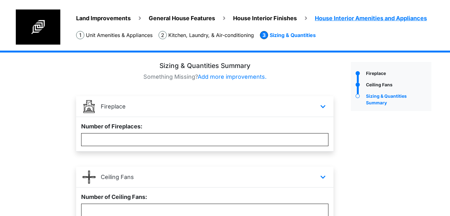
click at [188, 15] on li "General House Features" at bounding box center [176, 18] width 77 height 10
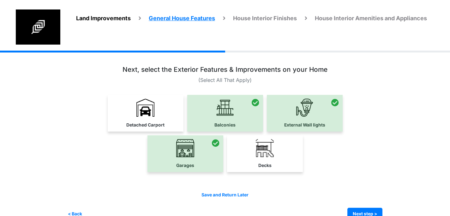
click at [264, 16] on span "House Interior Finishes" at bounding box center [265, 18] width 64 height 7
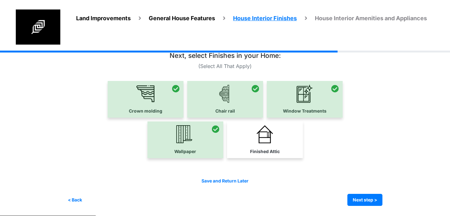
scroll to position [13, 0]
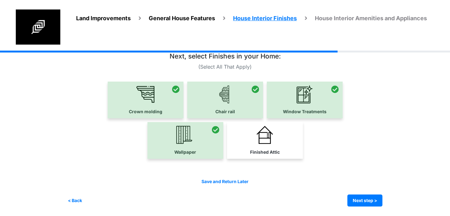
click at [358, 193] on div "Save and Return Later < Back Next step > Save and submit" at bounding box center [225, 192] width 315 height 28
click at [359, 194] on button "Next step >" at bounding box center [364, 200] width 35 height 12
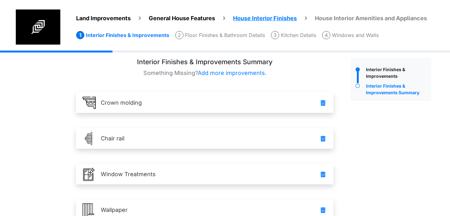
scroll to position [0, 0]
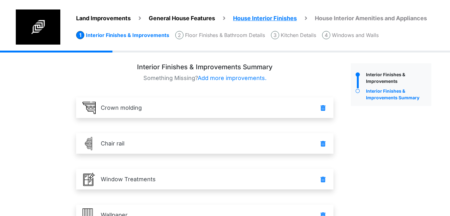
click at [288, 35] on li "Kitchen Details" at bounding box center [293, 35] width 45 height 8
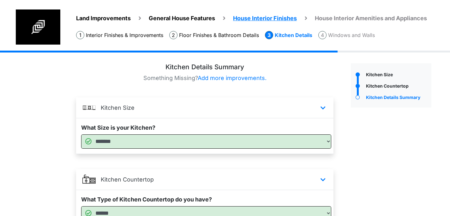
click at [246, 34] on li "Floor Finishes & Bathroom Details" at bounding box center [214, 35] width 90 height 8
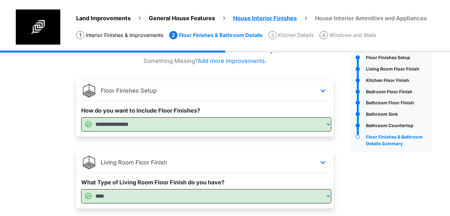
scroll to position [18, 0]
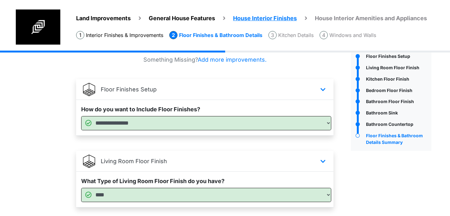
click at [383, 126] on div "Bathroom Countertop" at bounding box center [397, 125] width 67 height 8
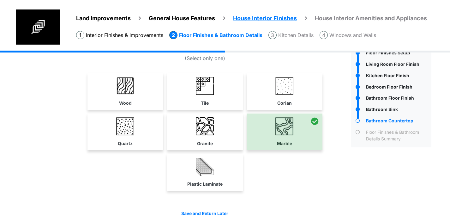
scroll to position [23, 0]
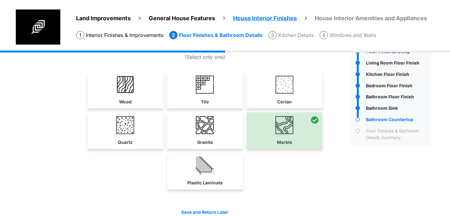
click at [299, 34] on li "Kitchen Details" at bounding box center [290, 35] width 45 height 8
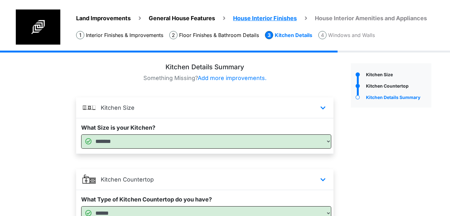
click at [377, 83] on div "Kitchen Countertop" at bounding box center [397, 87] width 67 height 8
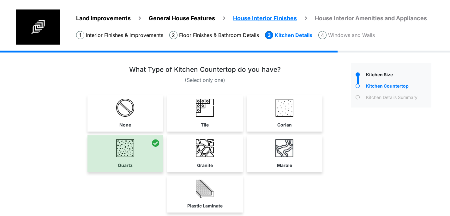
click at [218, 37] on li "Floor Finishes & Bathroom Details" at bounding box center [214, 35] width 90 height 8
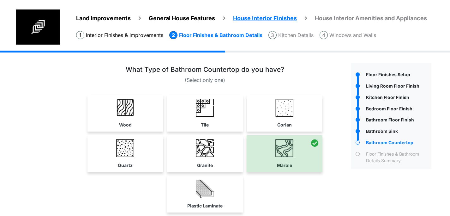
click at [371, 74] on div "Floor Finishes Setup" at bounding box center [397, 75] width 67 height 8
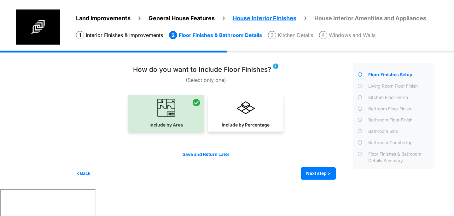
click at [374, 83] on div "Living Room Floor Finish" at bounding box center [401, 87] width 68 height 8
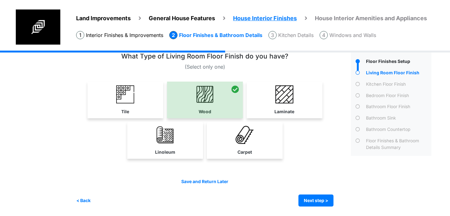
click at [373, 84] on div "Kitchen Floor Finish" at bounding box center [397, 85] width 67 height 8
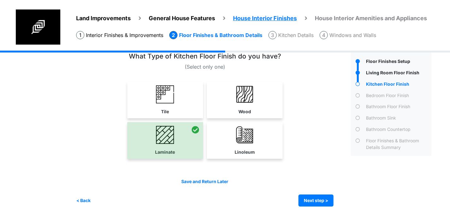
click at [377, 93] on div "Bedroom Floor Finish" at bounding box center [397, 96] width 67 height 8
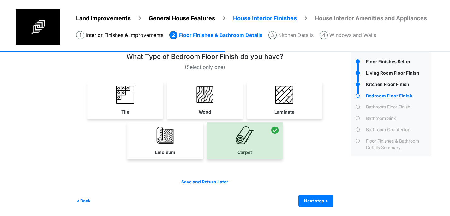
scroll to position [13, 0]
click at [377, 107] on div "Bathroom Floor Finish" at bounding box center [397, 107] width 67 height 8
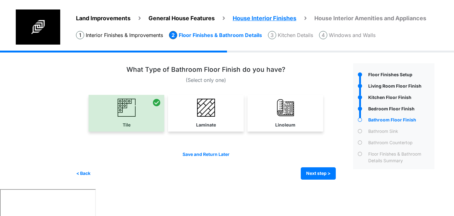
click at [378, 131] on div "Bathroom Sink" at bounding box center [401, 132] width 68 height 8
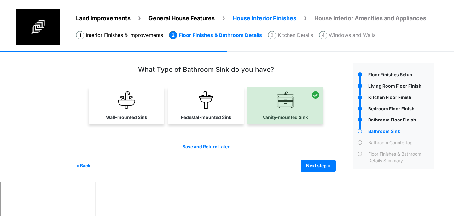
click at [375, 118] on div "Bathroom Floor Finish" at bounding box center [401, 120] width 68 height 8
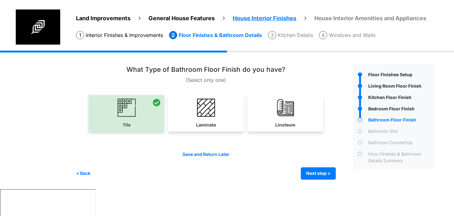
click at [383, 98] on div "Kitchen Floor Finish" at bounding box center [401, 98] width 68 height 8
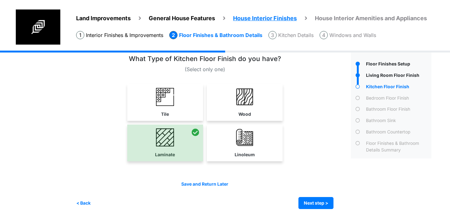
scroll to position [11, 0]
click at [339, 19] on span "House Interior Amenities and Appliances" at bounding box center [371, 18] width 112 height 7
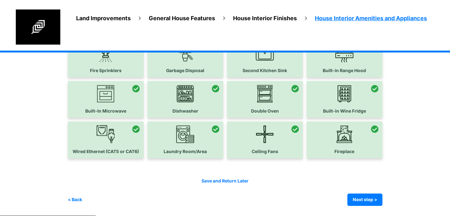
scroll to position [54, 0]
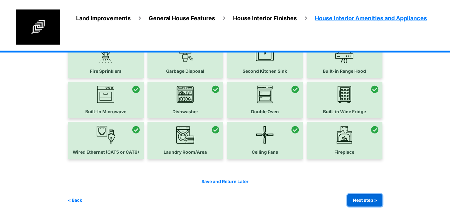
click at [371, 196] on button "Next step >" at bounding box center [364, 200] width 35 height 12
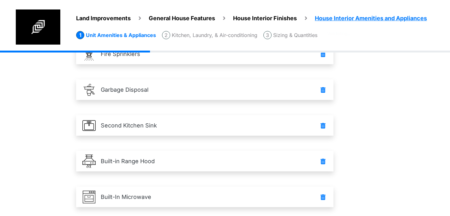
scroll to position [0, 0]
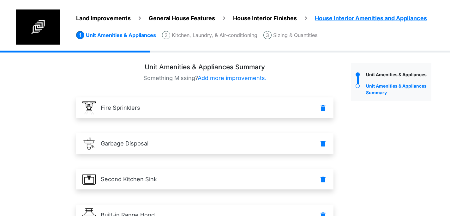
click at [235, 37] on li "Kitchen, Laundry, & Air-conditioning" at bounding box center [209, 35] width 95 height 8
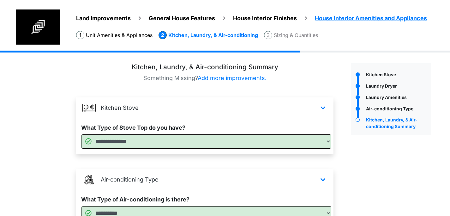
click at [380, 97] on div "Laundry Amenities" at bounding box center [397, 98] width 67 height 8
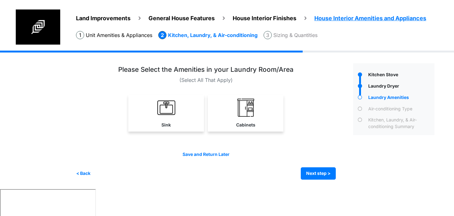
click at [382, 110] on div "Air-conditioning Type" at bounding box center [401, 109] width 68 height 8
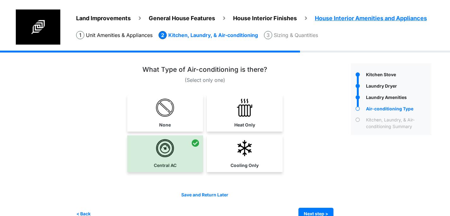
click at [381, 127] on div "Kitchen, Laundry, & Air-conditioning Summary" at bounding box center [397, 122] width 67 height 13
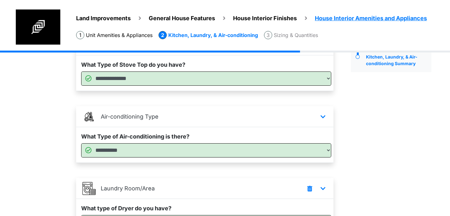
scroll to position [169, 0]
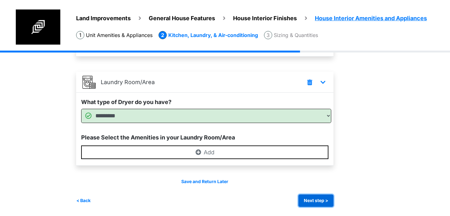
click at [312, 201] on button "Next step >" at bounding box center [315, 200] width 35 height 12
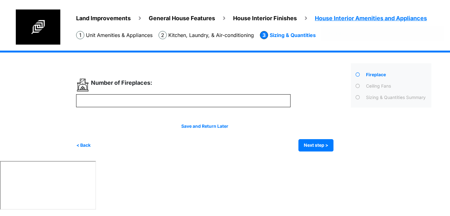
scroll to position [0, 0]
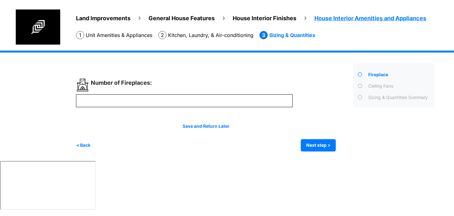
click at [186, 18] on span "General House Features" at bounding box center [182, 18] width 66 height 7
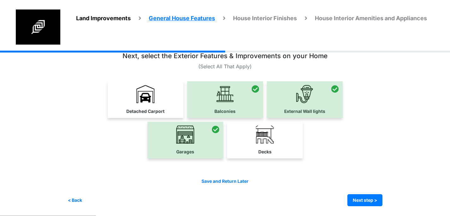
scroll to position [13, 0]
click at [368, 205] on button "Next step >" at bounding box center [364, 200] width 35 height 12
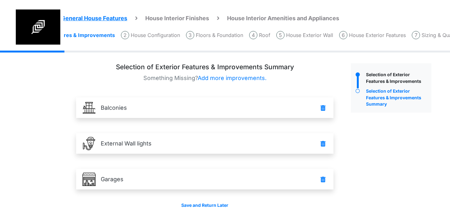
scroll to position [0, 116]
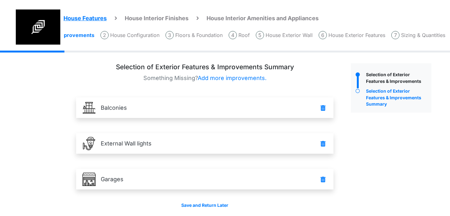
click at [350, 34] on li "House Exterior Features" at bounding box center [351, 35] width 67 height 8
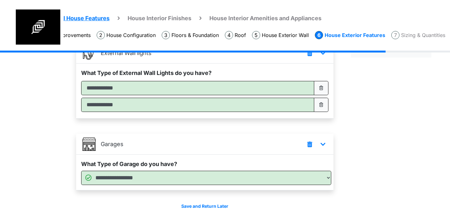
scroll to position [79, 0]
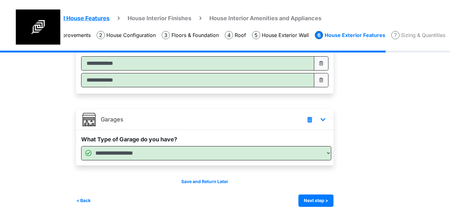
click at [279, 14] on li "House Interior Amenities and Appliances" at bounding box center [260, 18] width 122 height 10
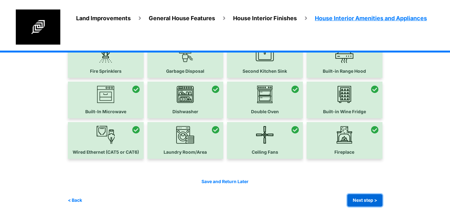
click at [367, 200] on button "Next step >" at bounding box center [364, 200] width 35 height 12
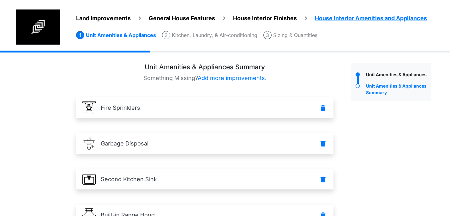
click at [289, 38] on li "Sizing & Quantities" at bounding box center [290, 35] width 54 height 8
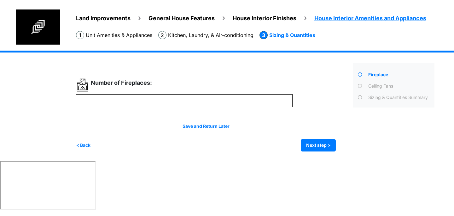
click at [373, 95] on div "Sizing & Quantities Summary" at bounding box center [401, 98] width 68 height 8
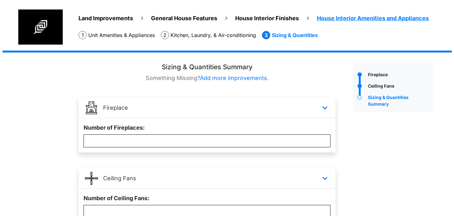
scroll to position [57, 0]
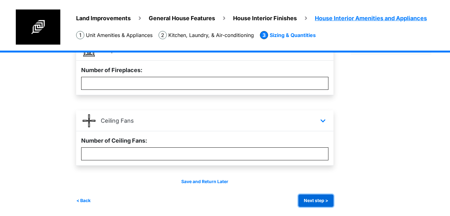
click at [320, 198] on button "Next step >" at bounding box center [315, 200] width 35 height 12
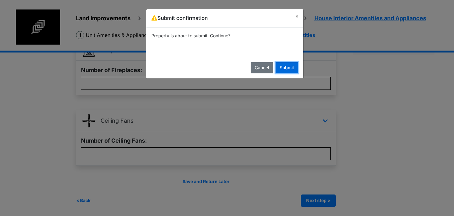
click at [293, 65] on button "Submit" at bounding box center [287, 67] width 23 height 11
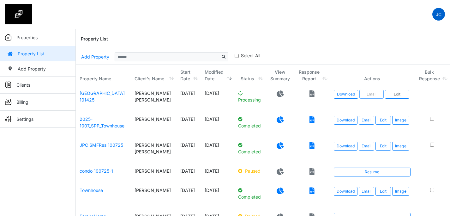
click at [437, 14] on p "JC" at bounding box center [439, 14] width 6 height 7
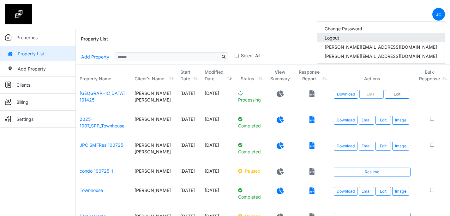
click at [390, 39] on link "Logout" at bounding box center [381, 37] width 128 height 9
